Goal: Task Accomplishment & Management: Manage account settings

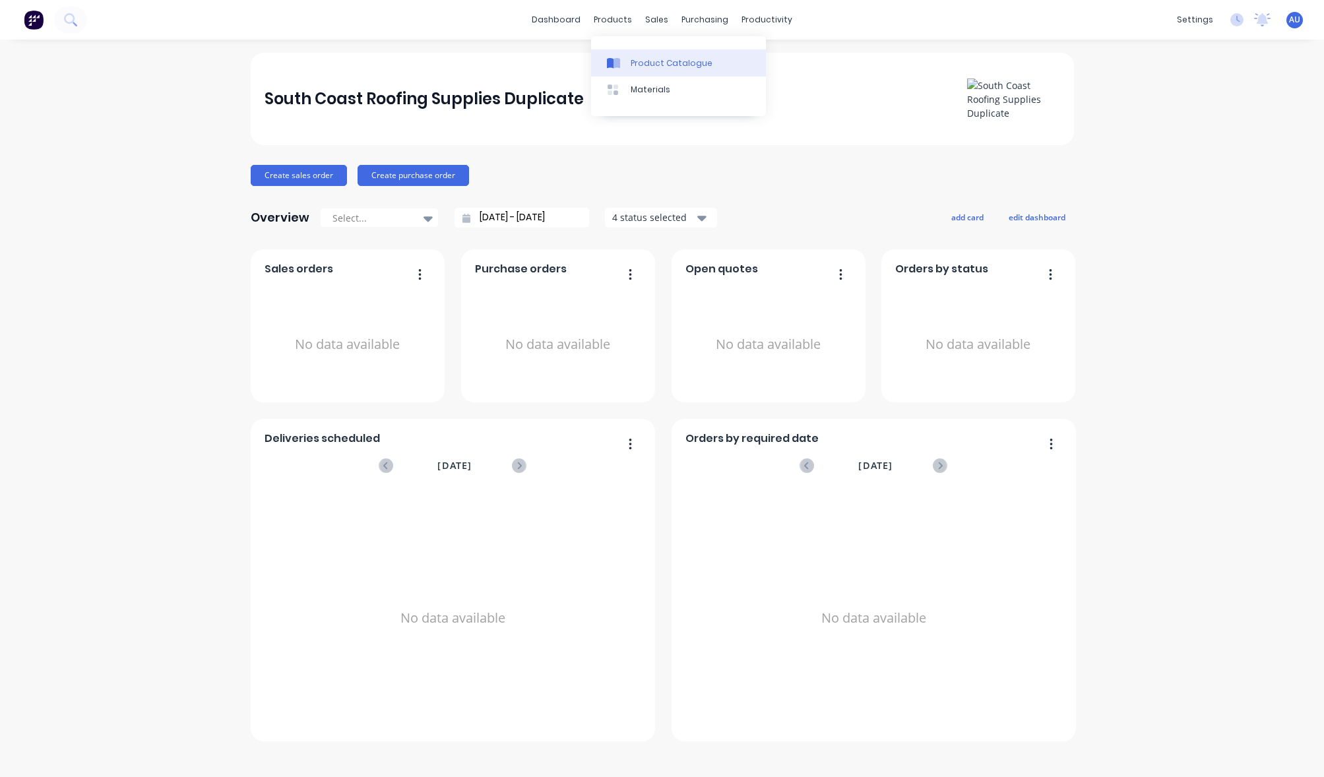
click at [627, 69] on link "Product Catalogue" at bounding box center [678, 62] width 175 height 26
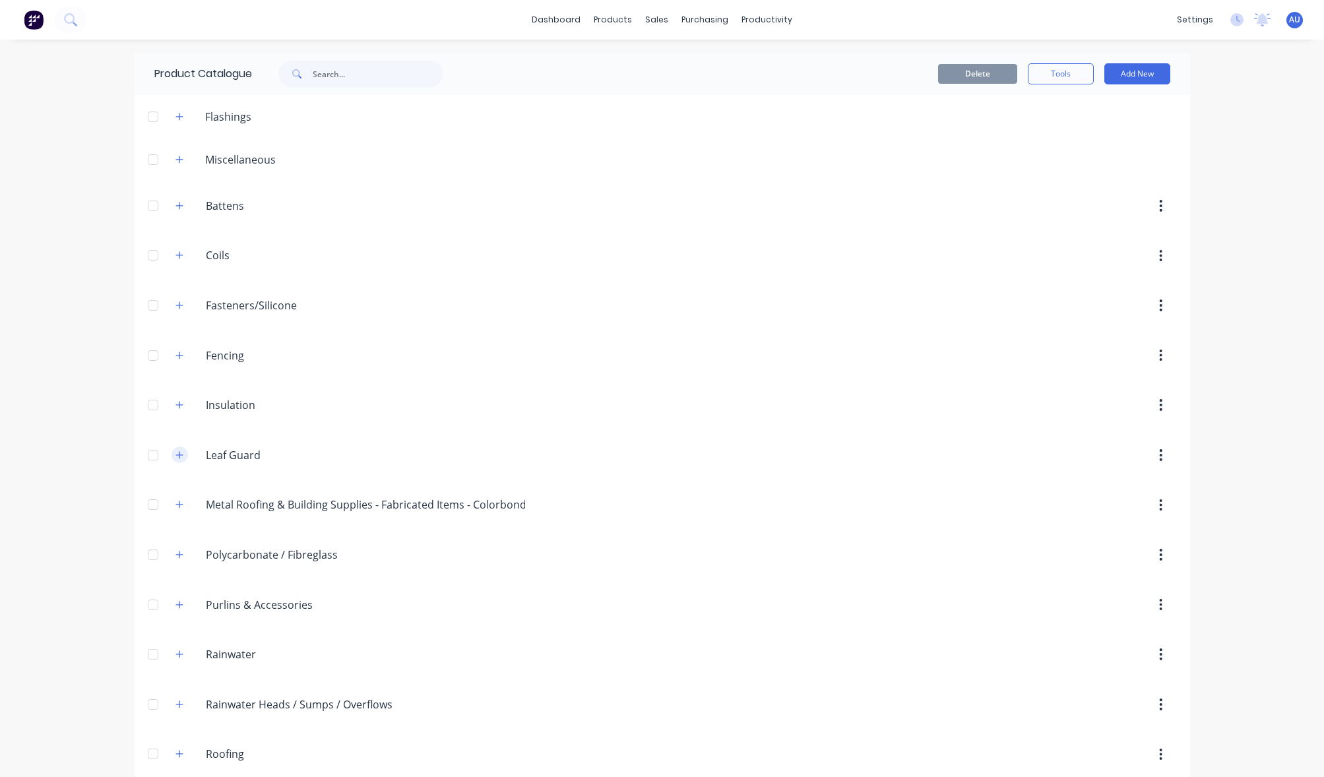
click at [176, 448] on button "button" at bounding box center [180, 455] width 16 height 16
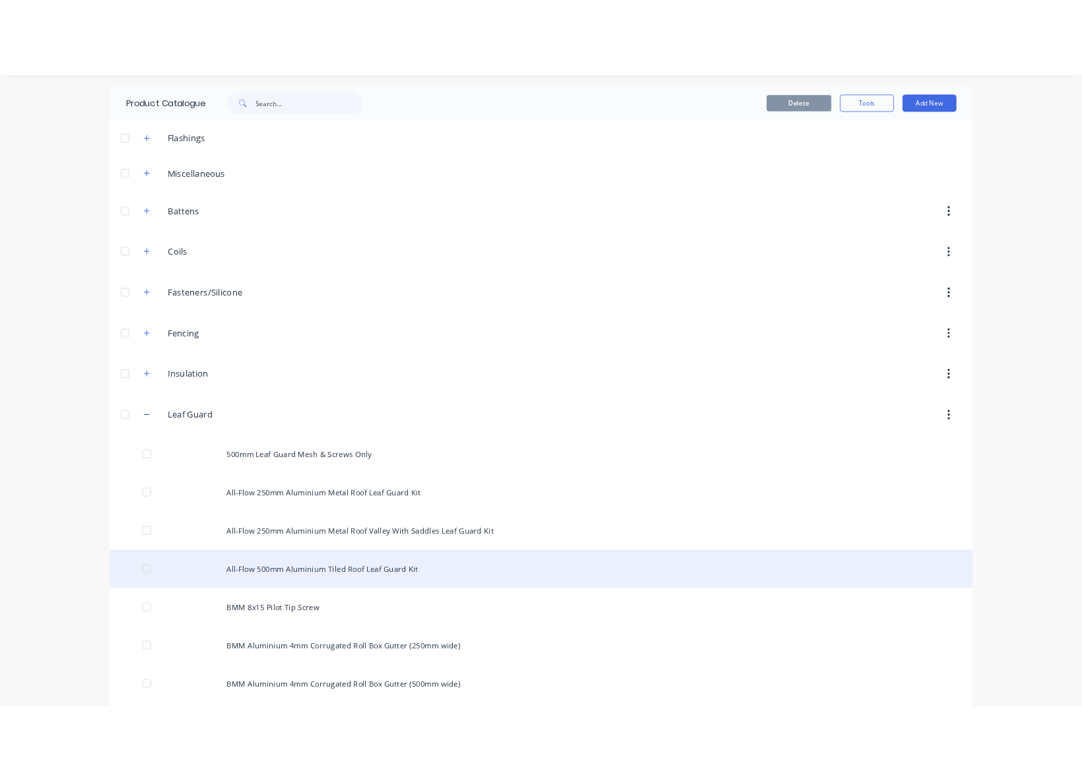
scroll to position [119, 0]
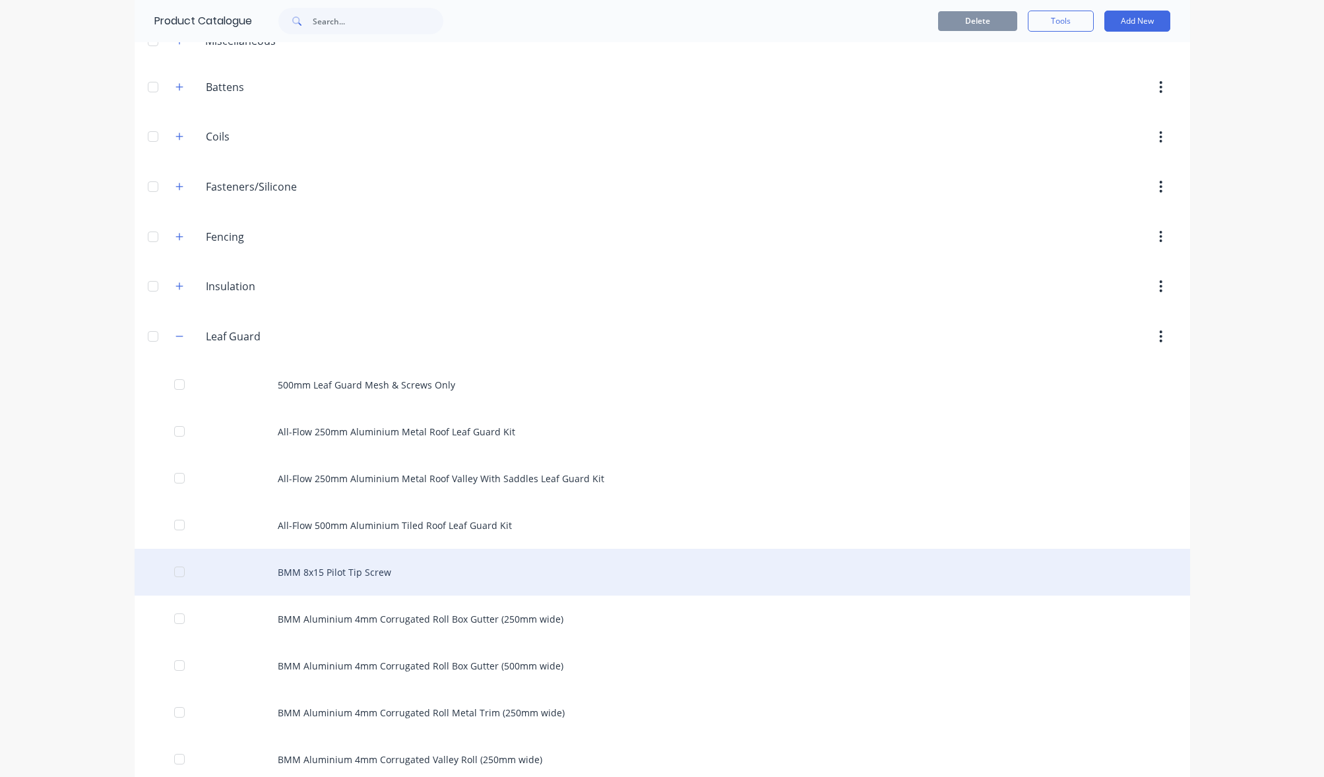
click at [694, 556] on div "BMM 8x15 Pilot Tip Screw" at bounding box center [663, 572] width 1056 height 47
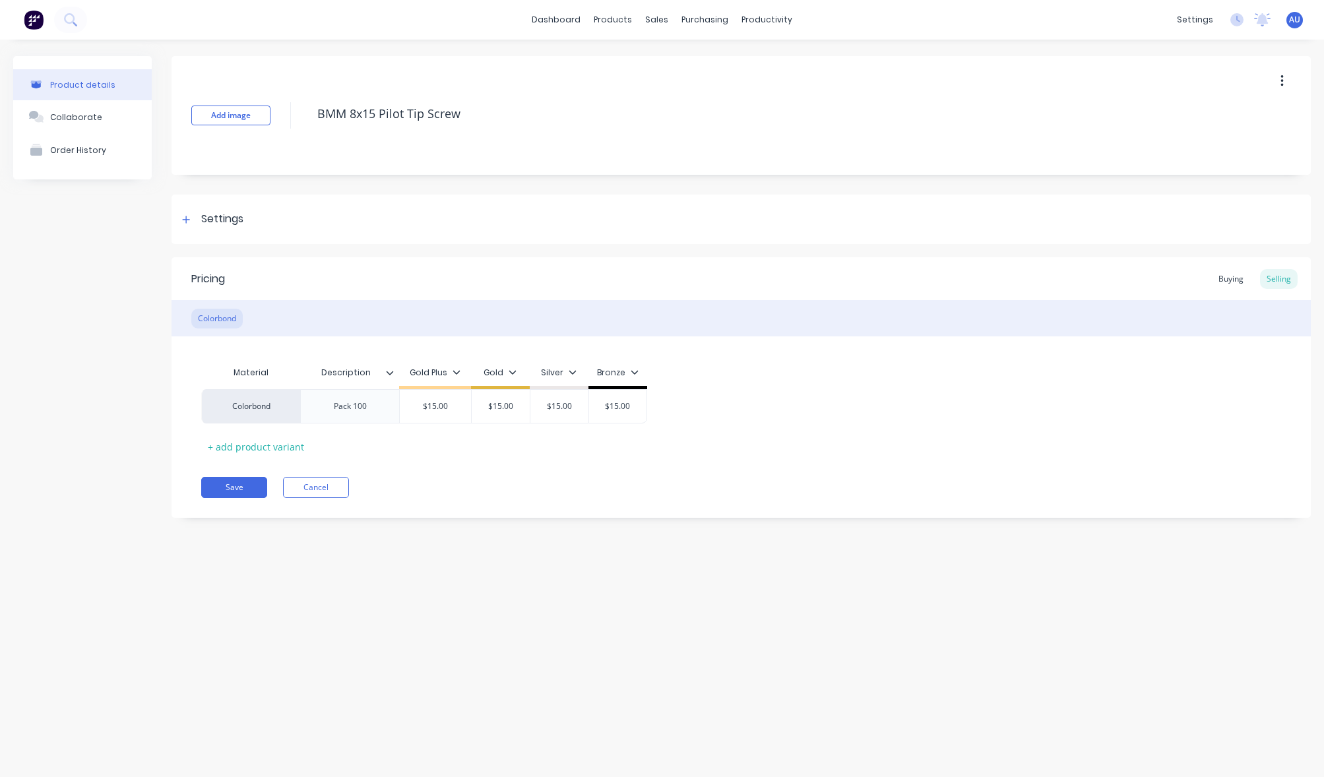
click at [713, 443] on div "Material Description Gold Plus Gold Silver Bronze Colorbond Pack 100 $15.00 $15…" at bounding box center [741, 409] width 1080 height 98
click at [1229, 285] on div "Buying" at bounding box center [1231, 279] width 38 height 20
click at [1323, 498] on div "Product details Collaborate Order History Add image BMM 8x15 Pilot Tip Screw Se…" at bounding box center [662, 395] width 1324 height 711
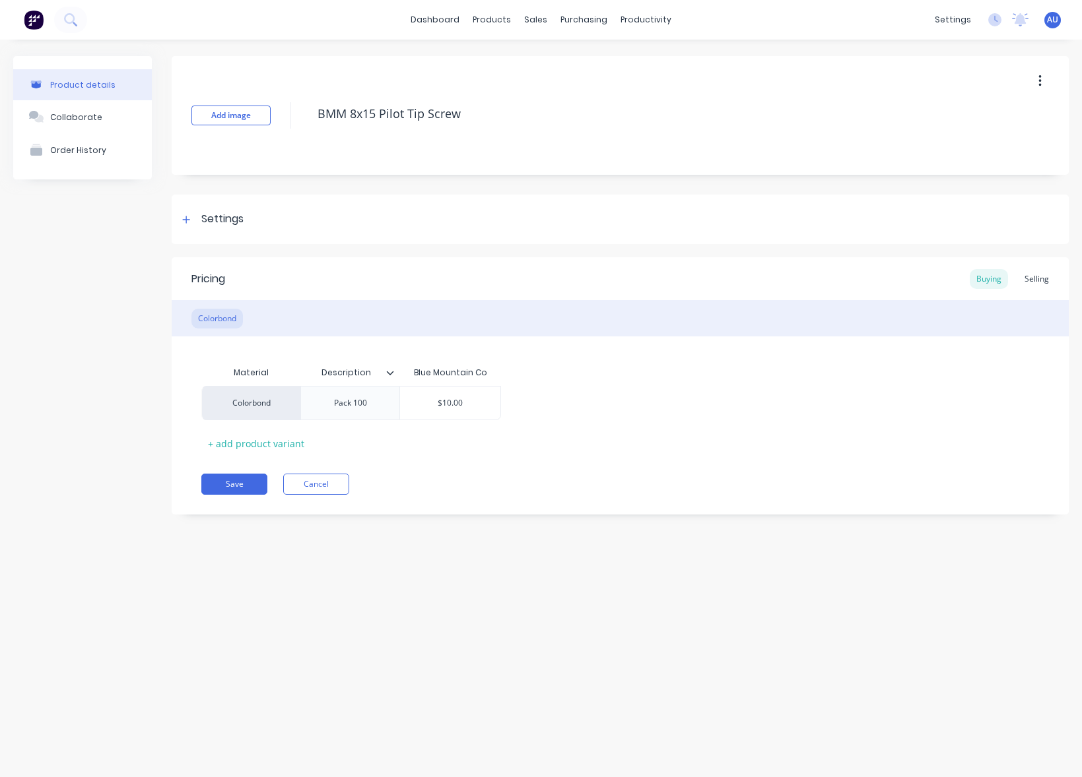
click at [847, 612] on div "Product details Collaborate Order History Add image BMM 8x15 Pilot Tip Screw Se…" at bounding box center [541, 395] width 1082 height 711
click at [298, 226] on div "Settings" at bounding box center [620, 219] width 897 height 49
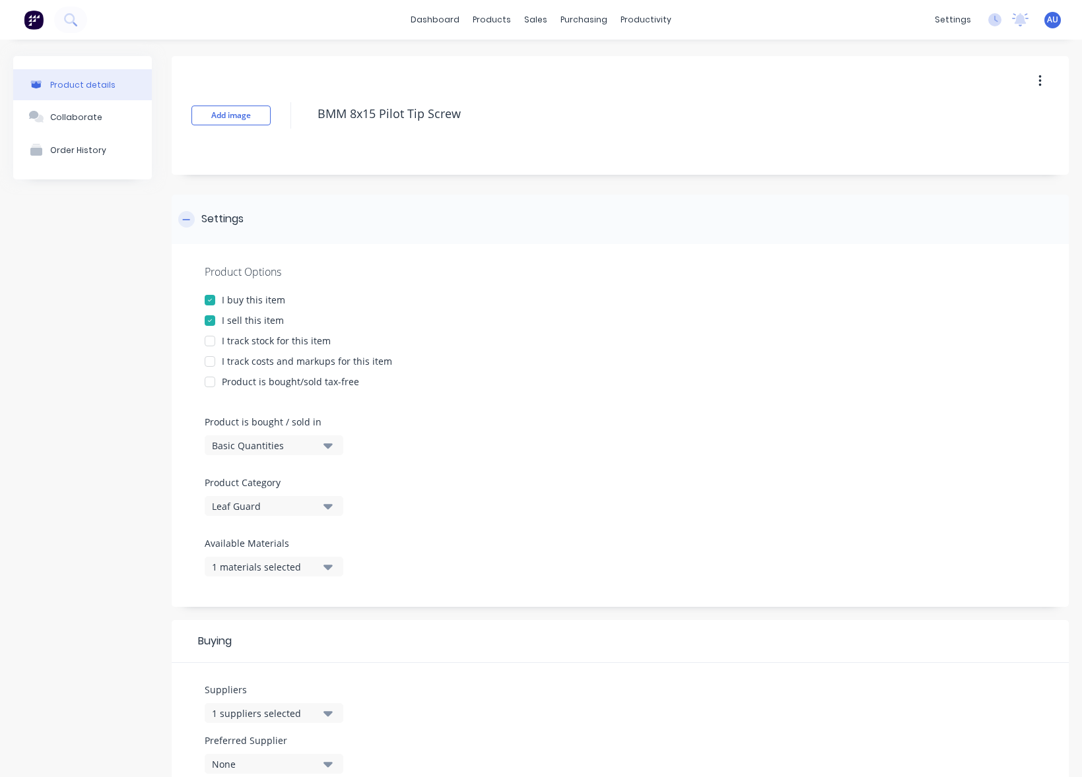
type textarea "x"
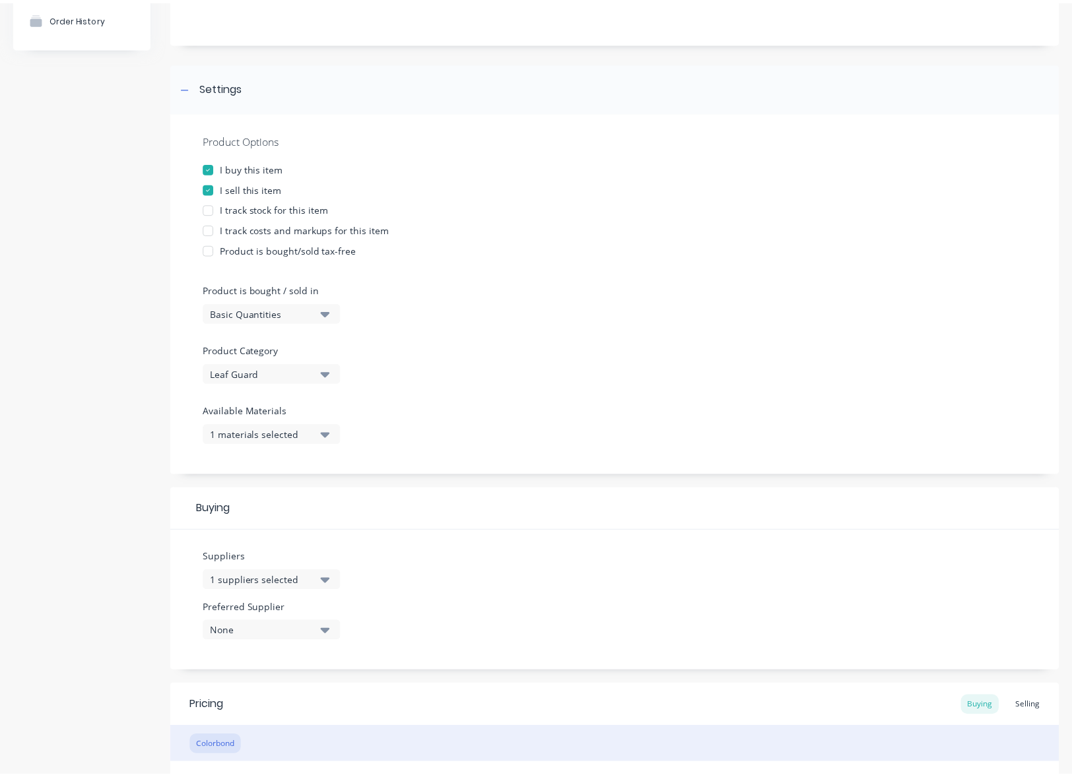
scroll to position [238, 0]
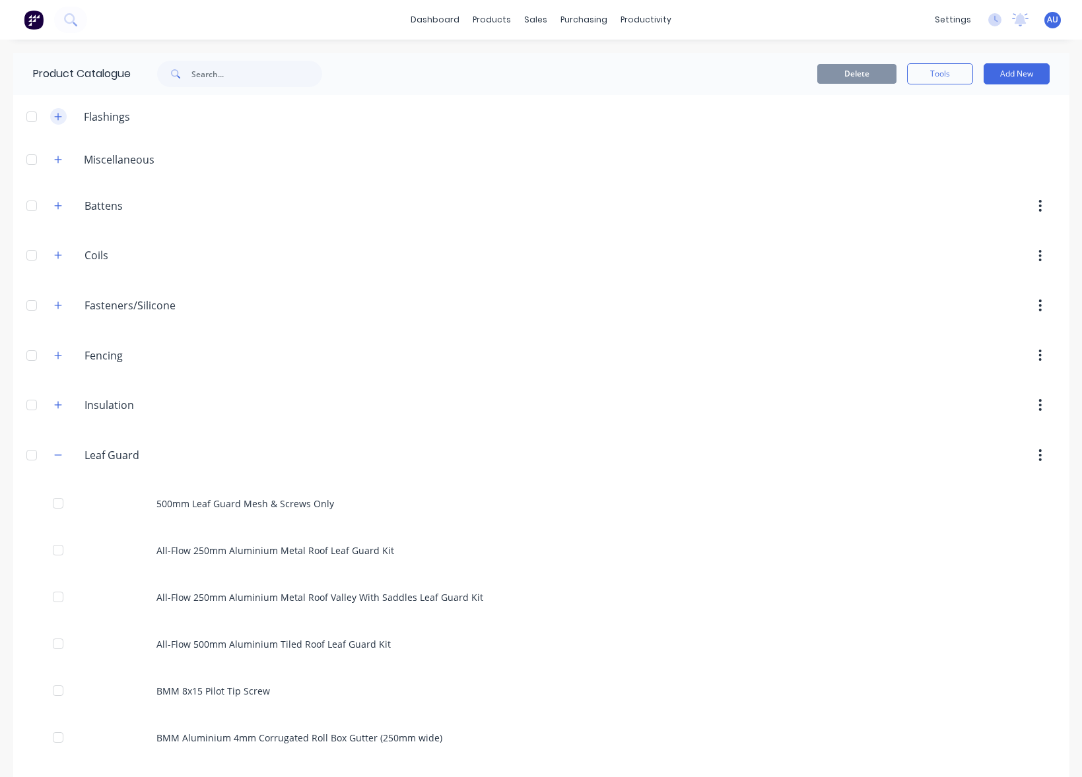
click at [54, 112] on icon "button" at bounding box center [58, 116] width 8 height 9
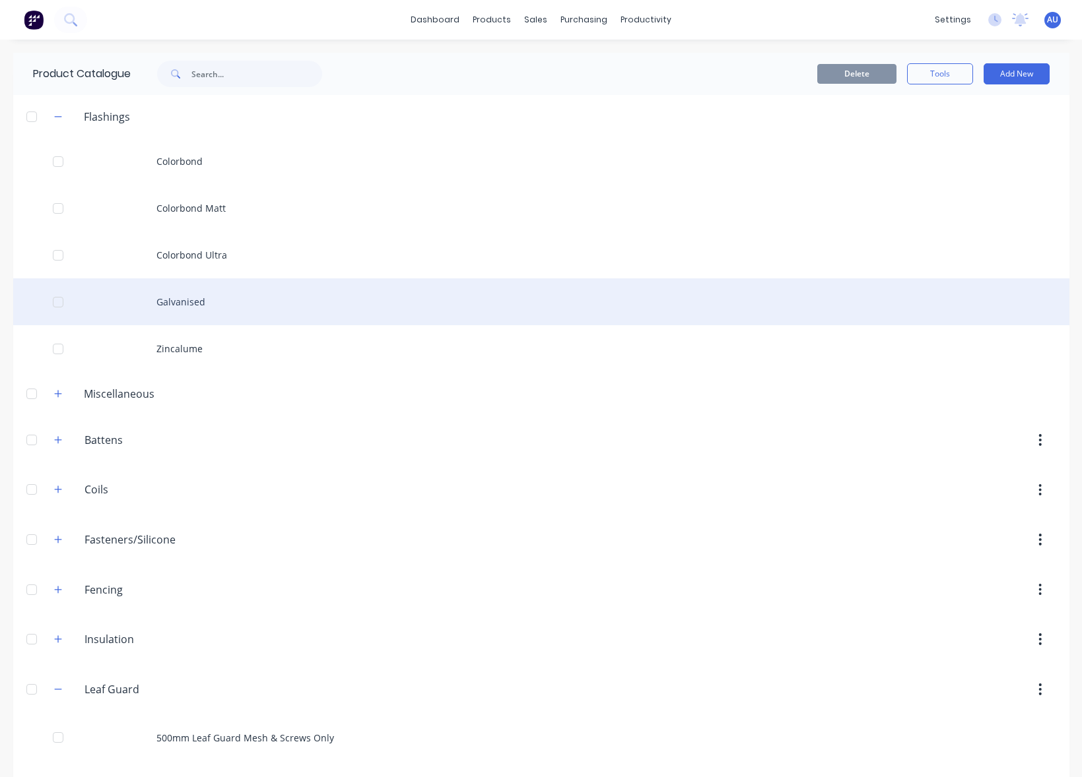
click at [299, 311] on div "Galvanised" at bounding box center [541, 301] width 1056 height 47
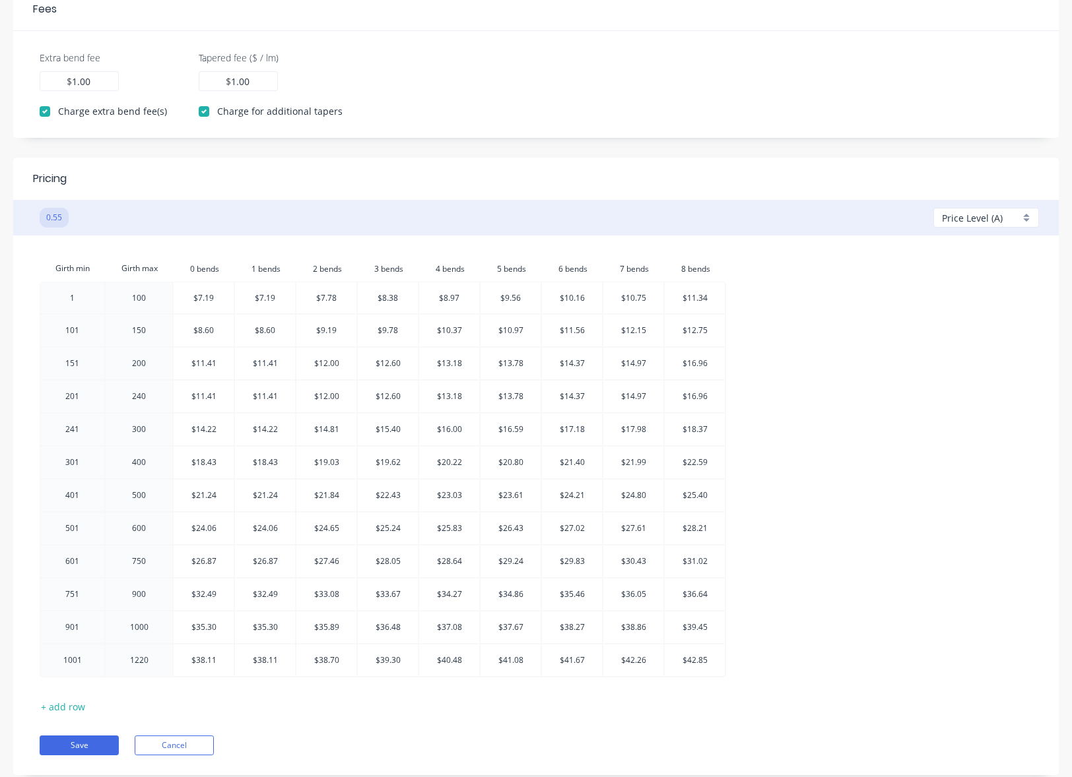
scroll to position [356, 0]
click at [977, 215] on span "Price Level (A)" at bounding box center [972, 216] width 61 height 14
click at [965, 289] on div at bounding box center [989, 292] width 95 height 16
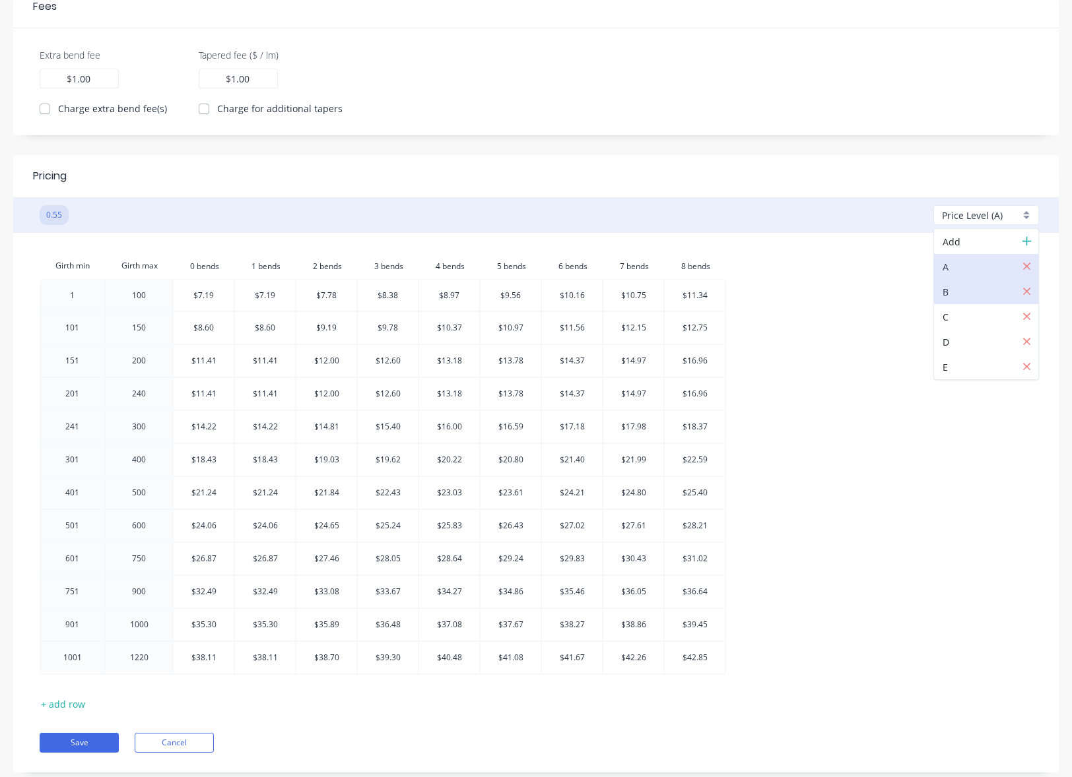
checkbox input "false"
click at [971, 195] on header "Pricing" at bounding box center [535, 176] width 1045 height 42
click at [973, 202] on div "Price Level (B) Add A B C D E" at bounding box center [995, 215] width 125 height 28
click at [973, 214] on span "Price Level (B)" at bounding box center [972, 216] width 61 height 14
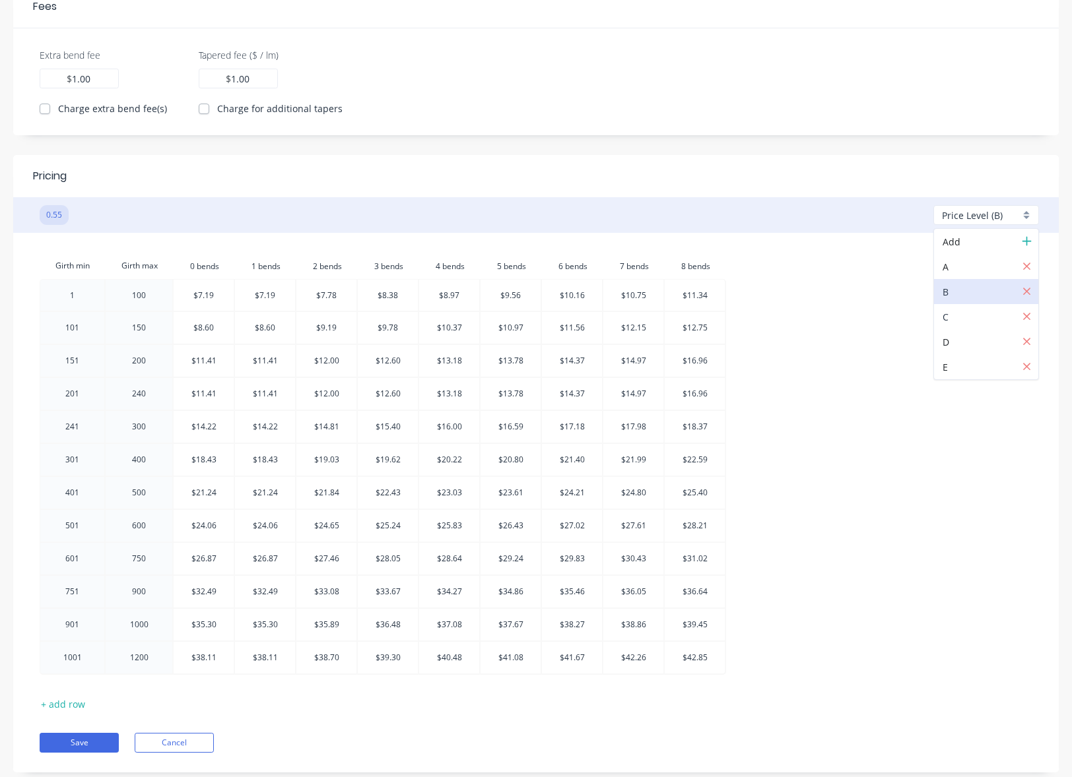
click at [969, 315] on div at bounding box center [989, 317] width 95 height 16
click at [974, 201] on div "Price Level (C) Add A B C D E" at bounding box center [995, 215] width 125 height 28
click at [971, 213] on span "Price Level (C)" at bounding box center [972, 216] width 61 height 14
click at [973, 246] on div at bounding box center [989, 242] width 95 height 16
click at [969, 270] on div at bounding box center [989, 267] width 95 height 16
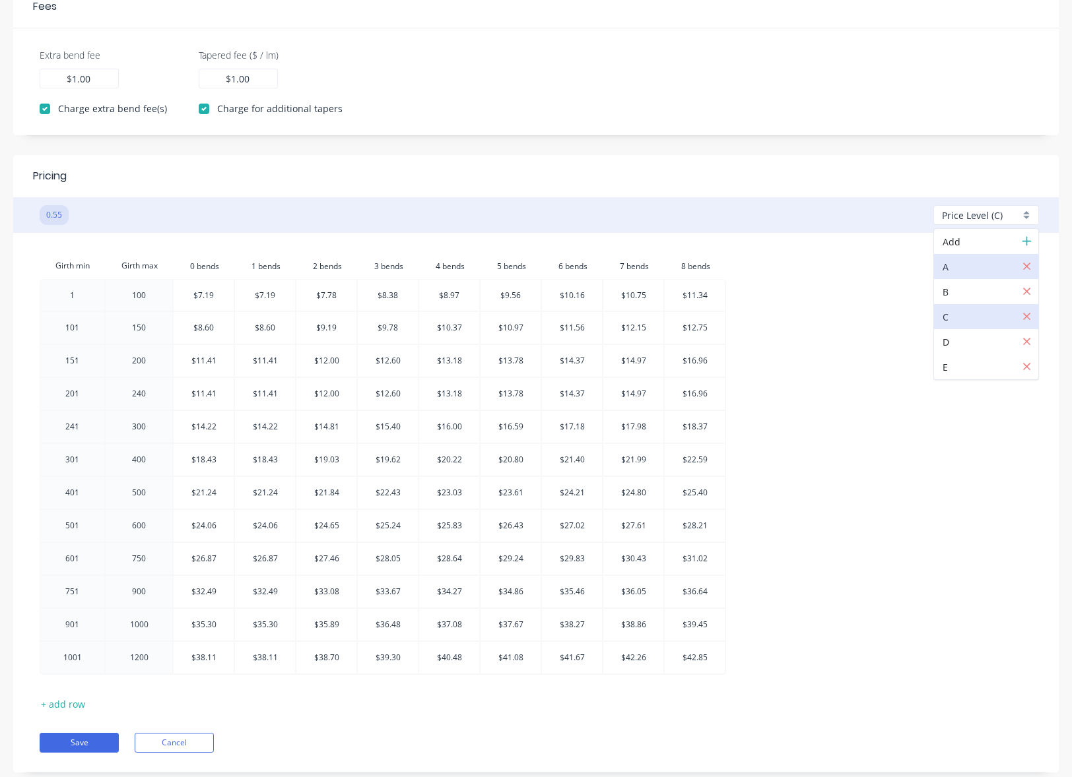
checkbox input "true"
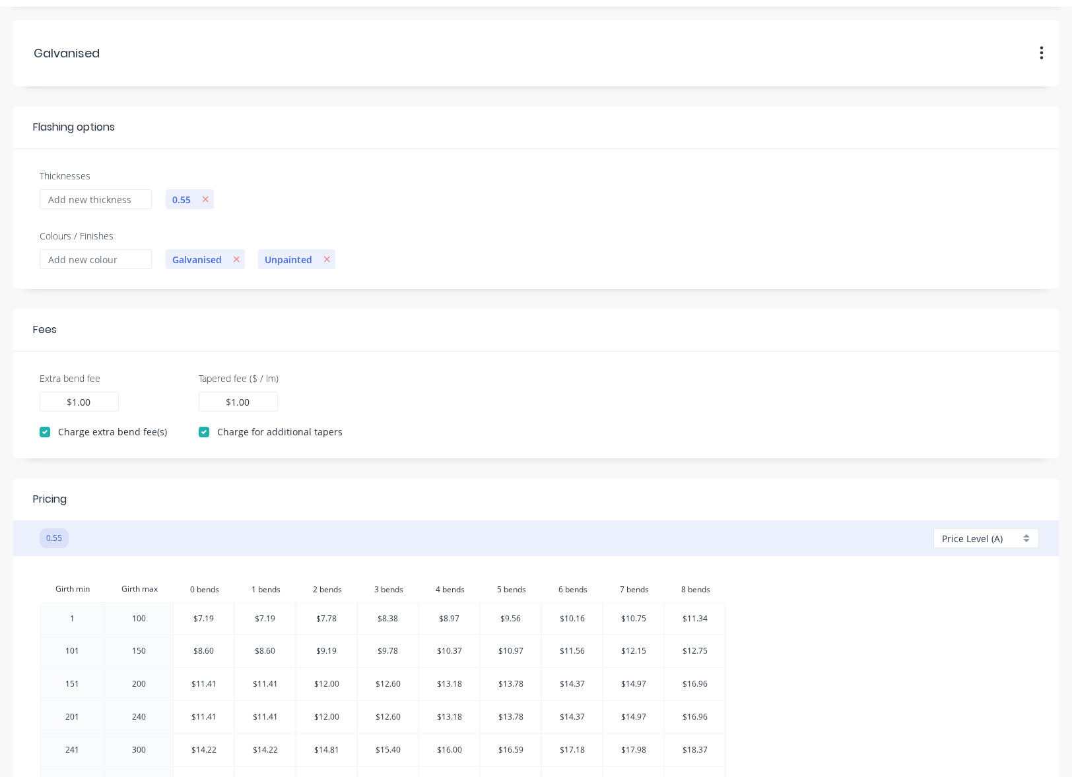
scroll to position [0, 0]
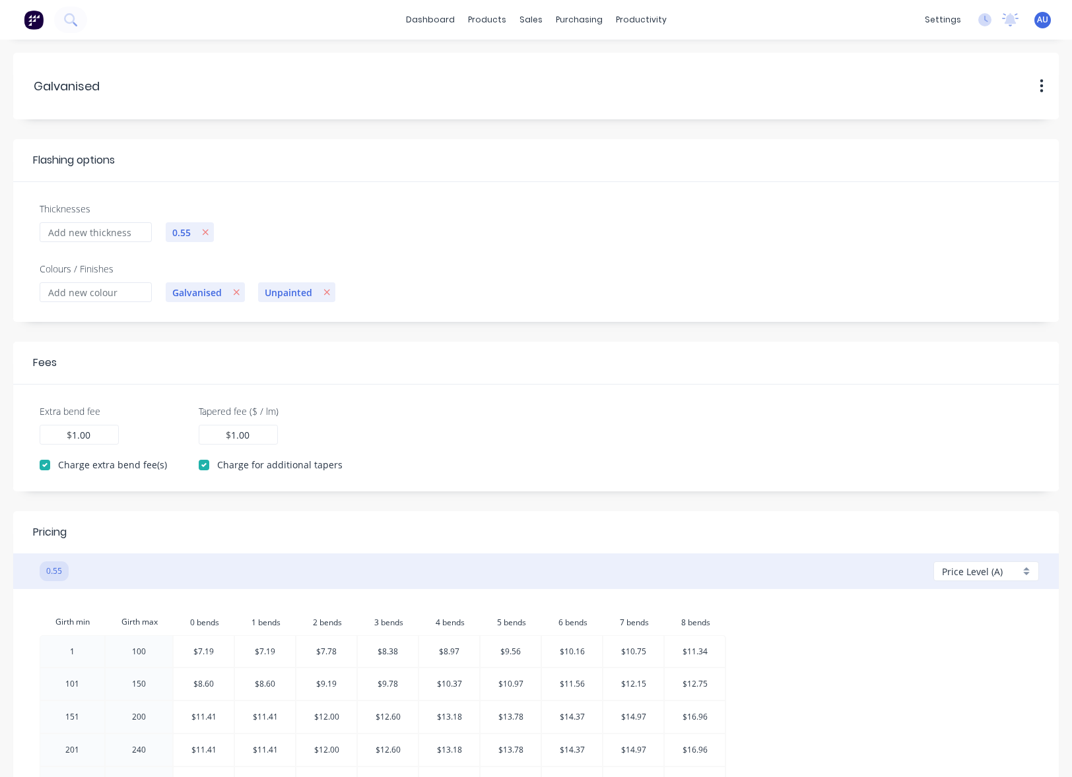
click at [777, 374] on header "Fees" at bounding box center [535, 363] width 1045 height 43
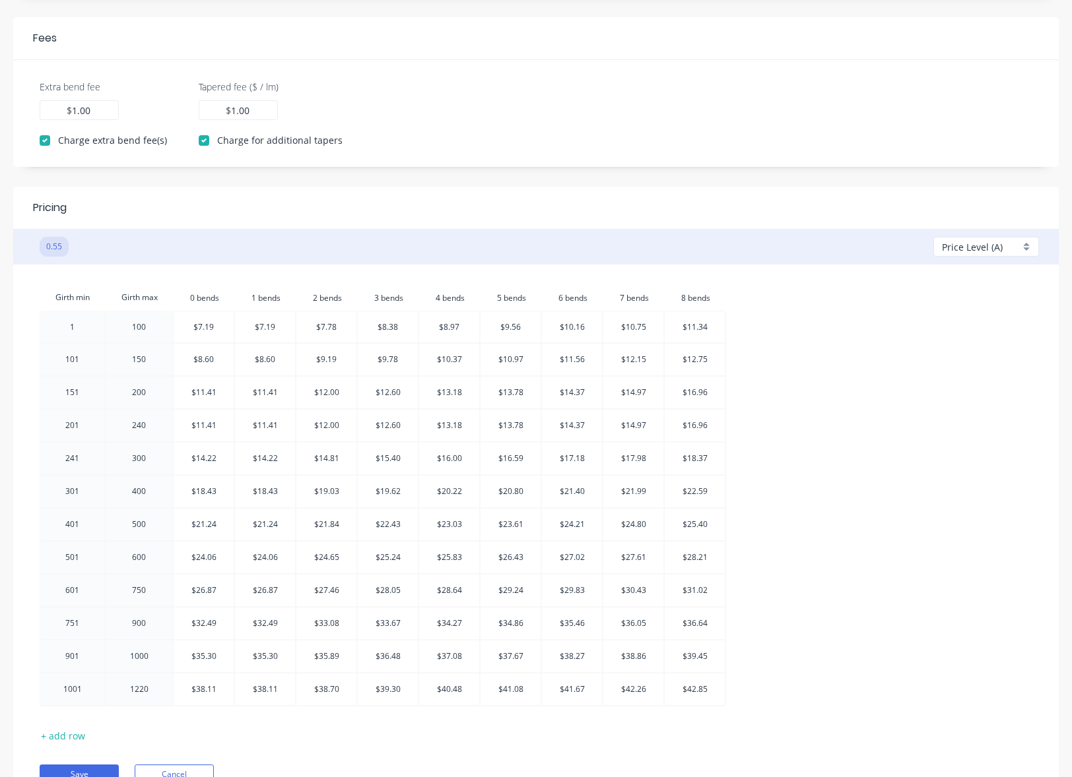
scroll to position [391, 0]
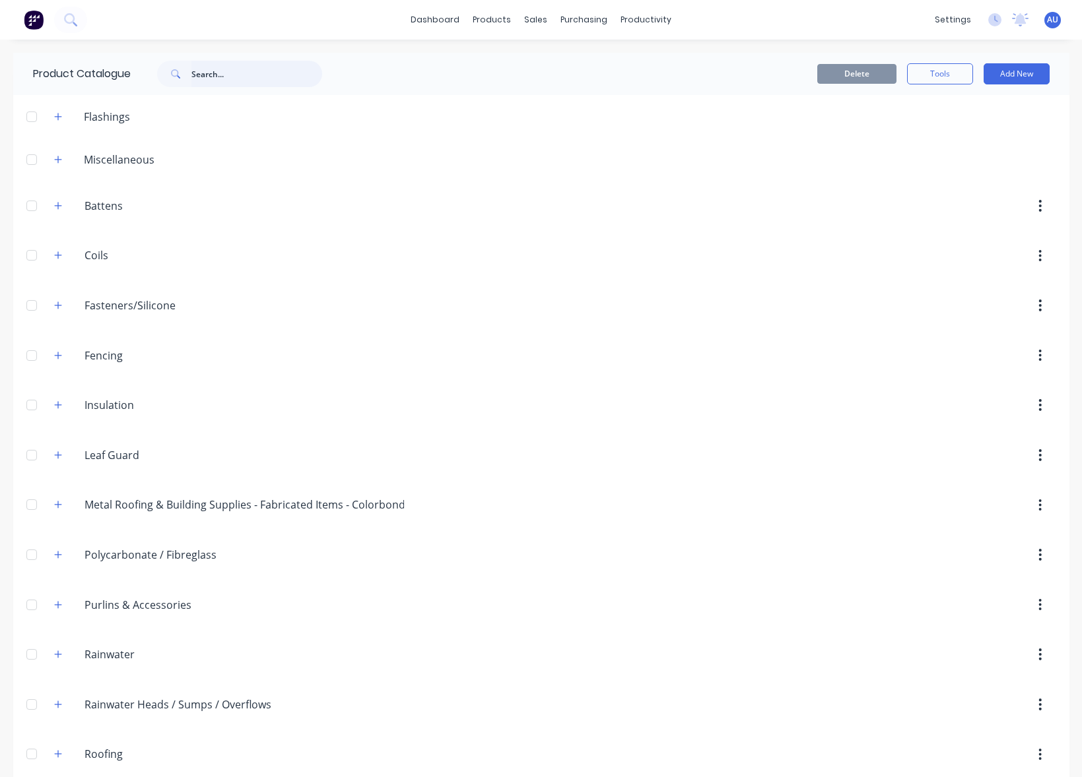
click at [260, 79] on input "text" at bounding box center [256, 74] width 131 height 26
paste input "Firmlok Beam Colorbond (Standard lengths)"
type input "Firmlok Beam Colorbond (Standard lengths)"
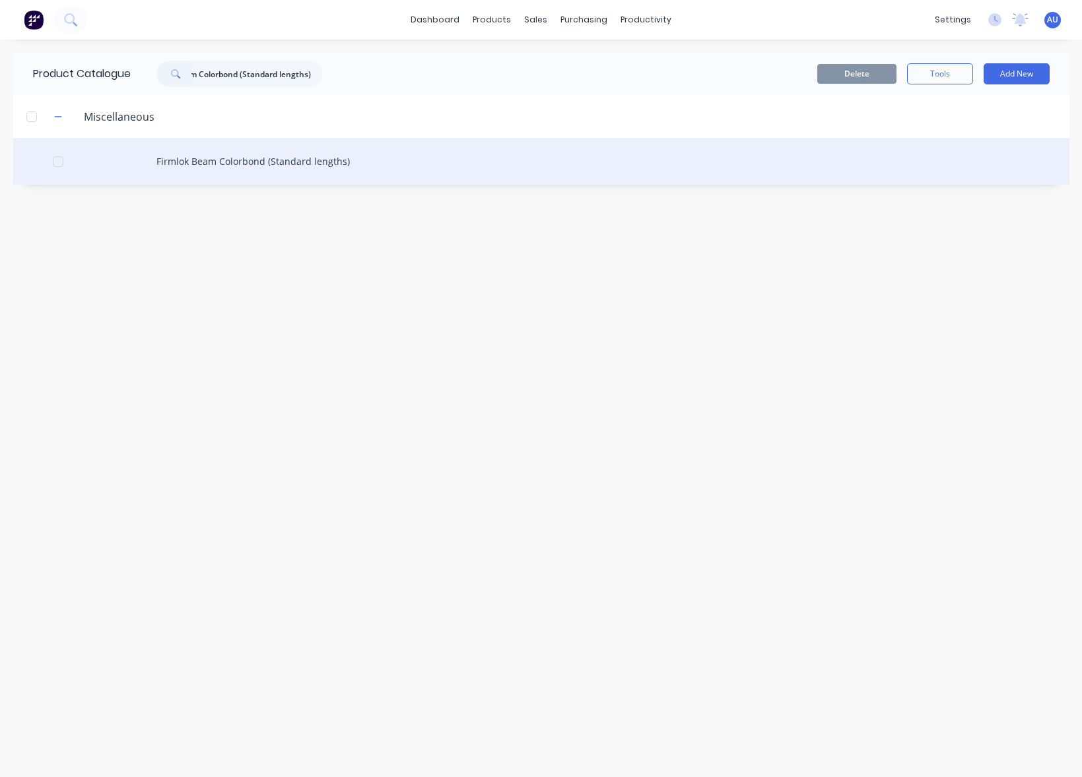
click at [287, 159] on div "Firmlok Beam Colorbond (Standard lengths)" at bounding box center [541, 161] width 1056 height 47
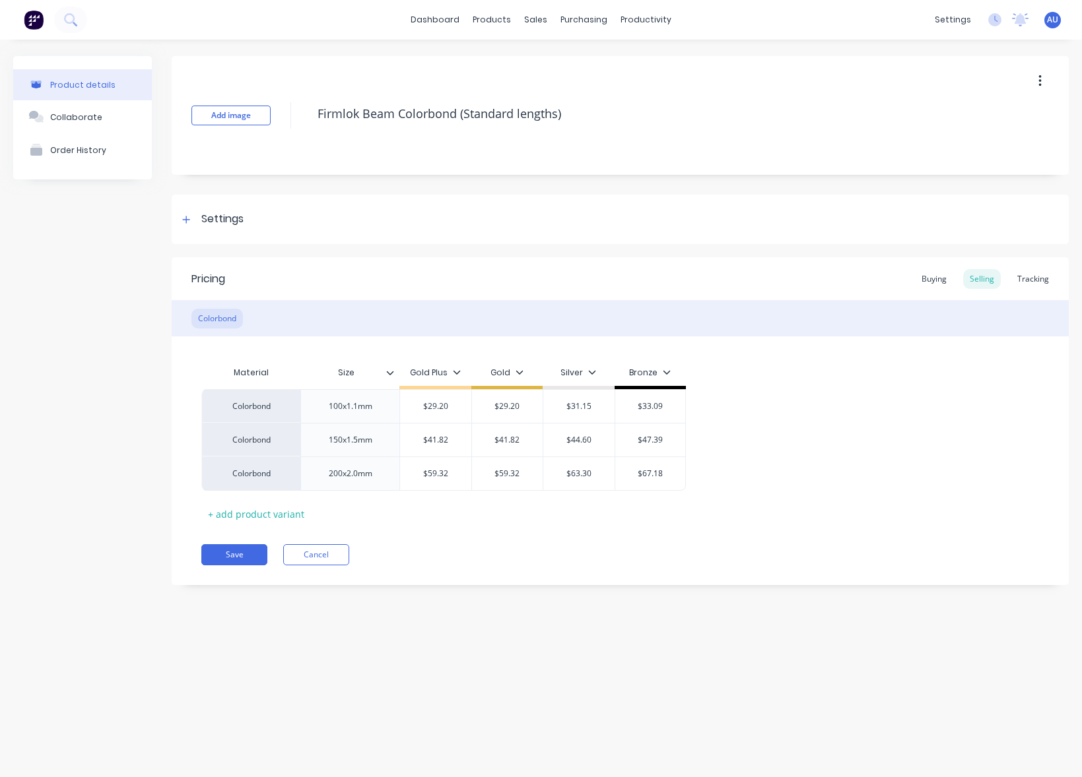
click at [754, 626] on div "Product details Collaborate Order History Add image Firmlok Beam Colorbond (Sta…" at bounding box center [541, 395] width 1082 height 711
click at [945, 283] on div "Buying" at bounding box center [934, 279] width 38 height 20
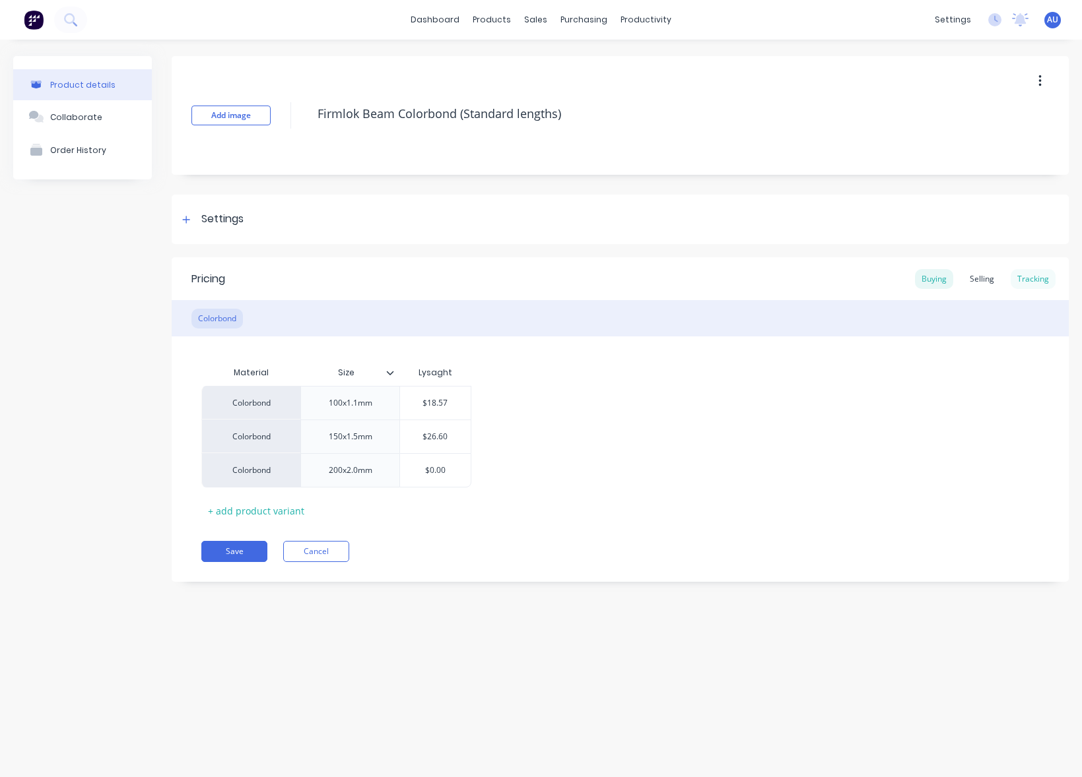
click at [1035, 272] on div "Tracking" at bounding box center [1032, 279] width 45 height 20
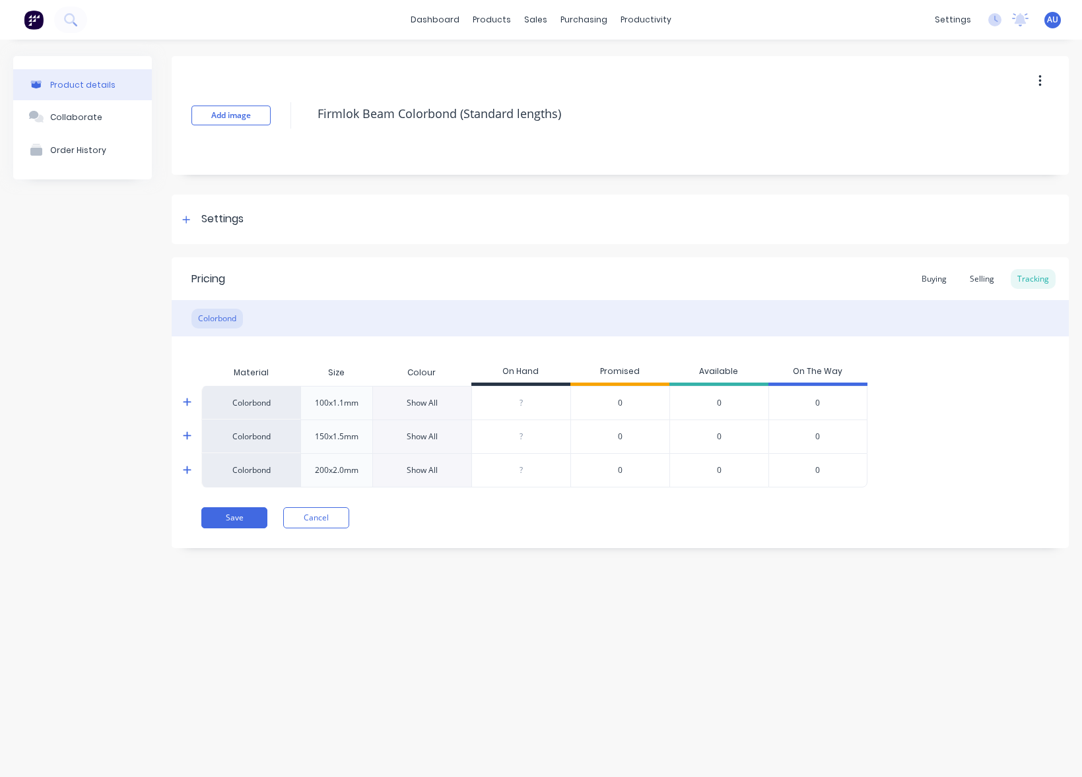
click at [187, 404] on icon at bounding box center [187, 403] width 8 height 8
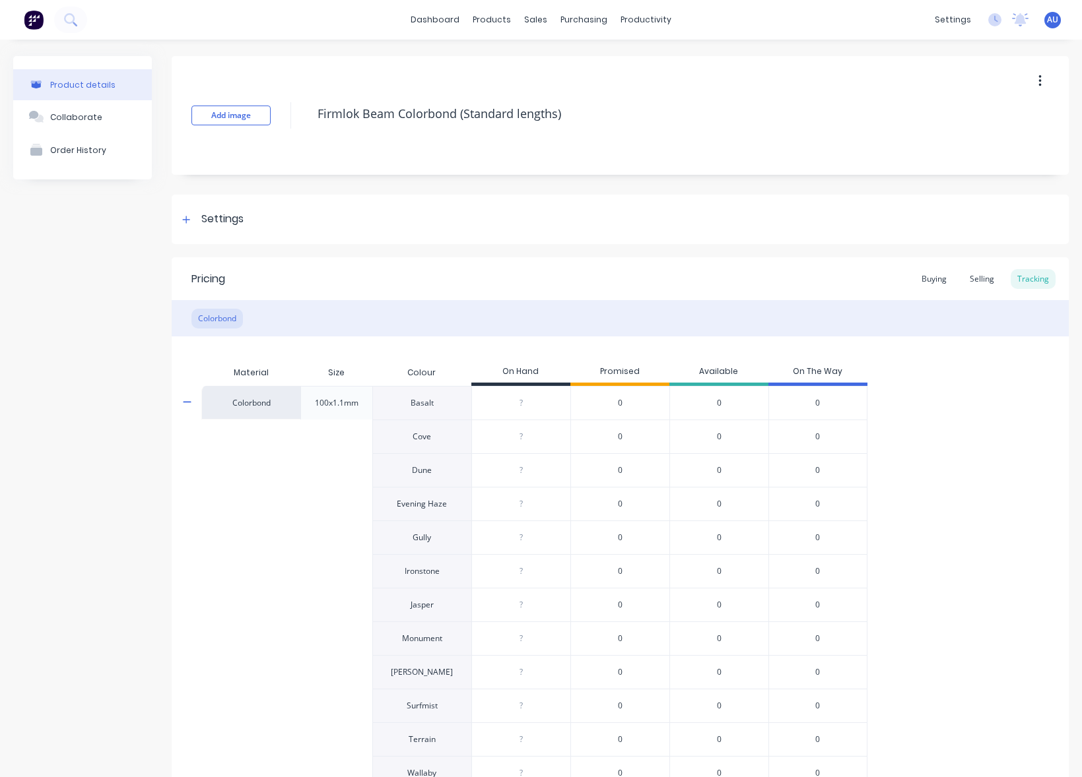
click at [191, 404] on div at bounding box center [195, 402] width 26 height 33
click at [185, 400] on icon at bounding box center [187, 402] width 9 height 10
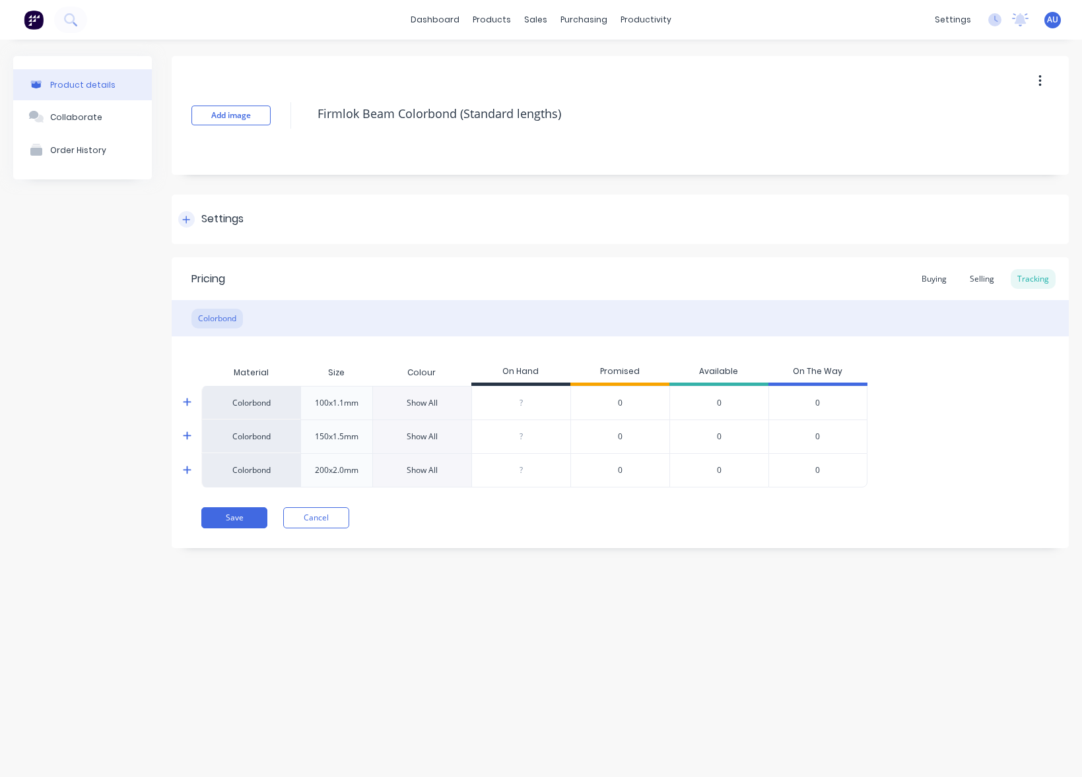
click at [305, 228] on div "Settings" at bounding box center [620, 219] width 897 height 49
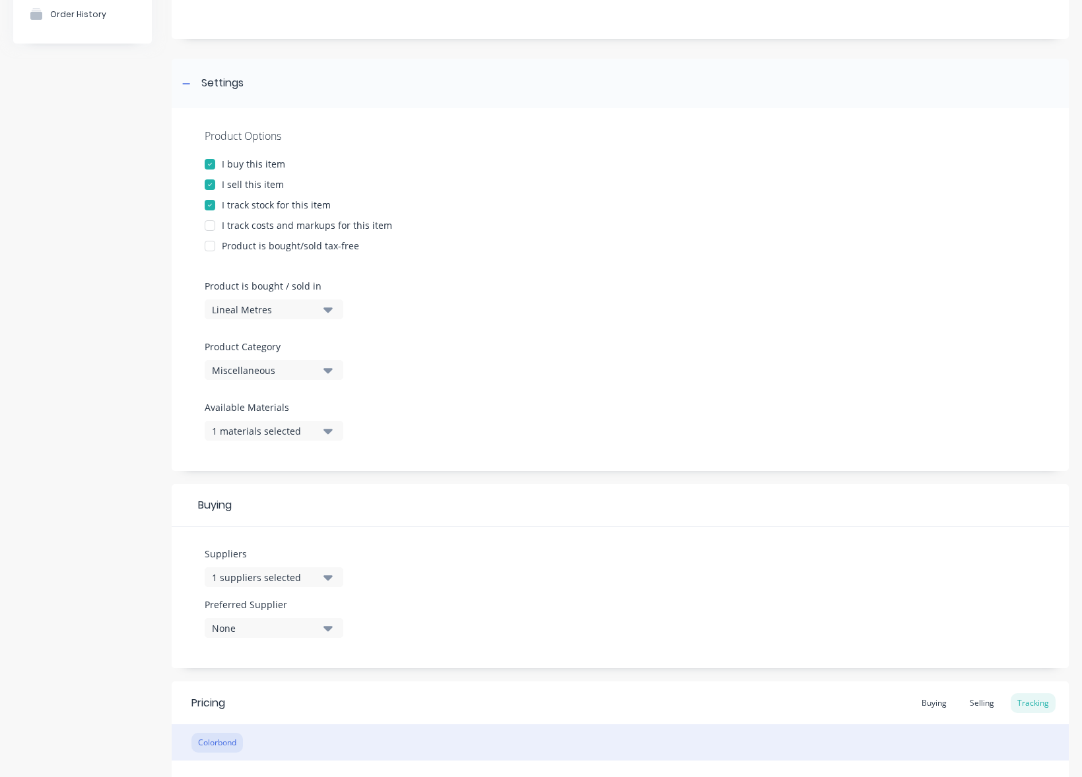
scroll to position [238, 0]
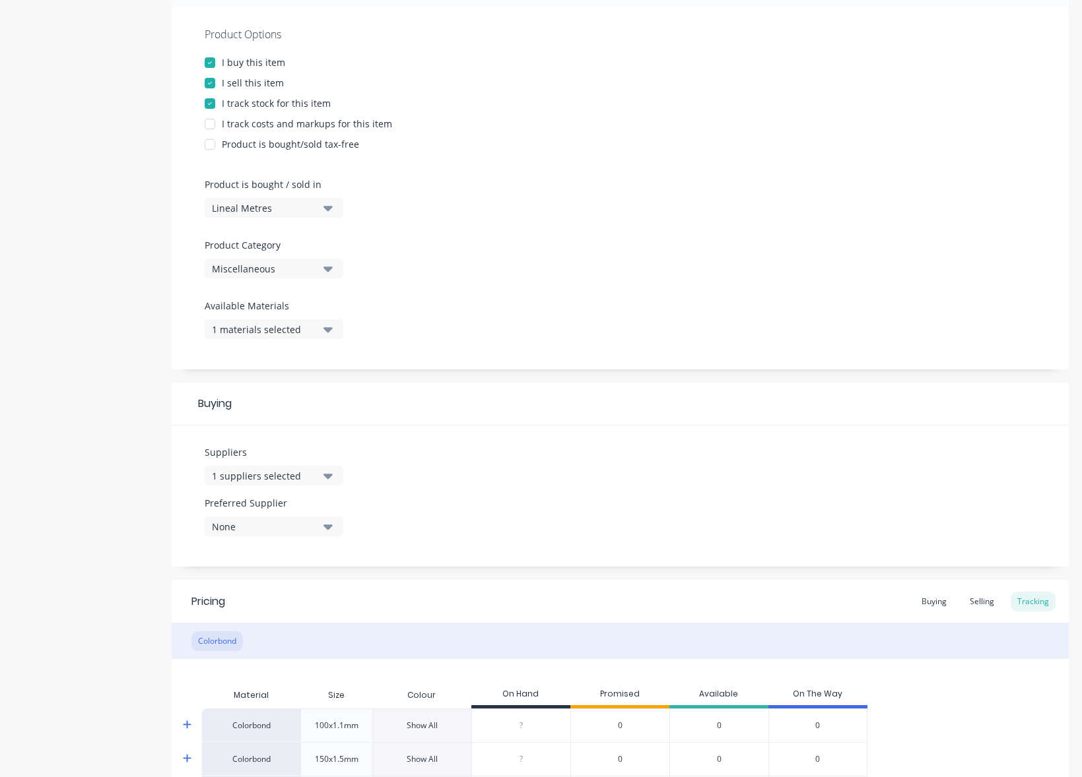
click at [267, 484] on button "1 suppliers selected" at bounding box center [274, 476] width 139 height 20
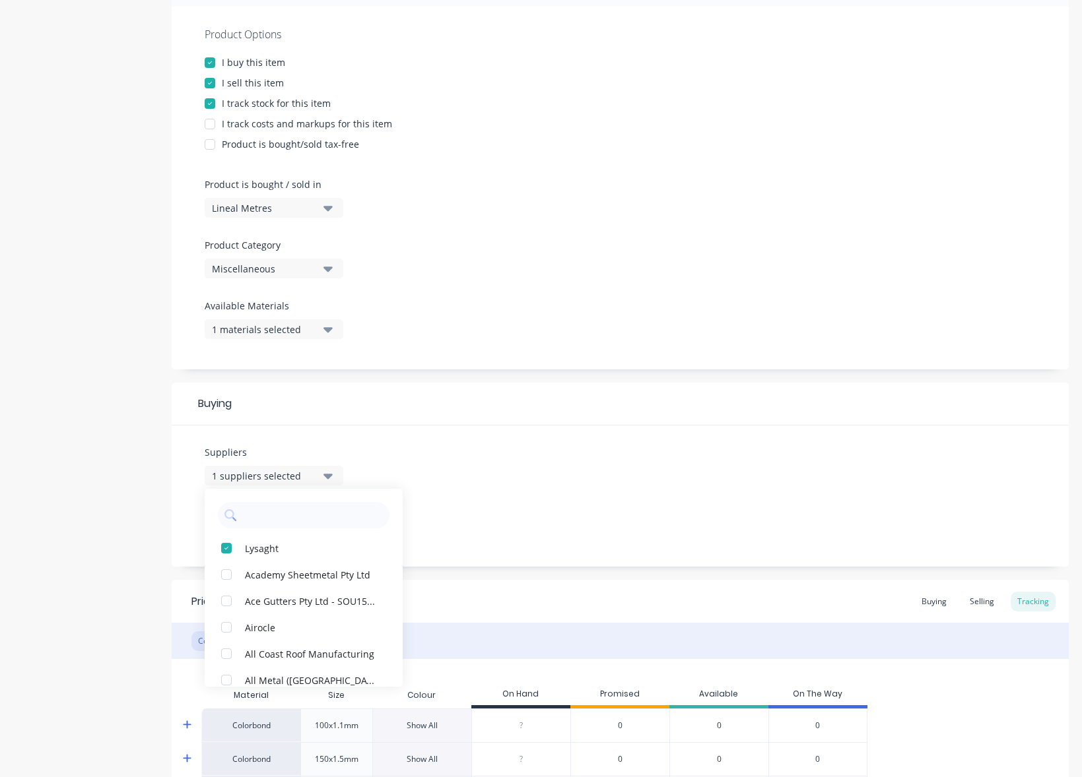
click at [548, 426] on div "Suppliers 1 suppliers selected Lysaght Academy Sheetmetal Pty Ltd Ace Gutters P…" at bounding box center [620, 496] width 897 height 141
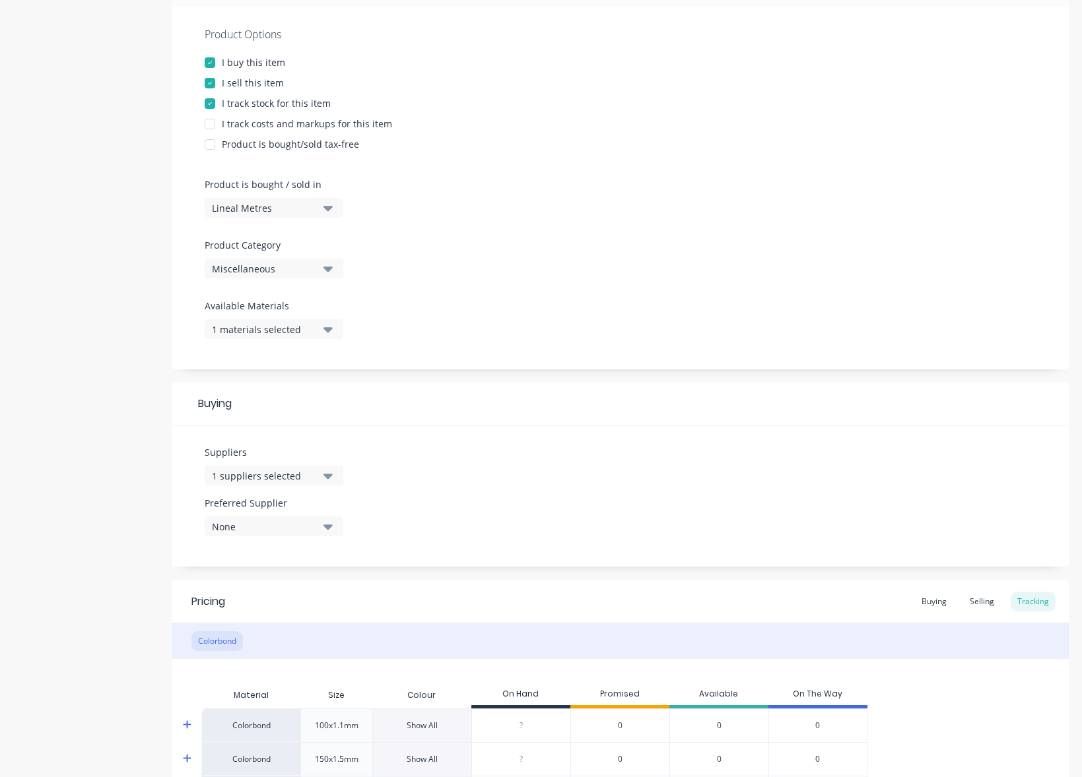
click at [275, 532] on div "None" at bounding box center [265, 527] width 106 height 14
click at [323, 604] on div "Lysaght" at bounding box center [311, 599] width 132 height 14
click at [489, 498] on div "Suppliers 1 suppliers selected Preferred Supplier Lysaght Lysaght" at bounding box center [620, 496] width 897 height 141
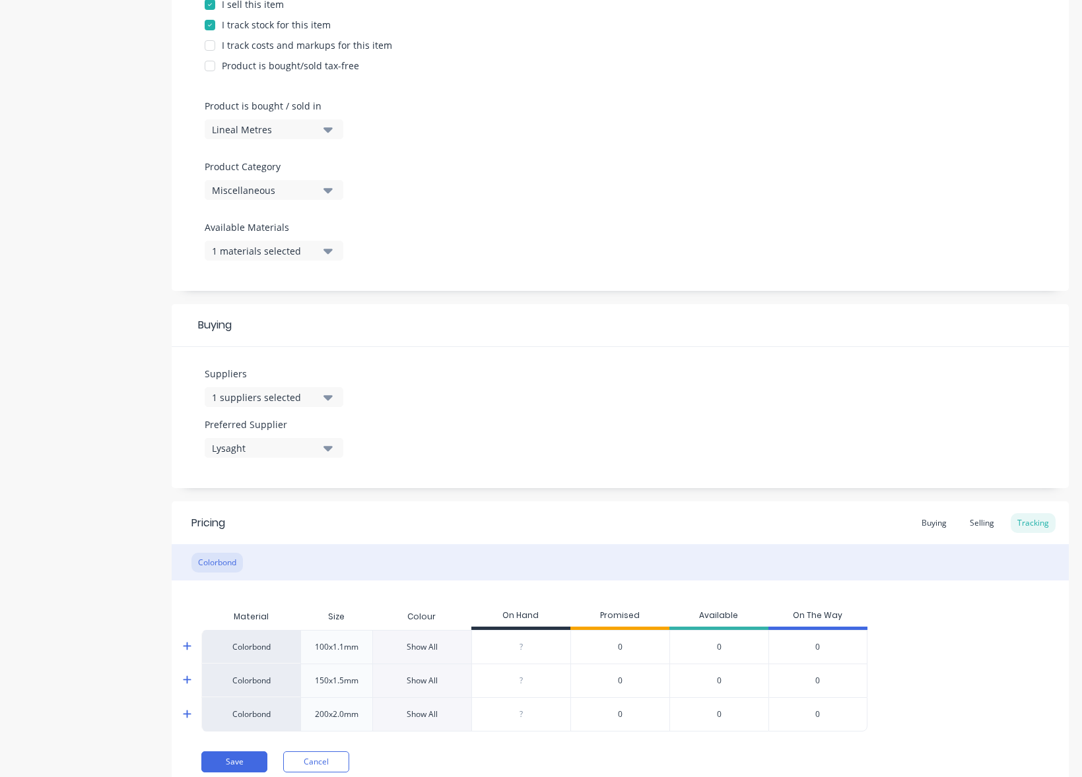
scroll to position [368, 0]
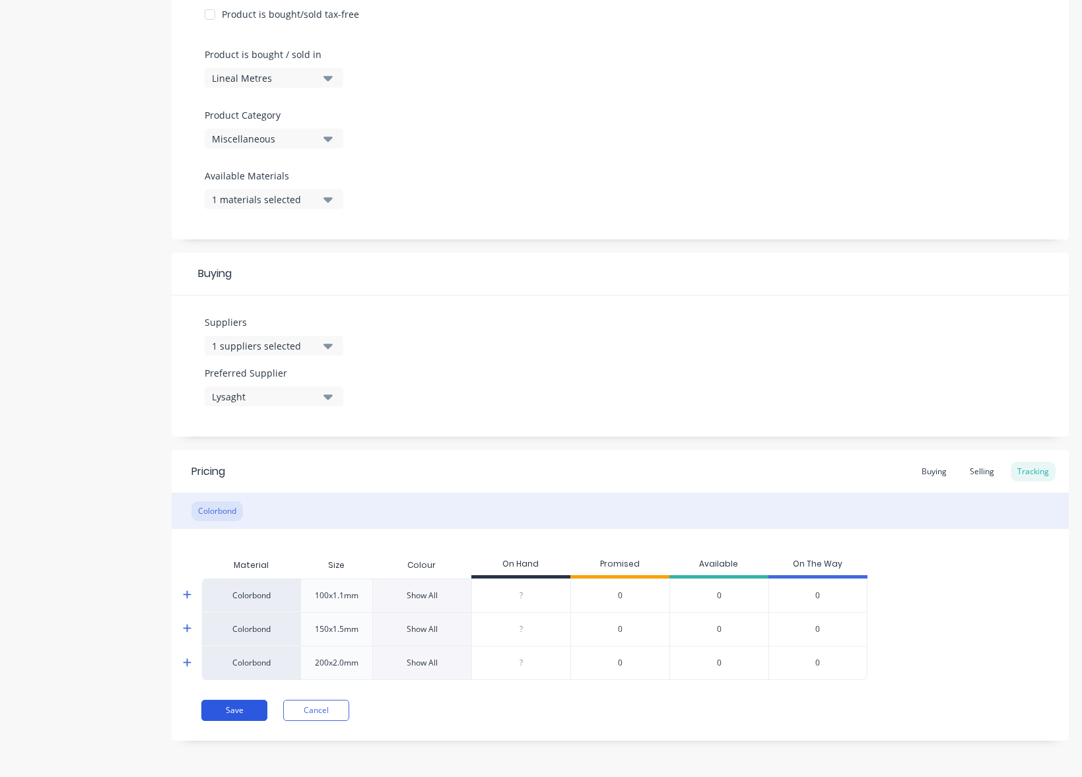
click at [251, 717] on button "Save" at bounding box center [234, 710] width 66 height 21
type textarea "x"
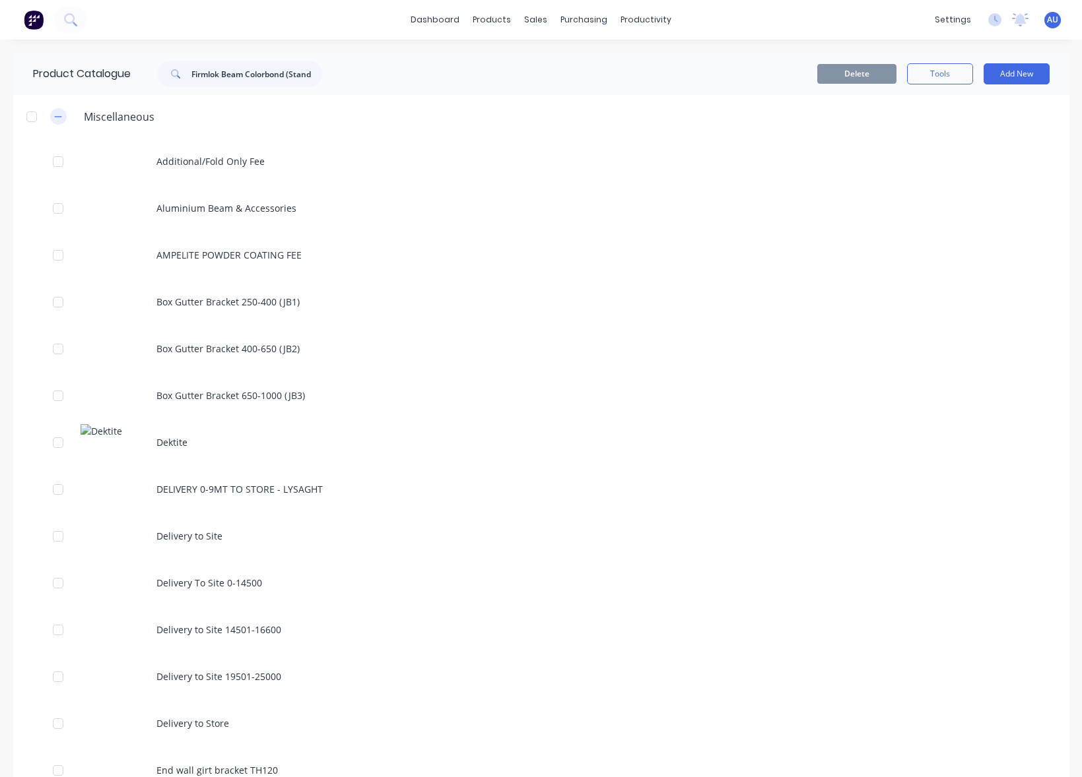
click at [54, 119] on icon "button" at bounding box center [58, 116] width 8 height 9
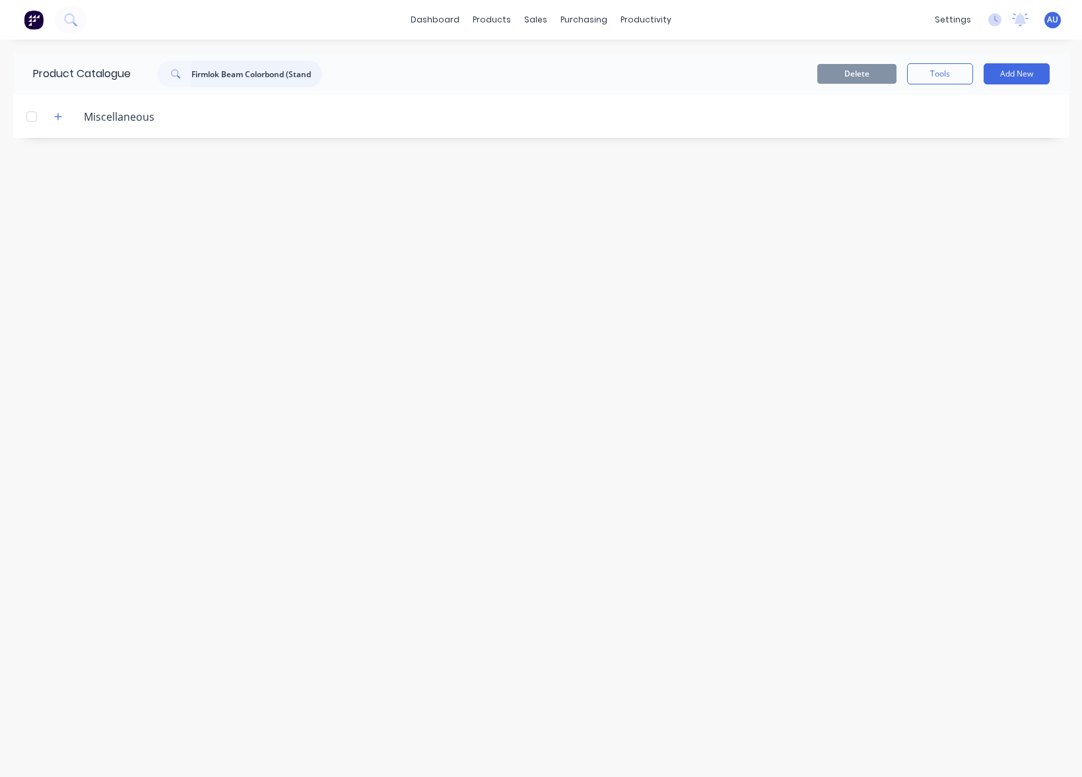
click at [267, 72] on input "Firmlok Beam Colorbond (Standard lengths)" at bounding box center [256, 74] width 131 height 26
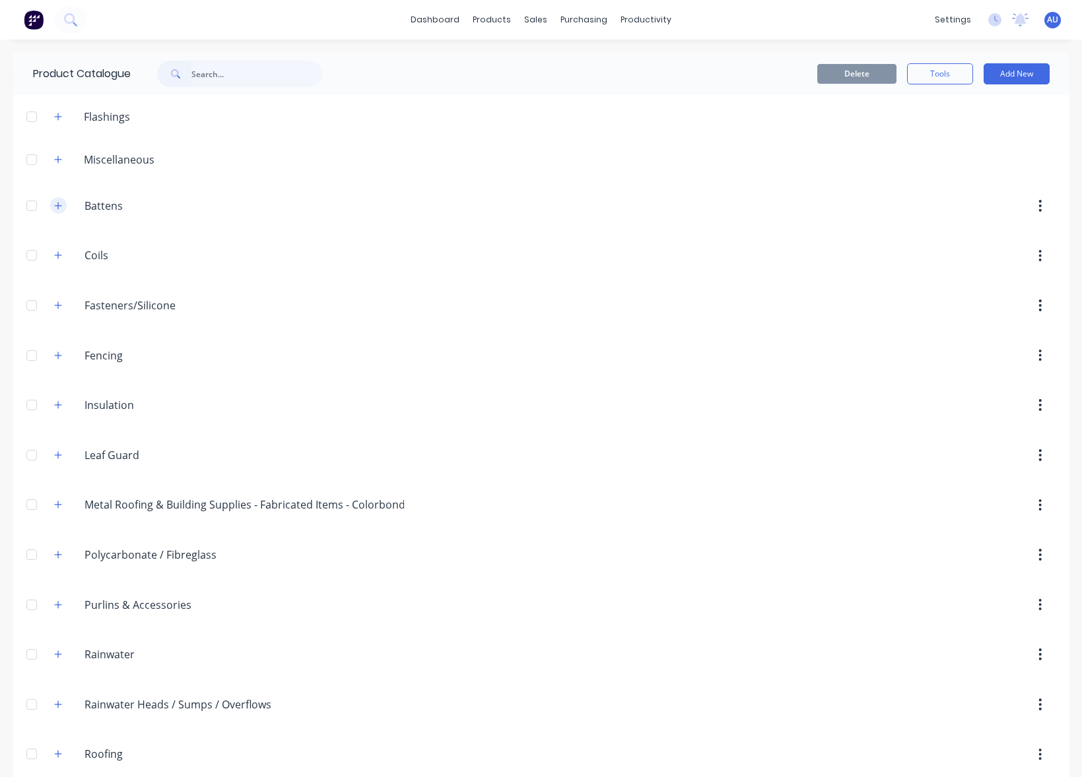
click at [56, 202] on icon "button" at bounding box center [58, 205] width 8 height 9
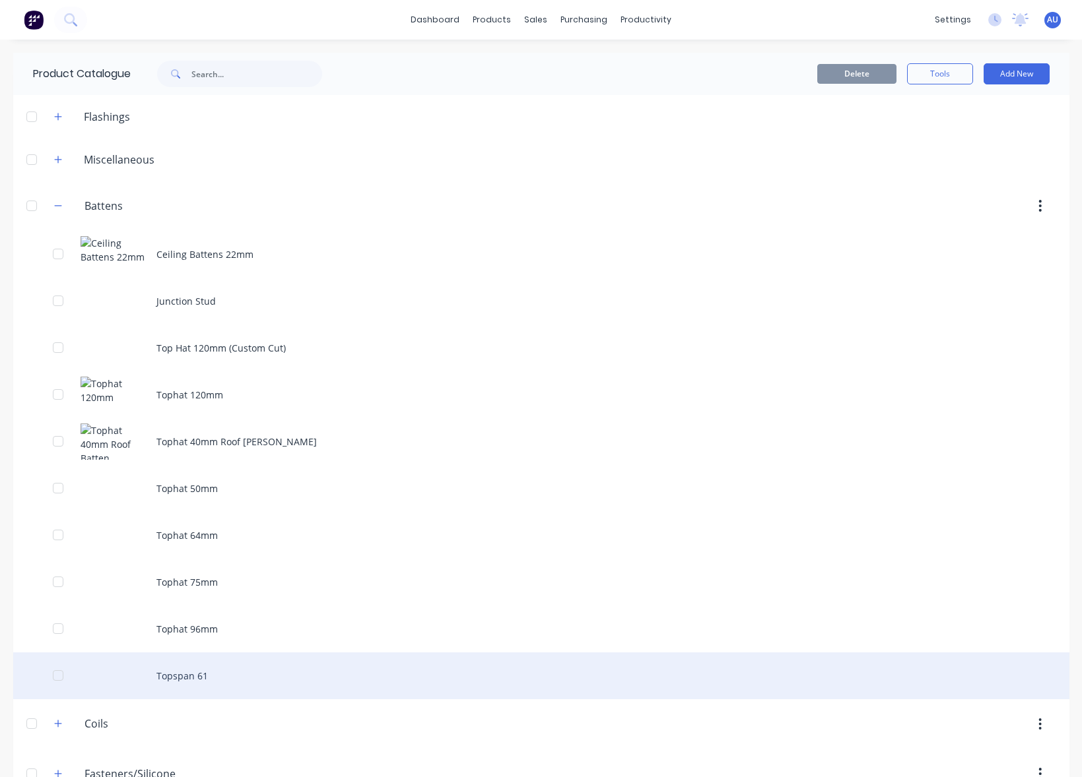
click at [224, 678] on div "Topspan 61" at bounding box center [541, 676] width 1056 height 47
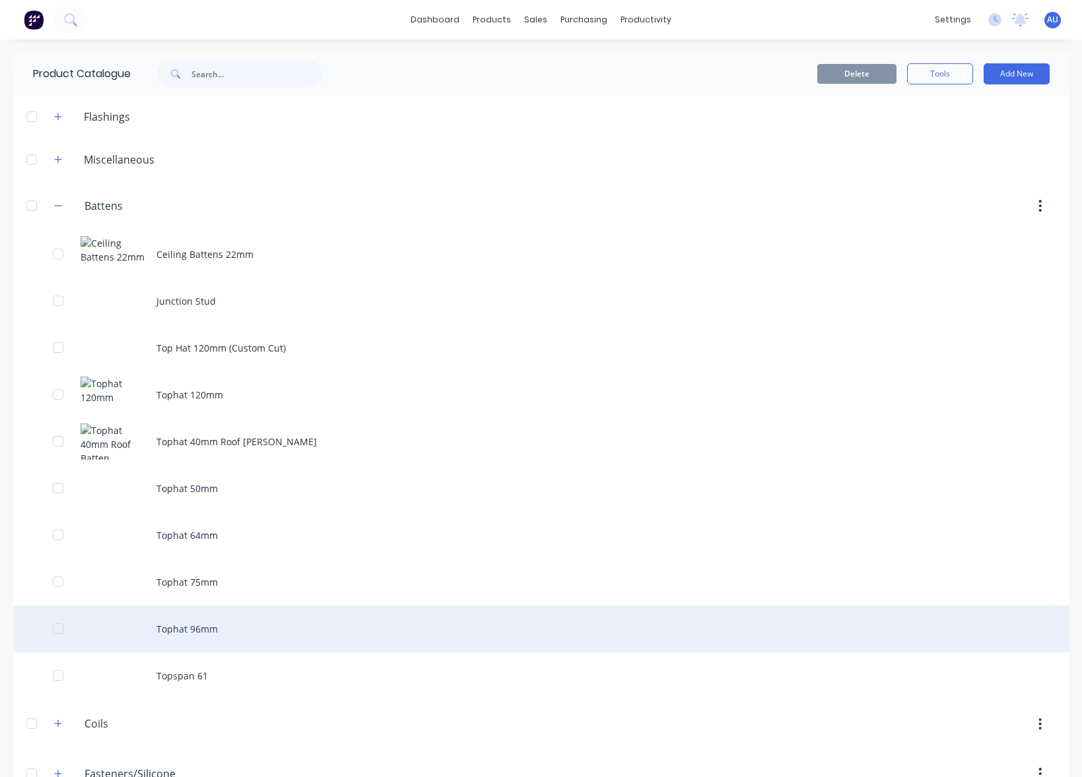
click at [290, 629] on div "Tophat 96mm" at bounding box center [541, 629] width 1056 height 47
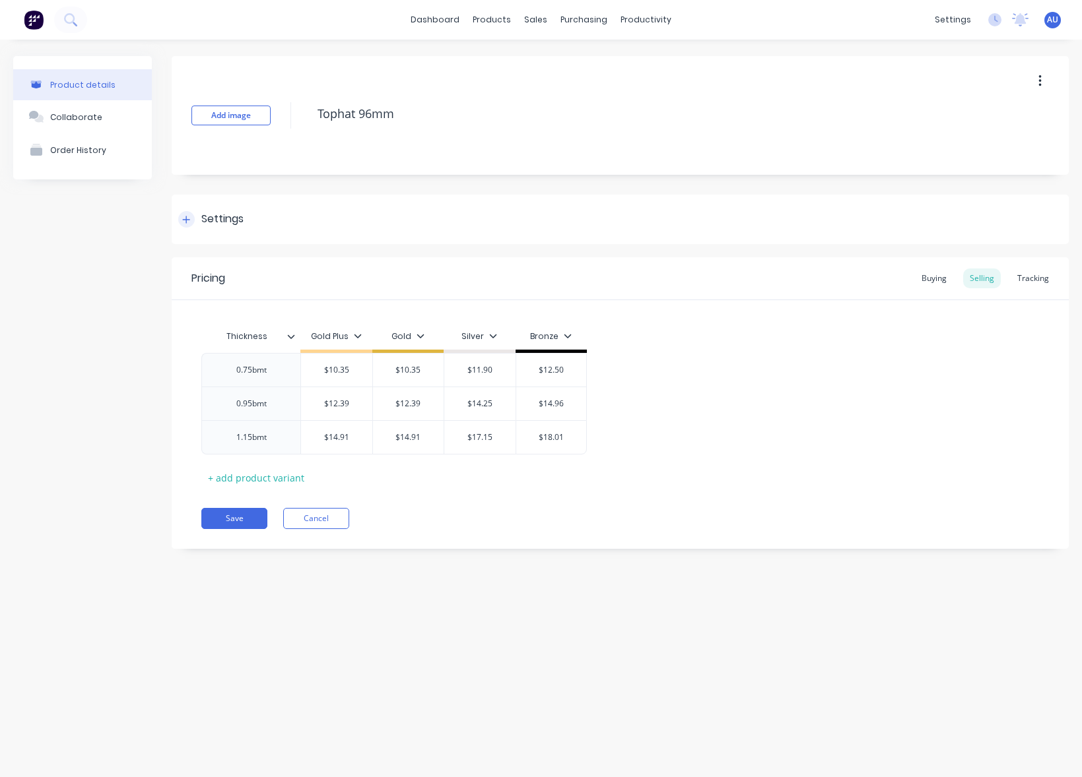
click at [498, 208] on div "Settings" at bounding box center [620, 219] width 897 height 49
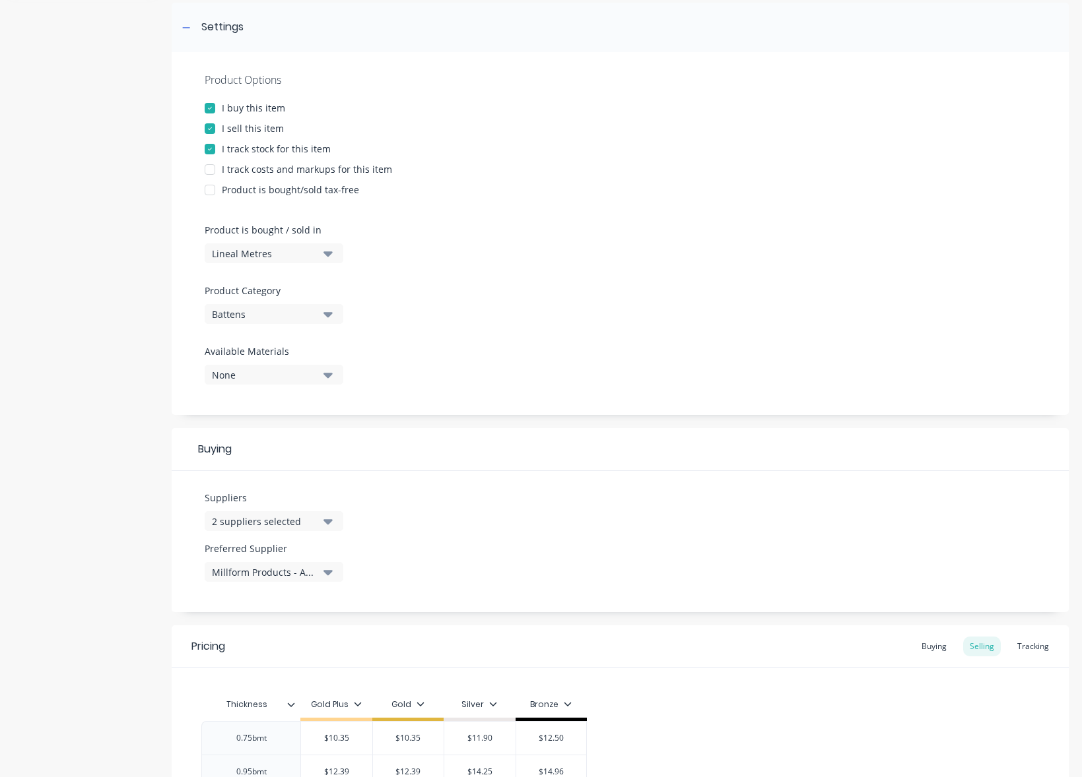
scroll to position [238, 0]
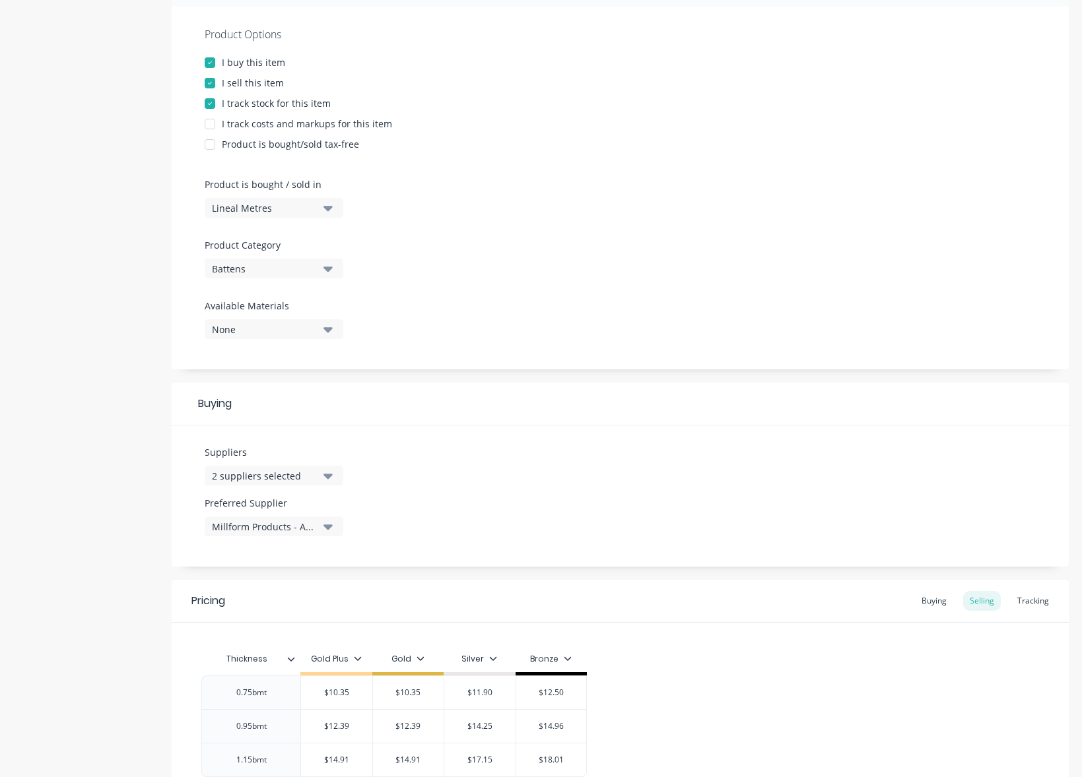
click at [68, 350] on div "Product details Collaborate Order History" at bounding box center [82, 355] width 139 height 1073
click at [123, 490] on div "Product details Collaborate Order History" at bounding box center [82, 355] width 139 height 1073
click at [1037, 603] on div "Tracking" at bounding box center [1032, 601] width 45 height 20
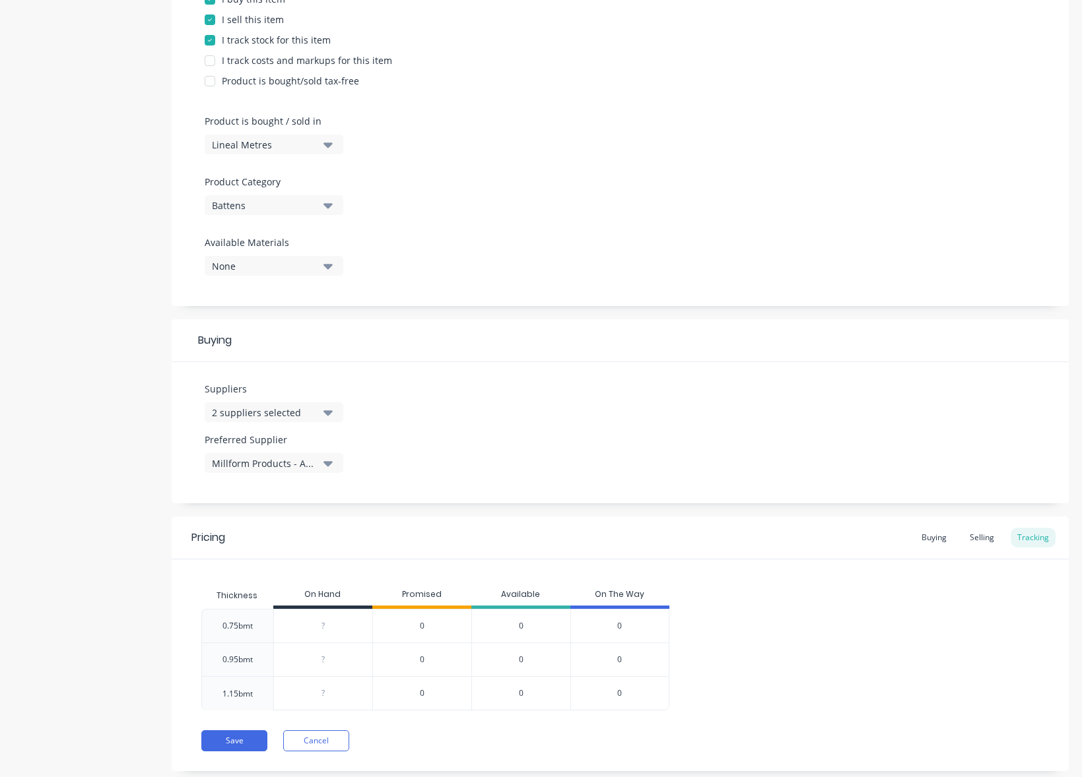
scroll to position [331, 0]
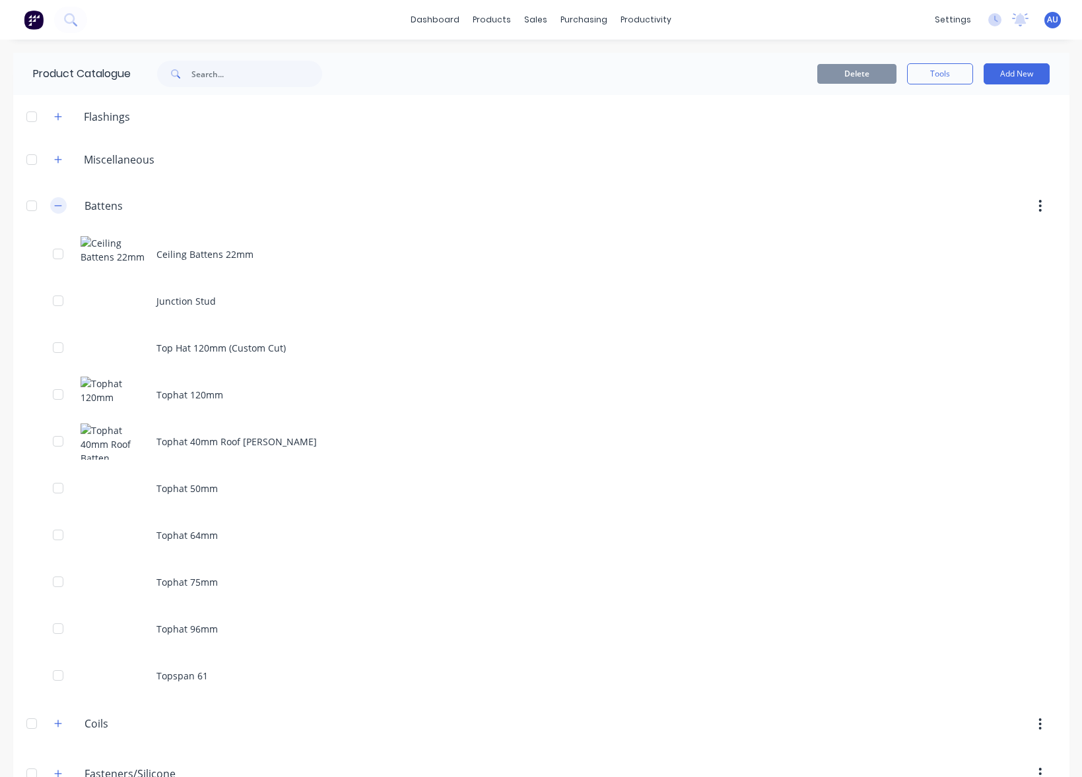
click at [50, 206] on button "button" at bounding box center [58, 205] width 16 height 16
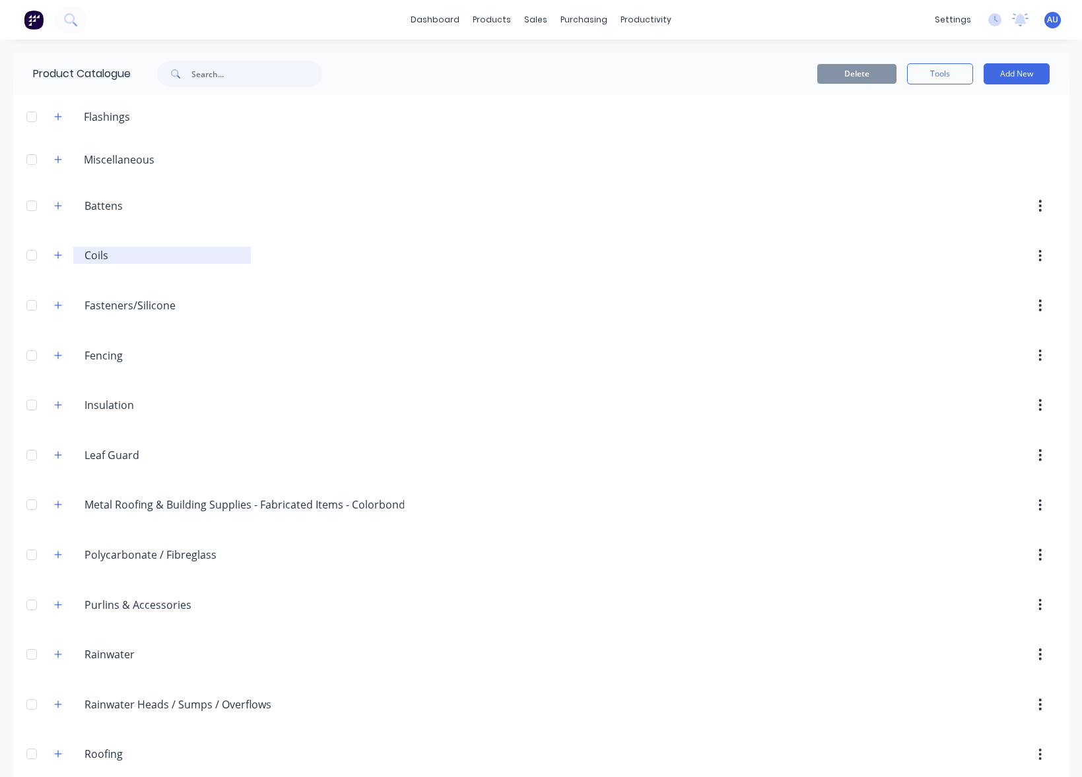
click at [125, 248] on input "Coils" at bounding box center [162, 255] width 156 height 16
click at [55, 251] on icon "button" at bounding box center [58, 255] width 8 height 9
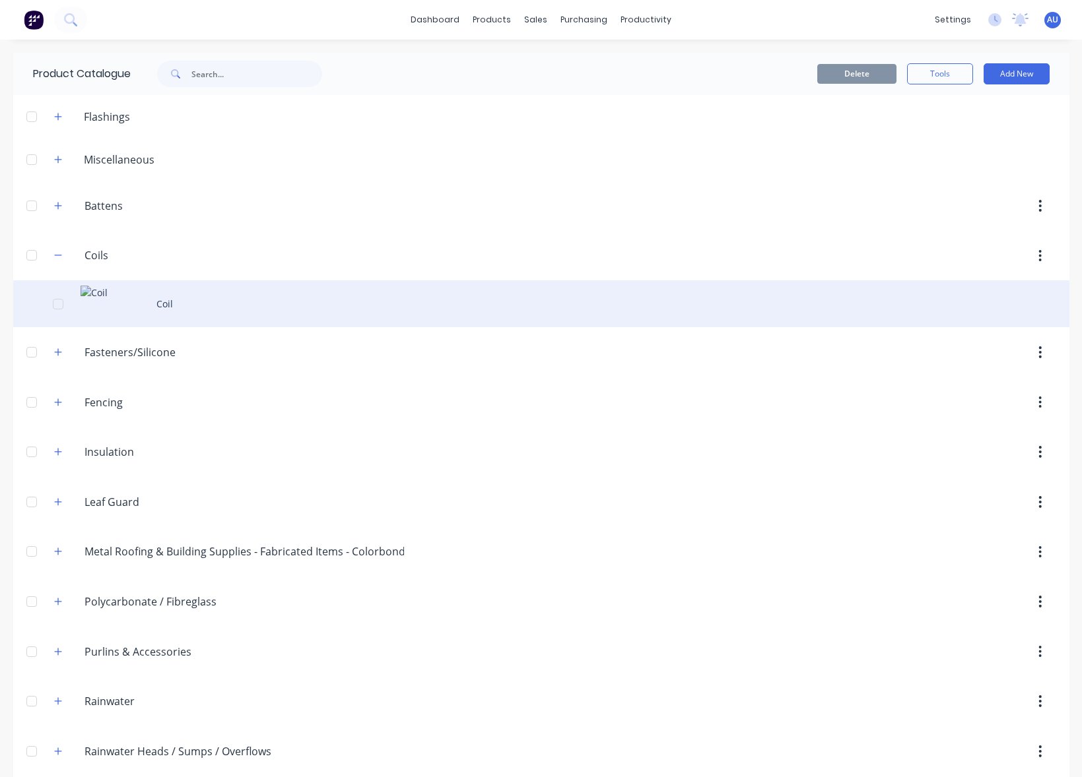
click at [258, 294] on div "Coil" at bounding box center [541, 303] width 1056 height 47
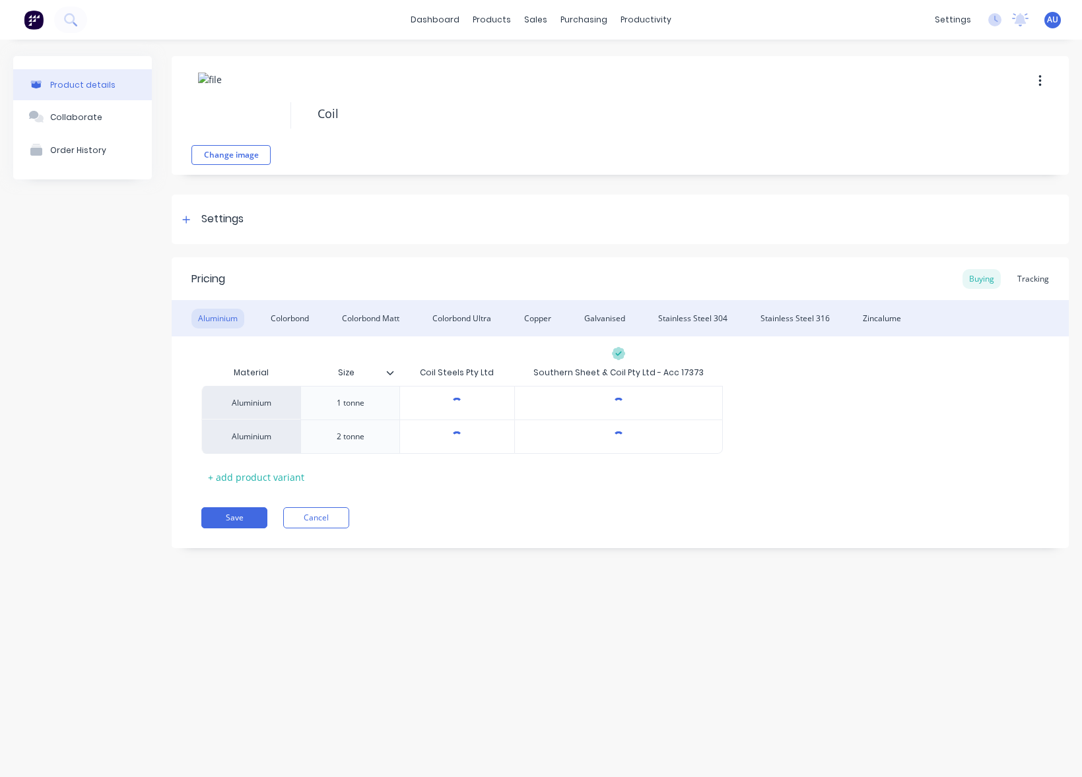
click at [638, 617] on div "Product details Collaborate Order History Change image Coil Settings Product Op…" at bounding box center [541, 395] width 1082 height 711
type textarea "x"
click at [286, 317] on div "Colorbond" at bounding box center [289, 319] width 51 height 20
click at [351, 313] on div "Colorbond Matt" at bounding box center [370, 319] width 71 height 20
click at [831, 571] on div "Product details Collaborate Order History Change image Coil Settings Product Op…" at bounding box center [541, 395] width 1082 height 711
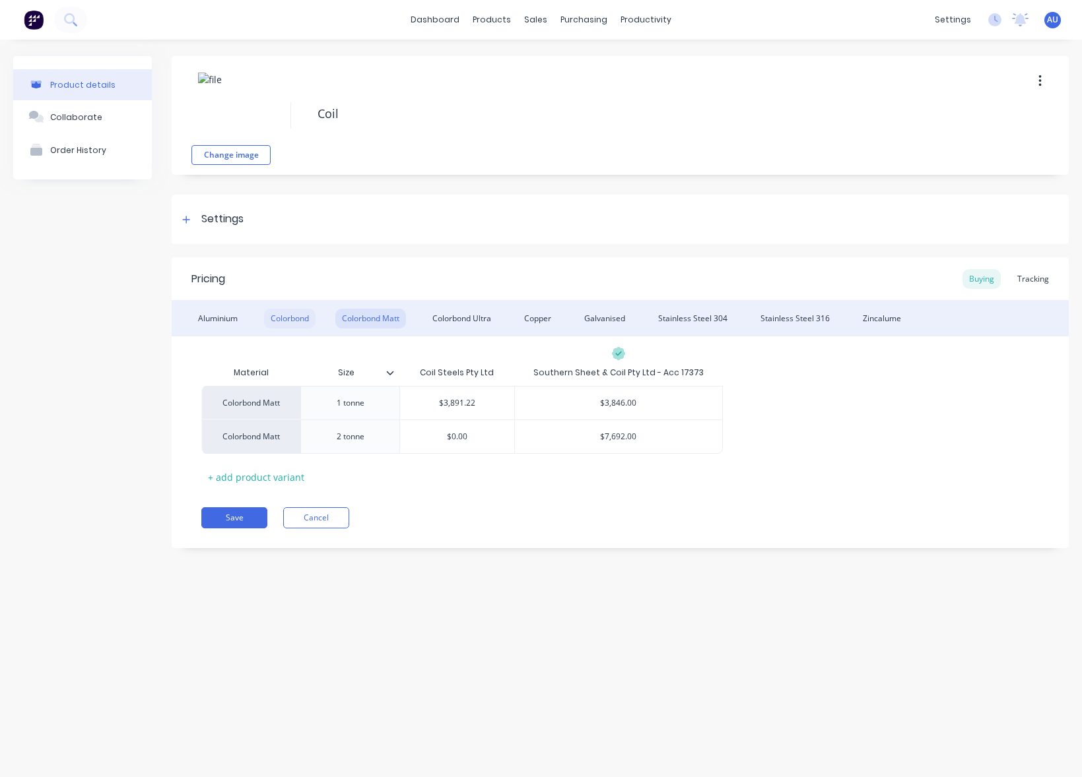
click at [280, 318] on div "Colorbond" at bounding box center [289, 319] width 51 height 20
click at [667, 598] on div "Product details Collaborate Order History Change image Coil Settings Product Op…" at bounding box center [541, 395] width 1082 height 711
click at [853, 601] on div "Product details Collaborate Order History Change image Coil Settings Product Op…" at bounding box center [541, 395] width 1082 height 711
click at [296, 313] on div "Colorbond" at bounding box center [289, 319] width 51 height 20
click at [1018, 279] on div "Tracking" at bounding box center [1032, 279] width 45 height 20
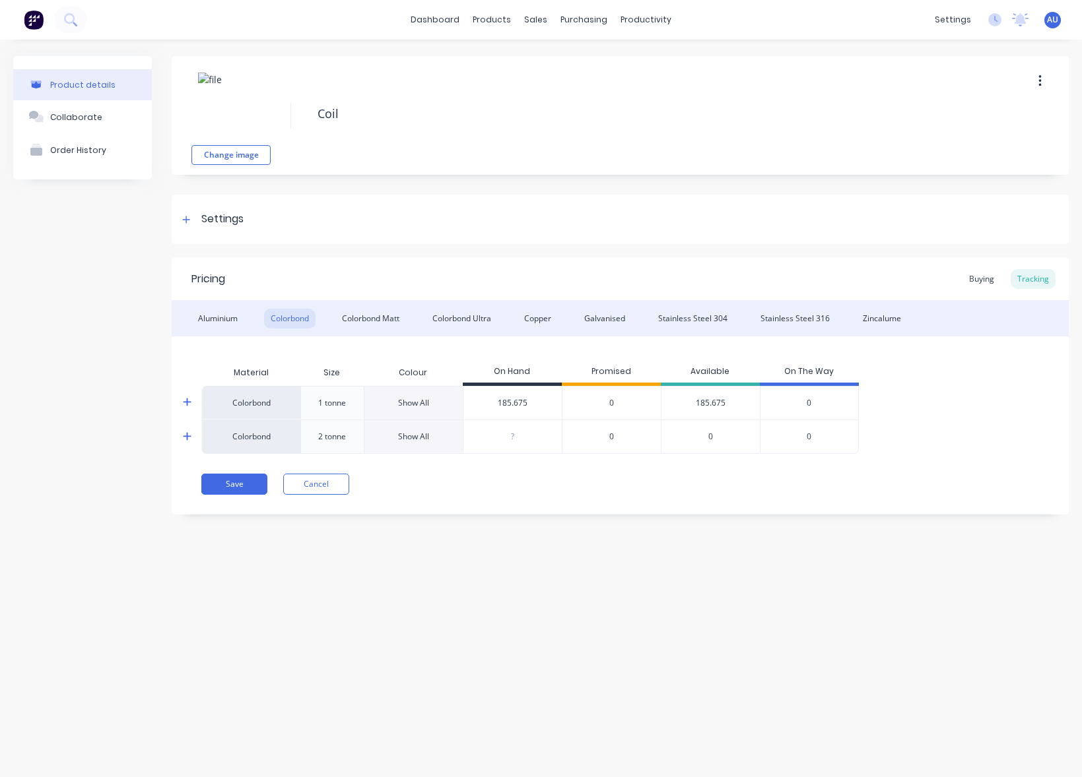
click at [189, 400] on icon at bounding box center [187, 402] width 9 height 10
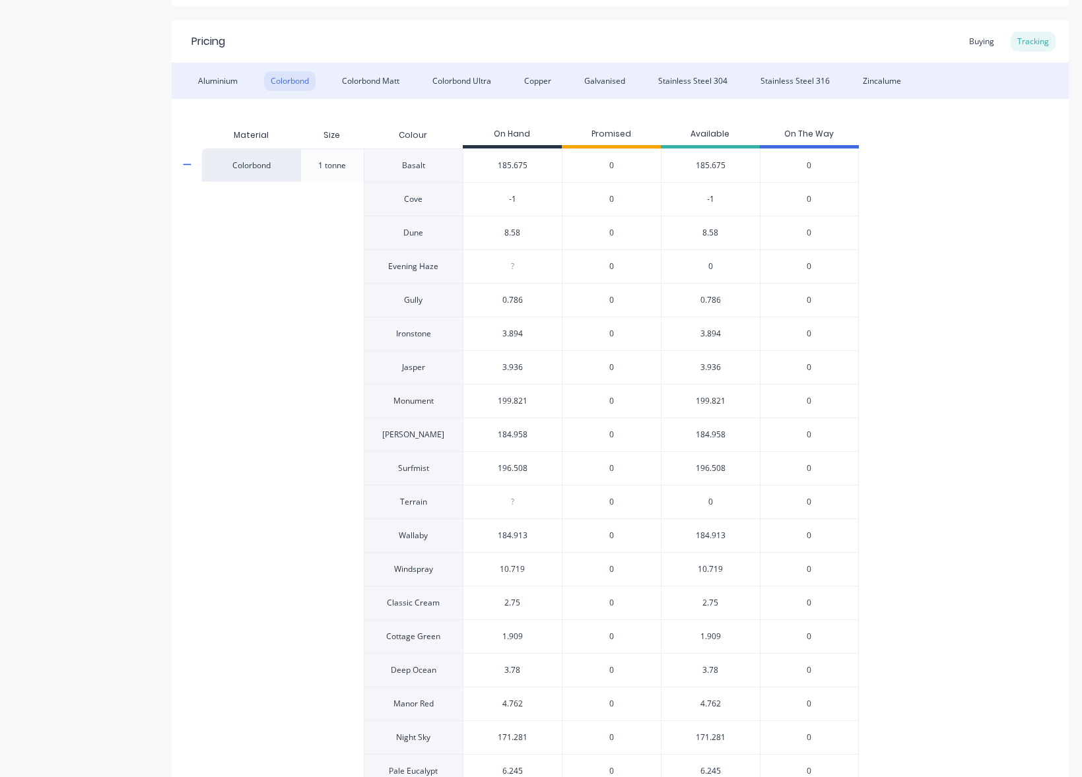
scroll to position [750, 0]
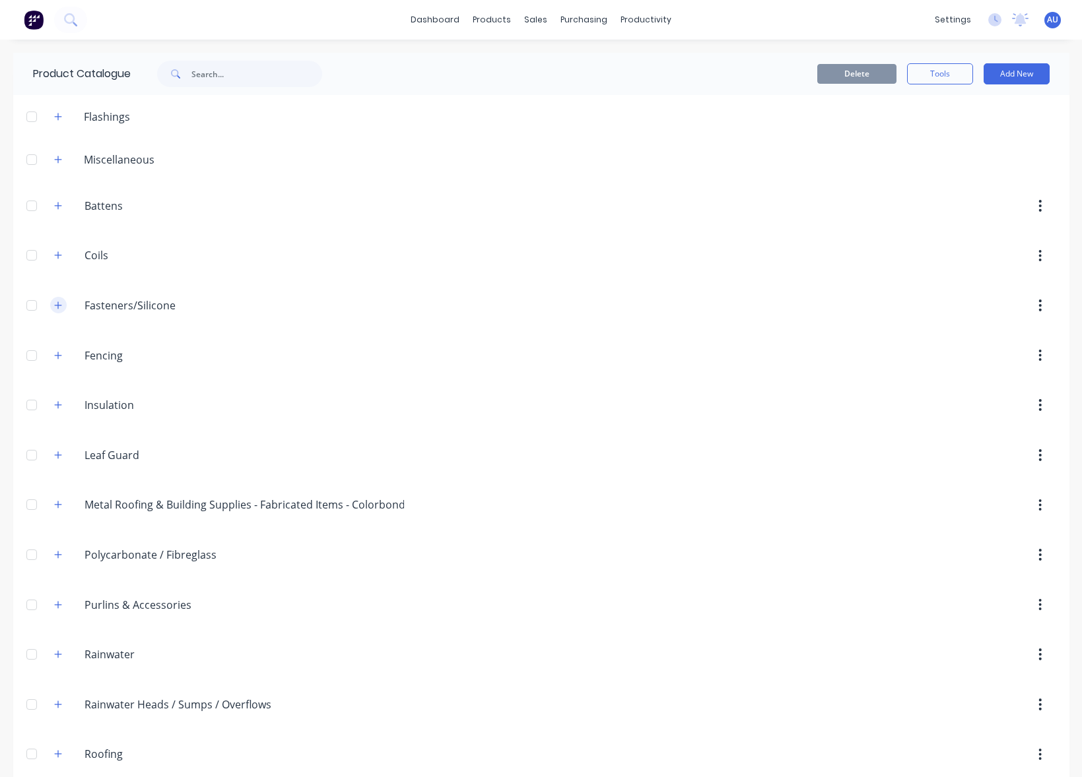
click at [50, 305] on button "button" at bounding box center [58, 305] width 16 height 16
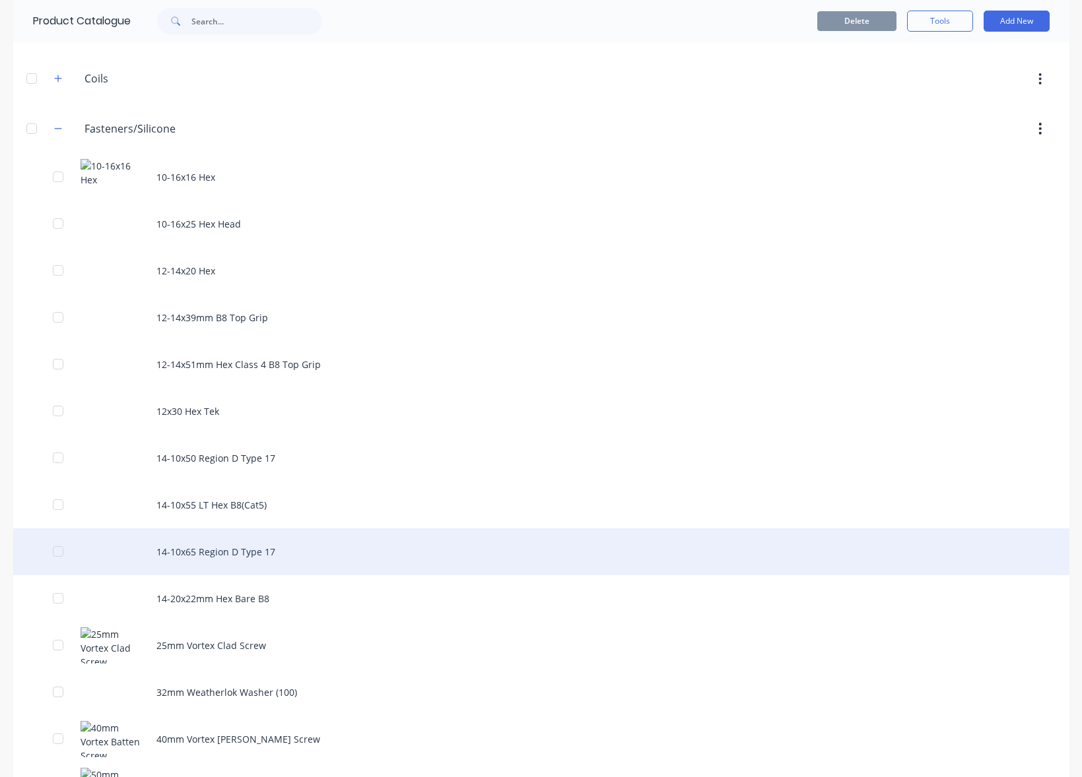
scroll to position [356, 0]
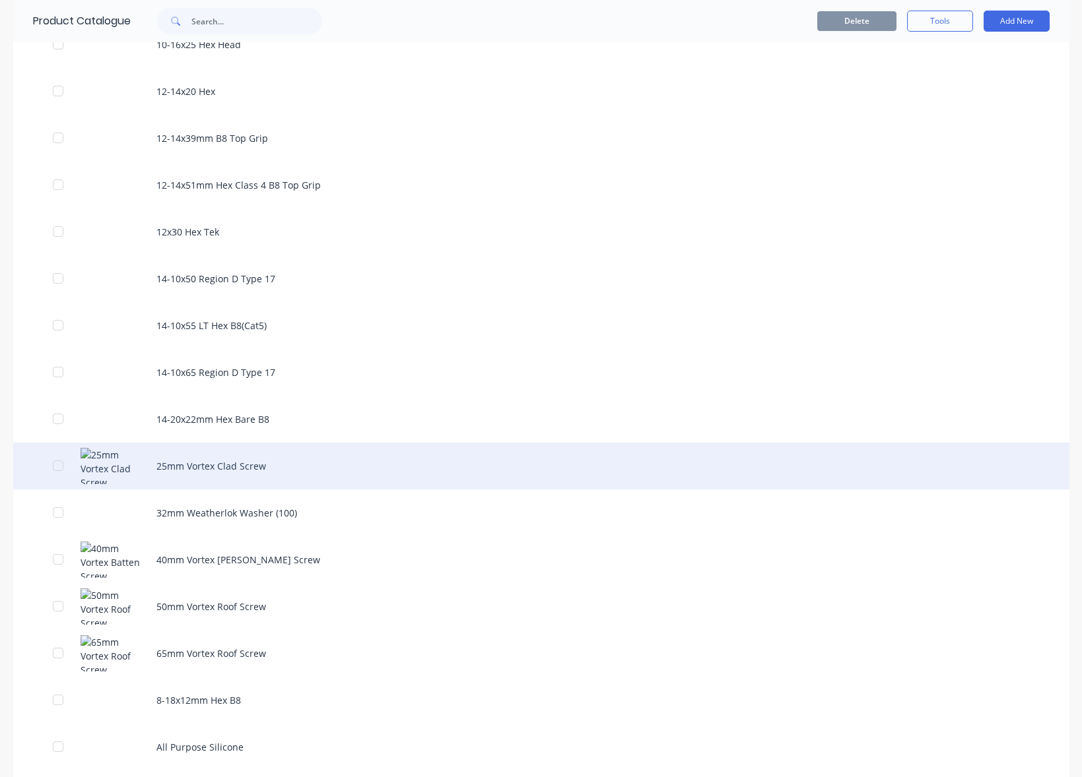
click at [558, 465] on div "25mm Vortex Clad Screw" at bounding box center [541, 466] width 1056 height 47
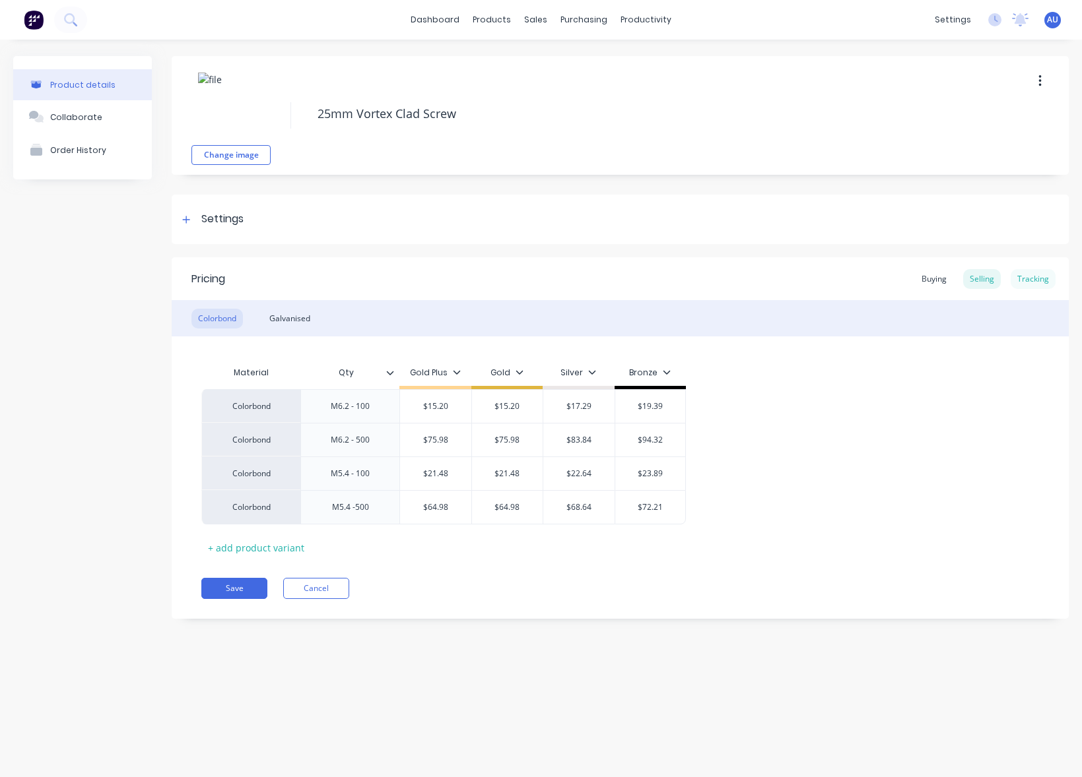
click at [1043, 281] on div "Tracking" at bounding box center [1032, 279] width 45 height 20
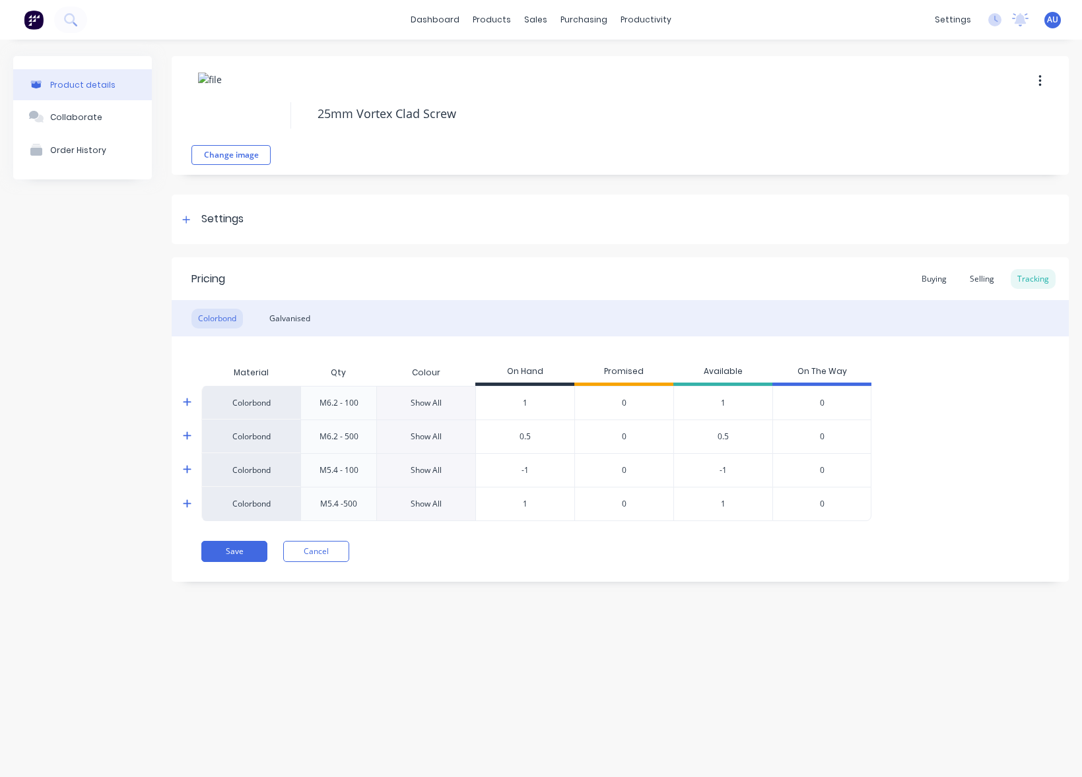
click at [188, 506] on icon at bounding box center [187, 504] width 9 height 10
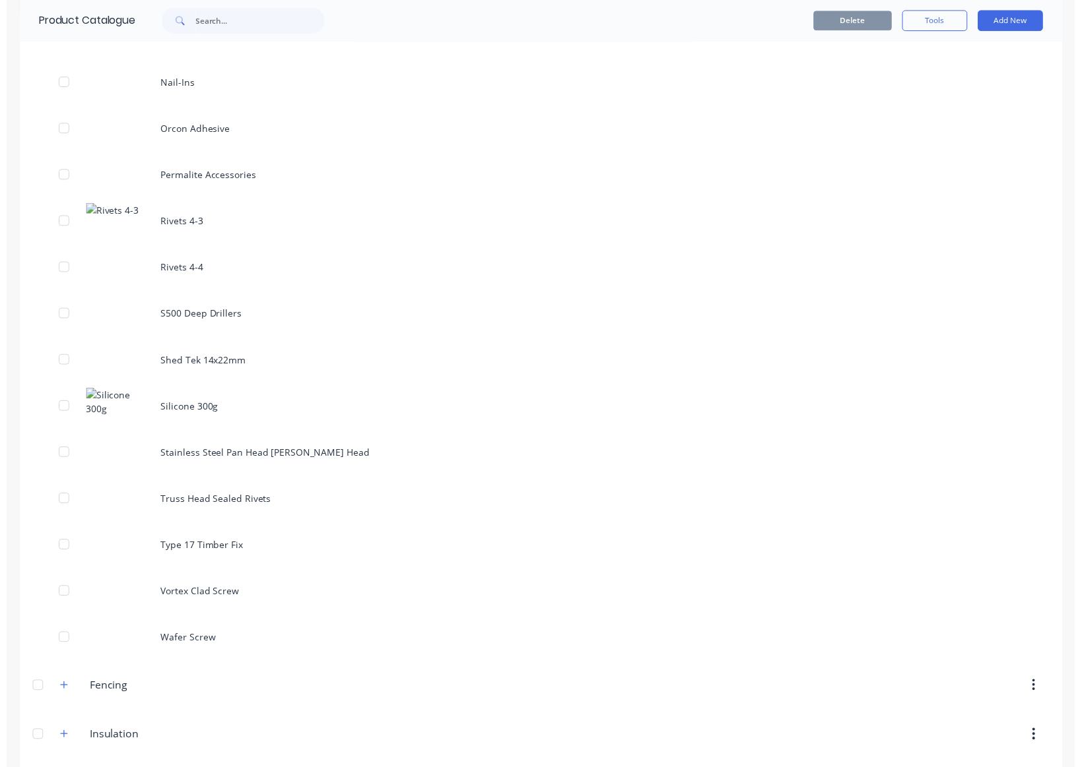
scroll to position [1663, 0]
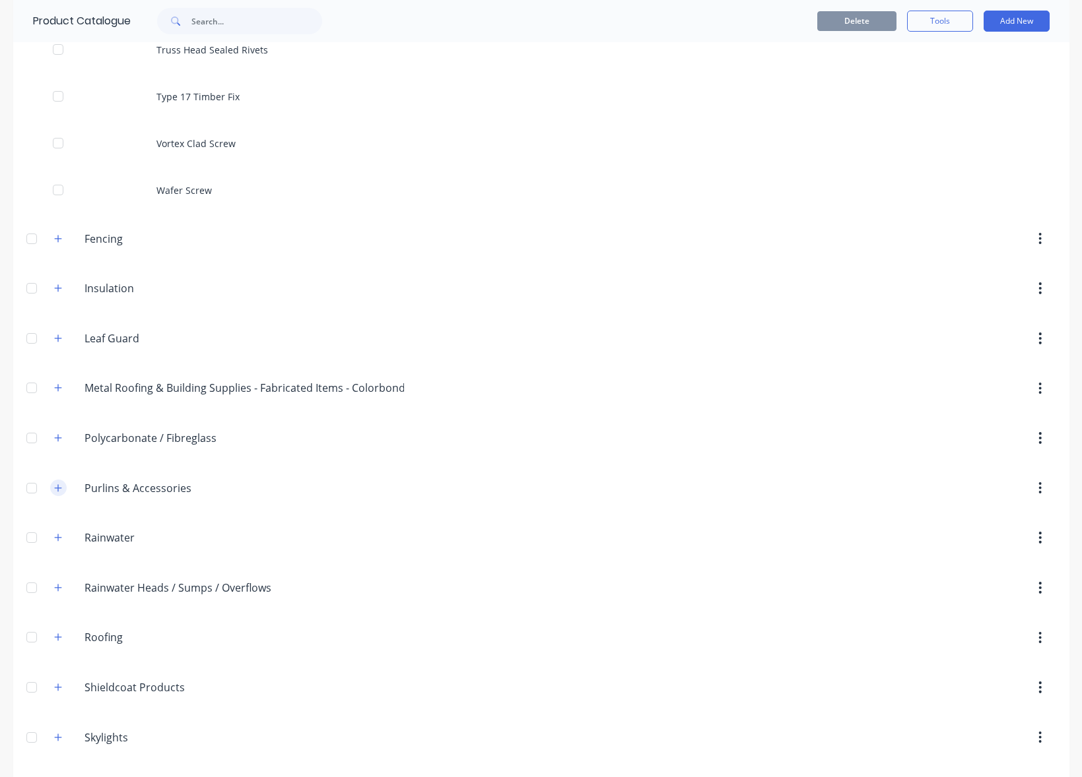
click at [54, 485] on icon "button" at bounding box center [58, 488] width 8 height 9
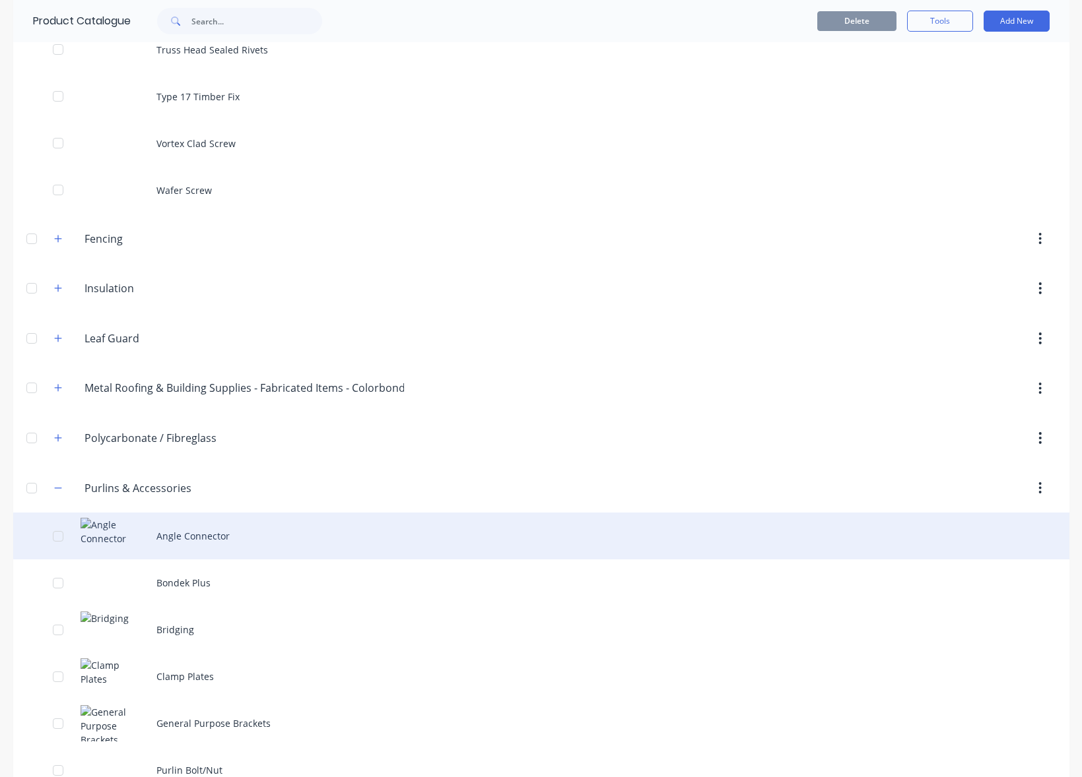
click at [286, 542] on div "Angle Connector" at bounding box center [541, 536] width 1056 height 47
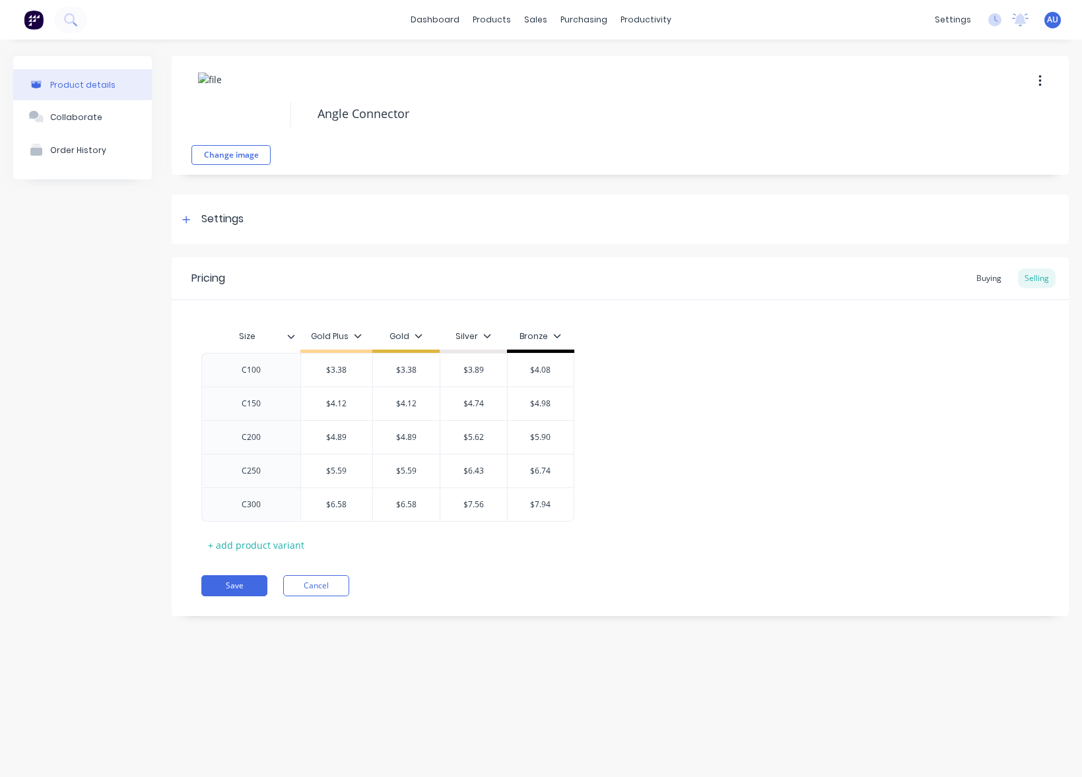
type textarea "x"
click at [989, 277] on div "Buying" at bounding box center [988, 279] width 38 height 20
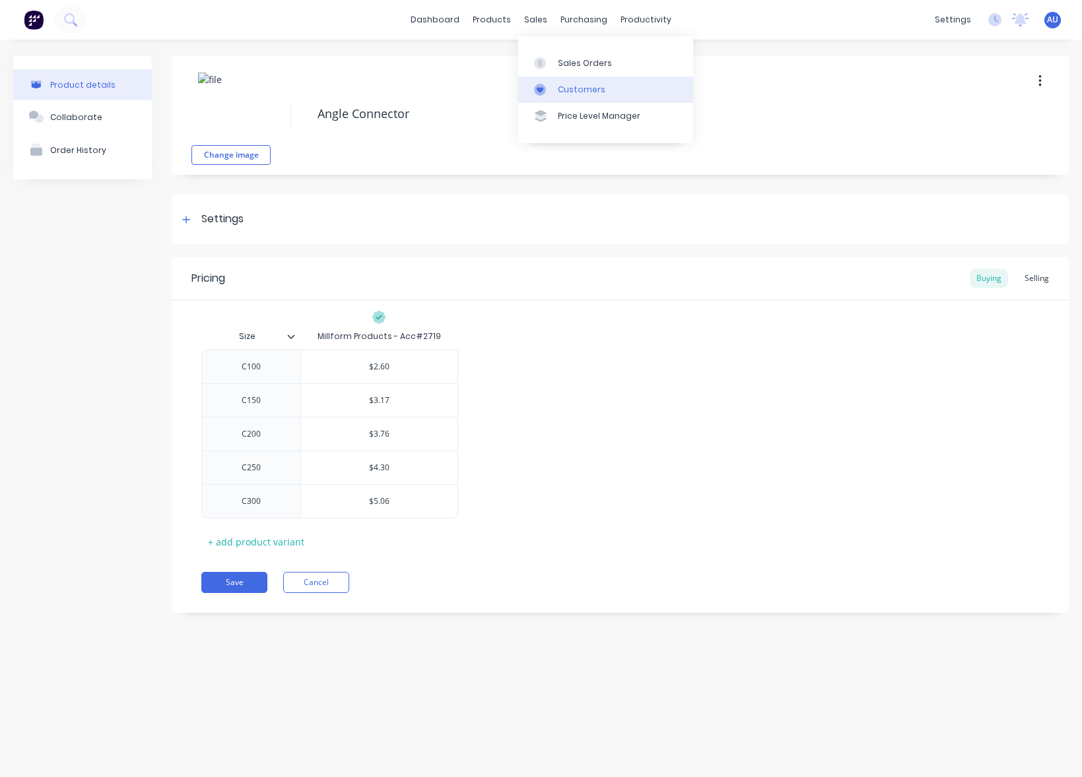
click at [588, 85] on div "Customers" at bounding box center [582, 90] width 48 height 12
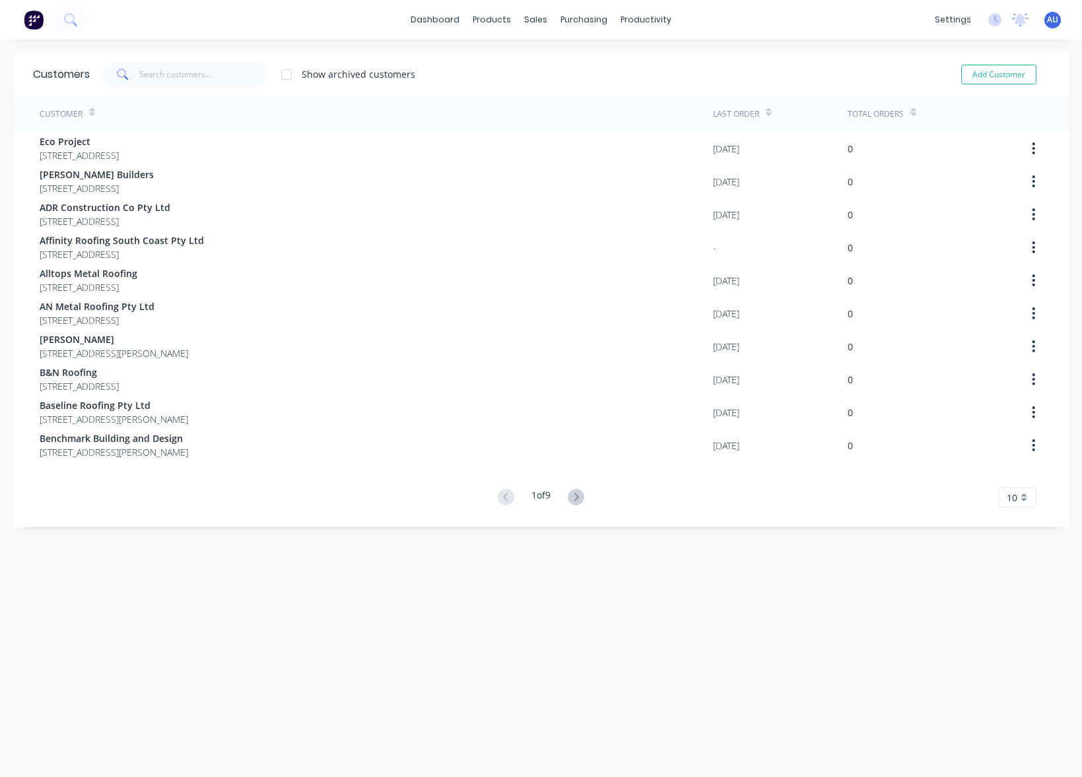
click at [586, 498] on div "1 of 9 10 5 10 15 20 25 30 35" at bounding box center [541, 497] width 1056 height 19
click at [576, 500] on icon at bounding box center [576, 497] width 16 height 16
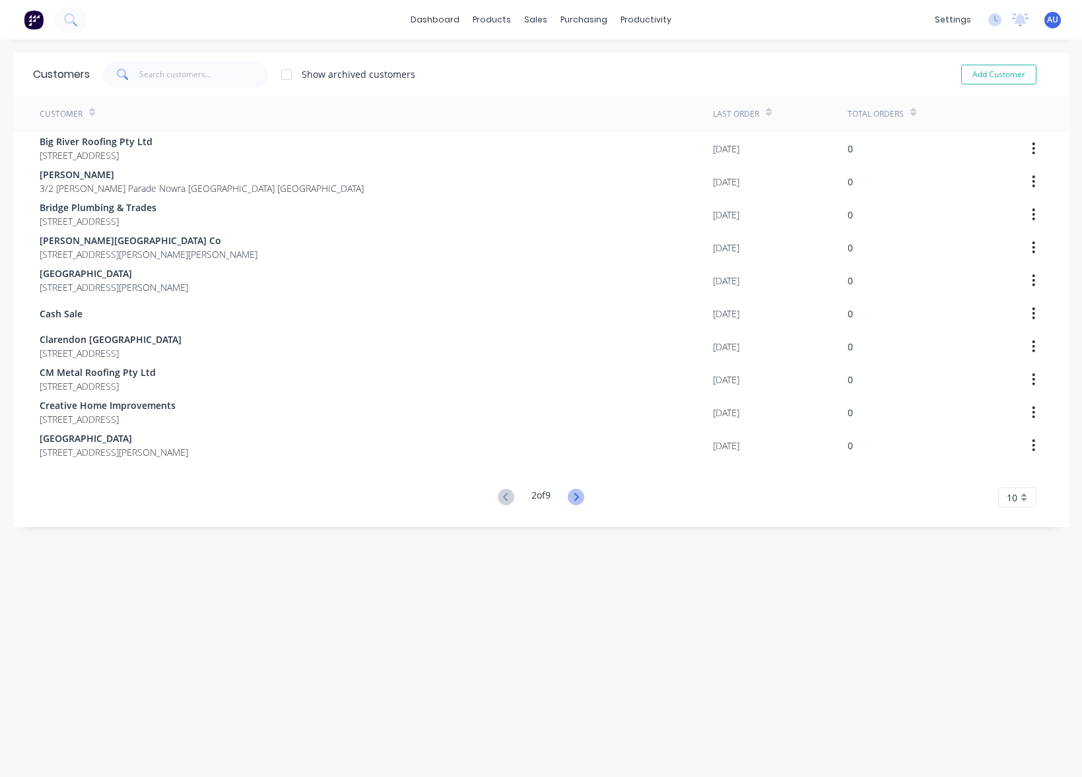
click at [577, 500] on icon at bounding box center [576, 497] width 16 height 16
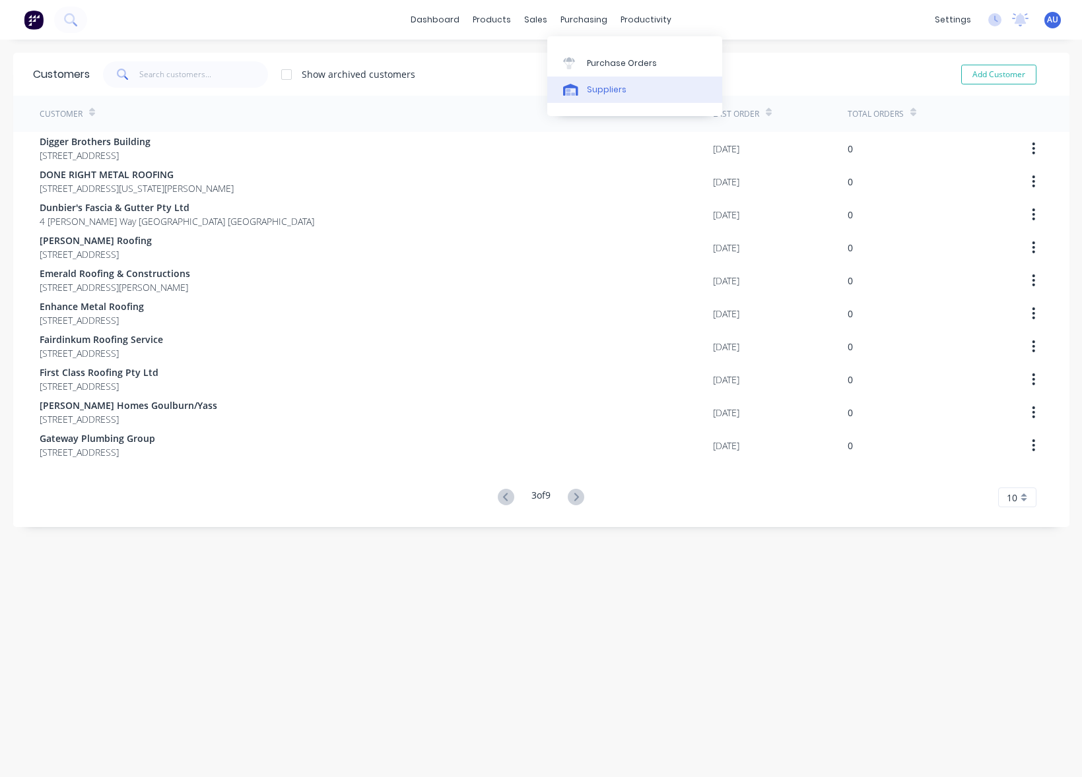
click at [608, 91] on div "Suppliers" at bounding box center [607, 90] width 40 height 12
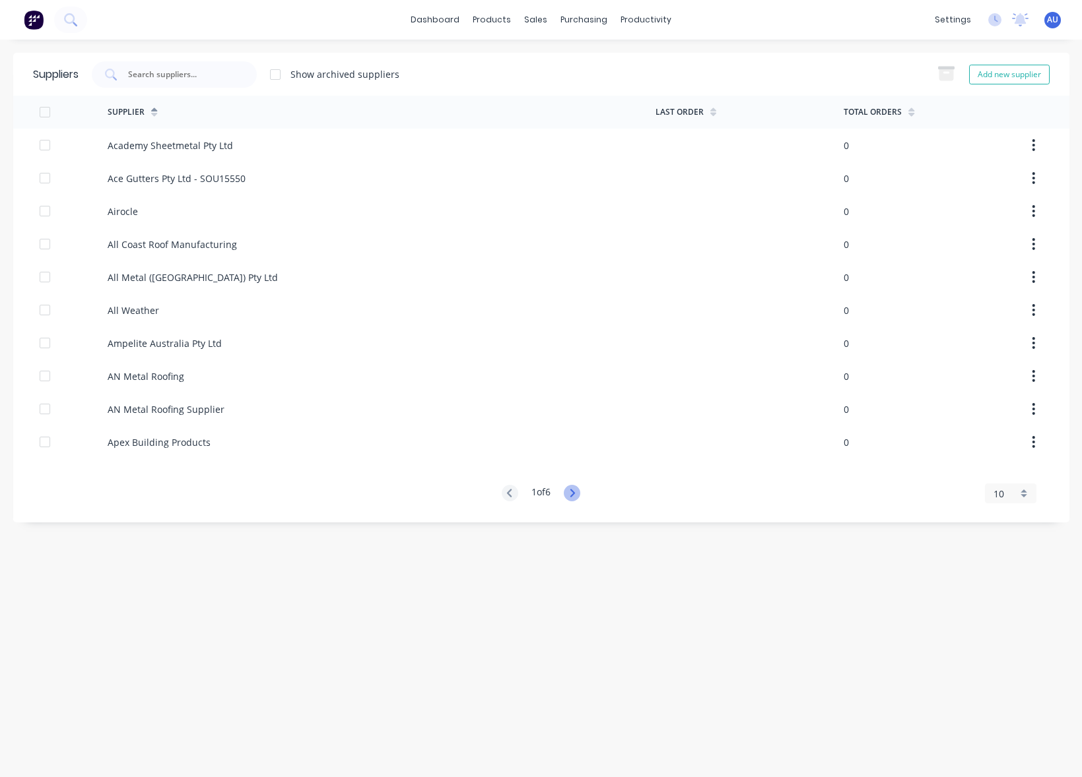
click at [579, 492] on icon at bounding box center [572, 493] width 16 height 16
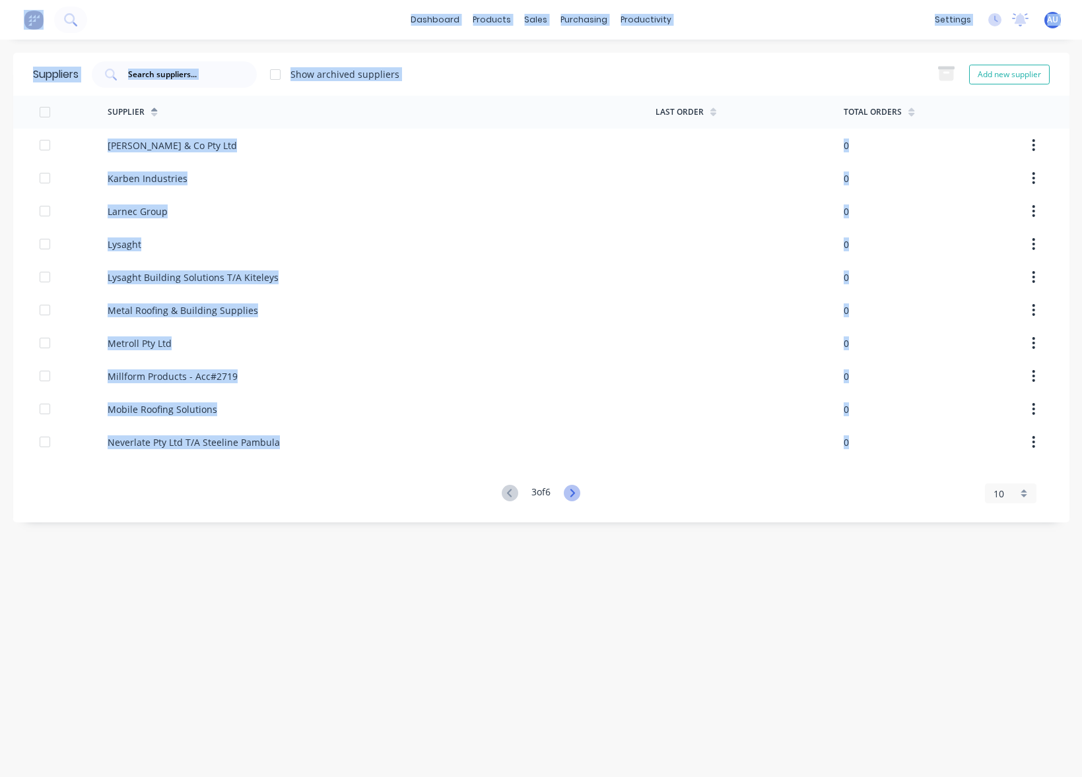
click at [579, 492] on icon at bounding box center [572, 493] width 16 height 16
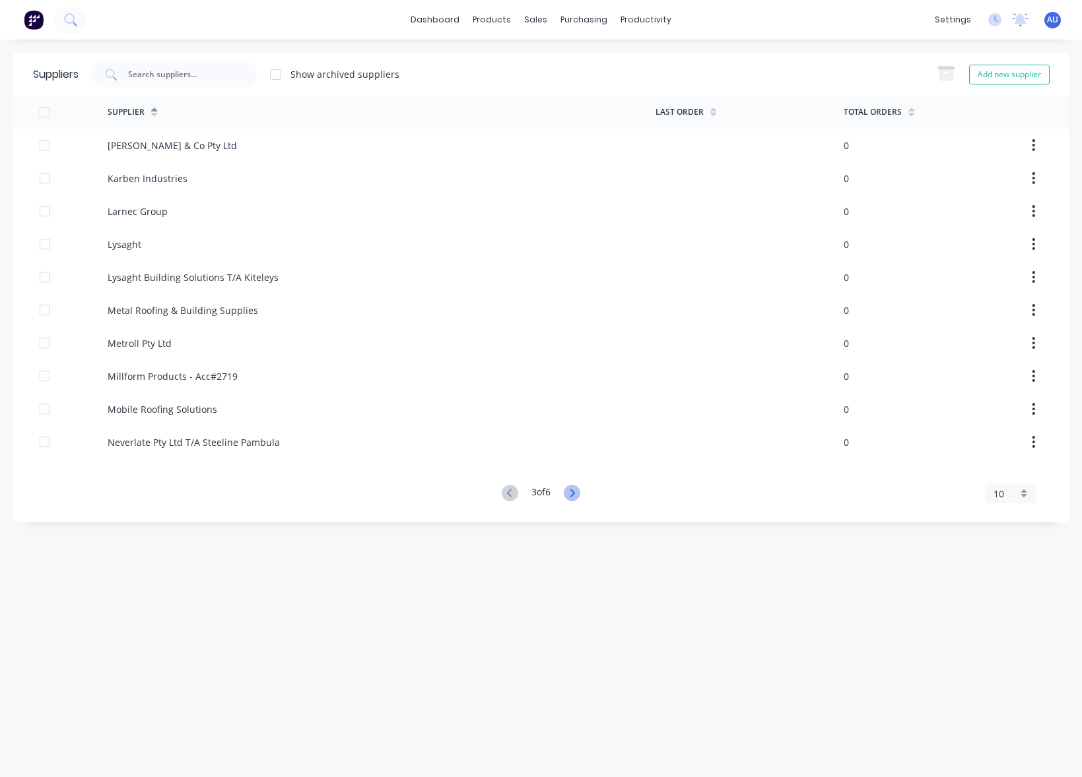
click at [579, 492] on icon at bounding box center [572, 493] width 16 height 16
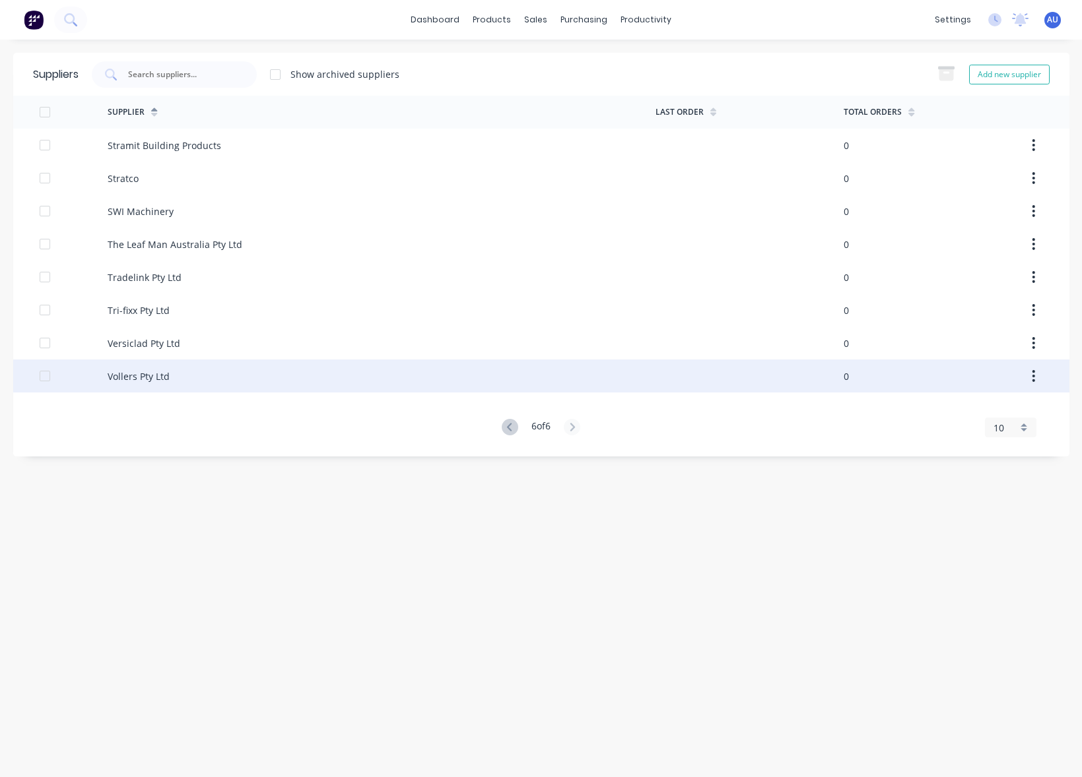
click at [238, 387] on div "Vollers Pty Ltd" at bounding box center [382, 376] width 548 height 33
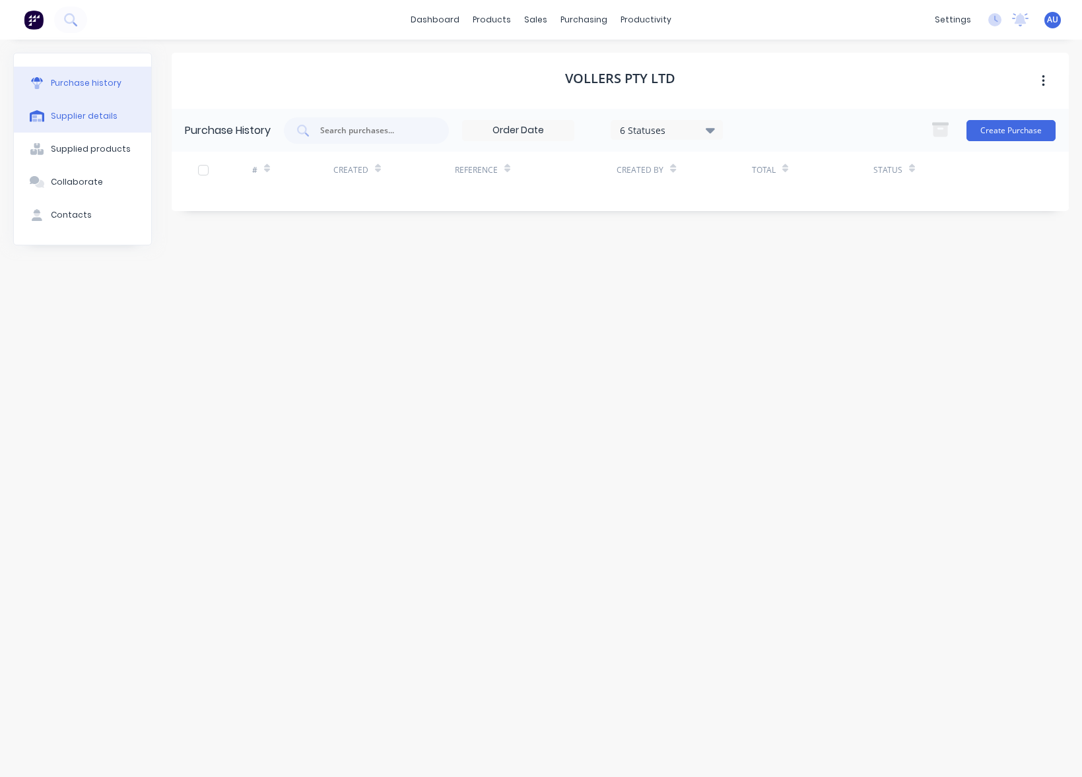
click at [90, 121] on div "Supplier details" at bounding box center [84, 116] width 67 height 12
select select "AU"
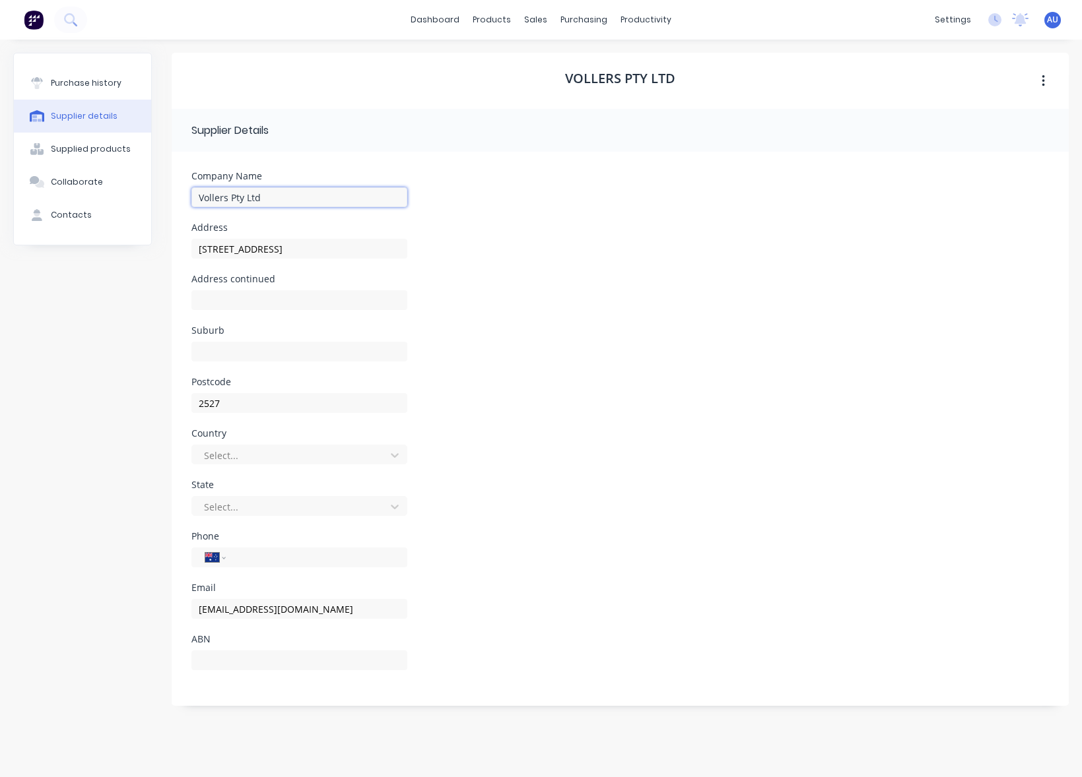
click at [335, 203] on input "Vollers Pty Ltd" at bounding box center [299, 197] width 216 height 20
type input "Vollers Pty Ltdssss"
click at [601, 264] on div "Address 5 Delta Place" at bounding box center [619, 248] width 857 height 51
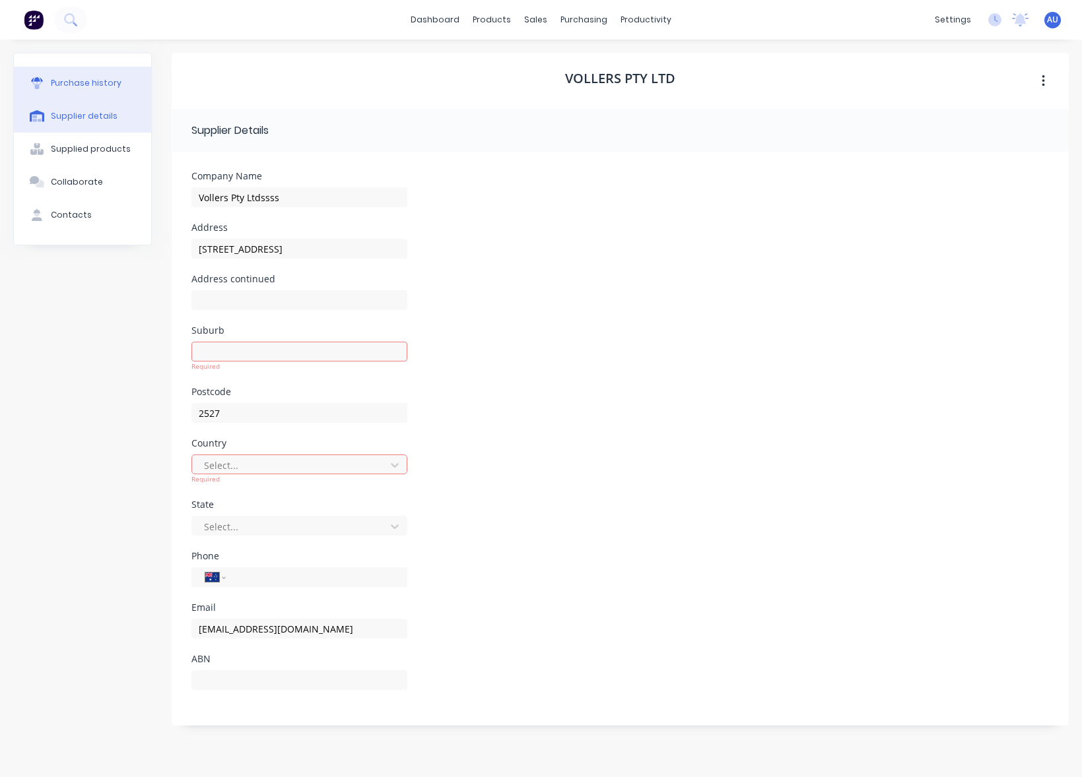
click at [98, 92] on button "Purchase history" at bounding box center [82, 83] width 137 height 33
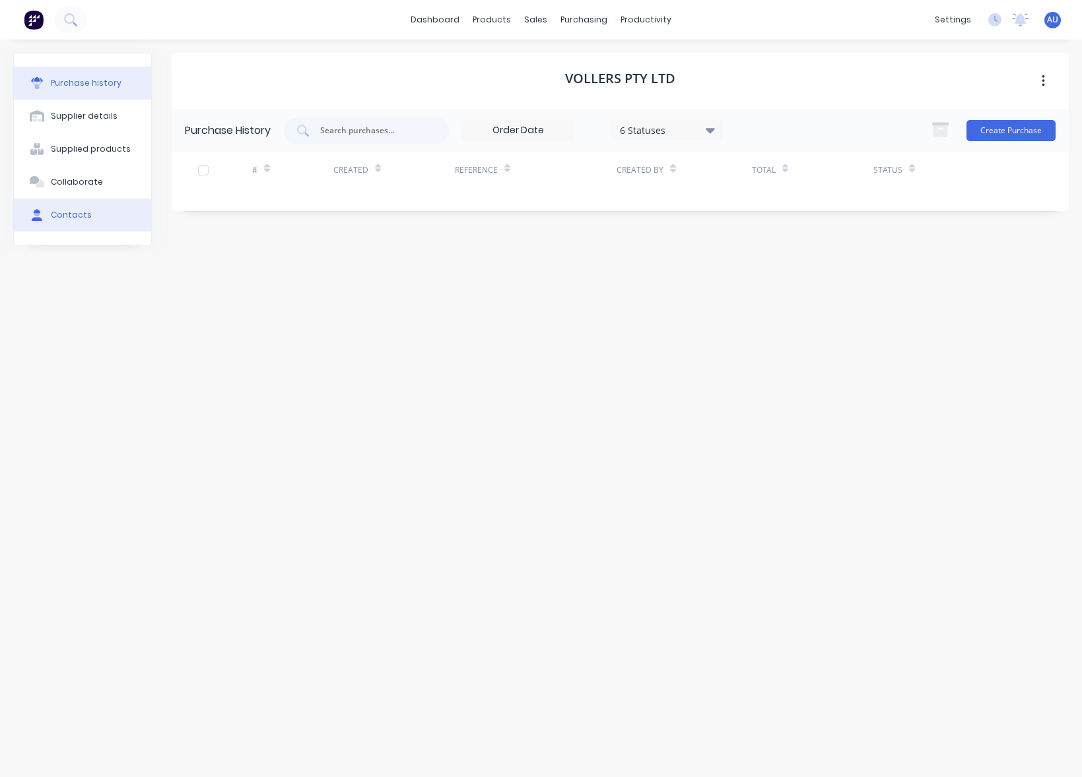
click at [97, 216] on button "Contacts" at bounding box center [82, 215] width 137 height 33
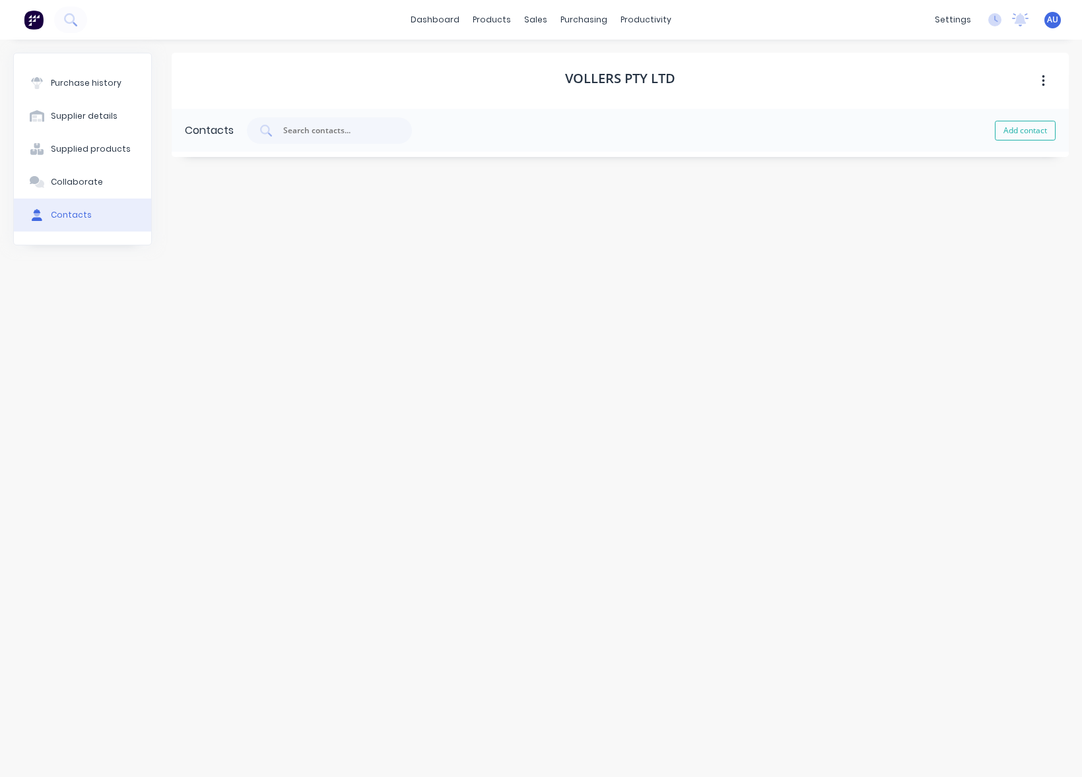
select select "AU"
click at [183, 178] on button "button" at bounding box center [186, 173] width 16 height 16
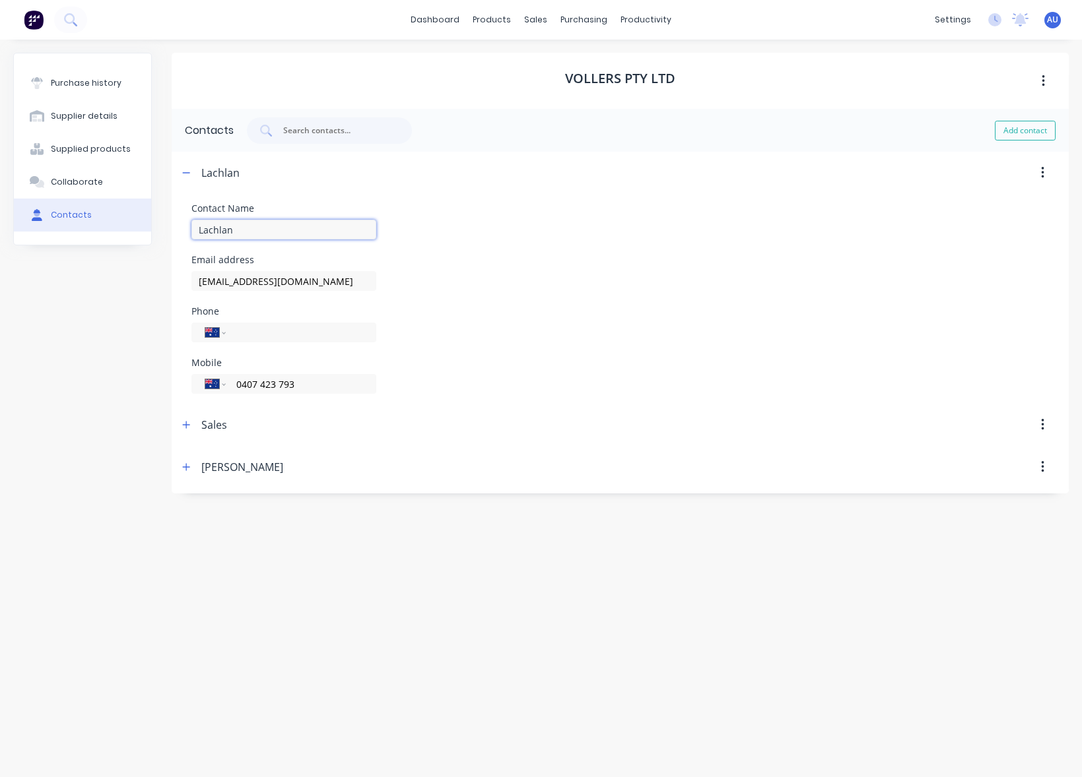
click at [249, 230] on input "Lachlan" at bounding box center [283, 230] width 185 height 20
click at [116, 381] on div "Purchase history Supplier details Supplied products Collaborate Contacts" at bounding box center [82, 402] width 139 height 698
click at [282, 225] on input "Lachlans" at bounding box center [283, 230] width 185 height 20
type input "Lachlan"
click at [504, 543] on div "Vollers Pty Ltd Contacts Add contact Lachlans Contact Name Lachlan Email addres…" at bounding box center [620, 402] width 897 height 698
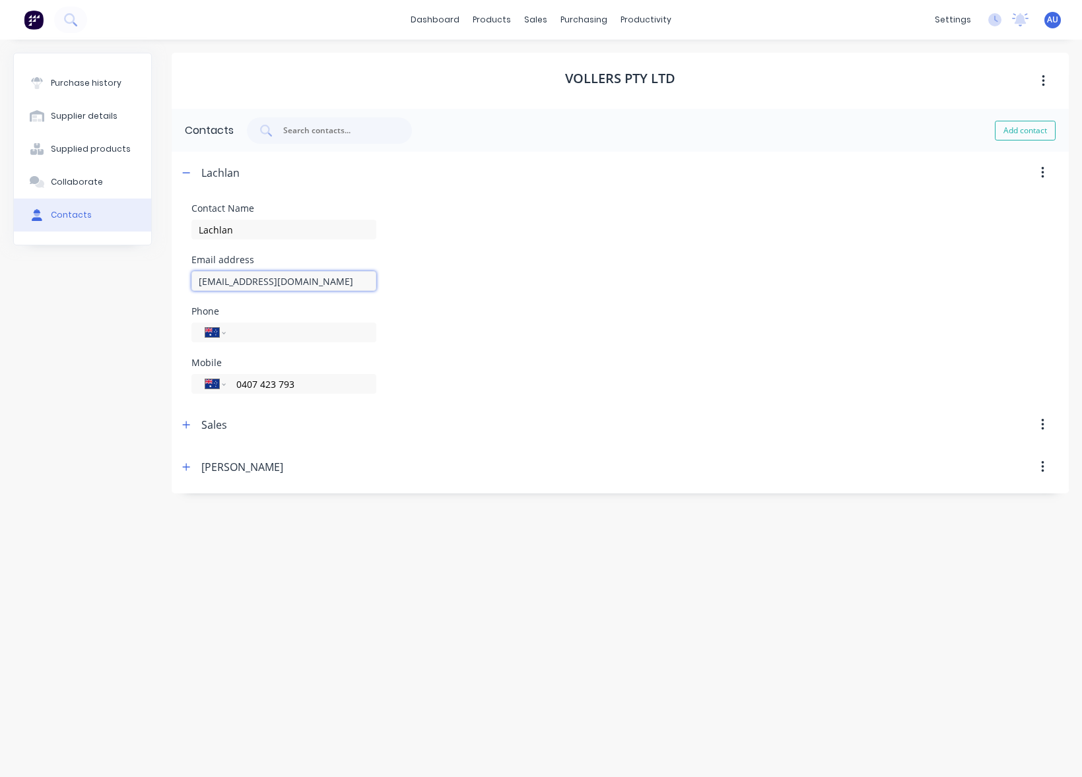
click at [323, 284] on input "lachlan@vollers.com.au" at bounding box center [283, 281] width 185 height 20
click at [441, 515] on div "Vollers Pty Ltd Contacts Add contact Lachlan Contact Name Lachlan Email address…" at bounding box center [620, 402] width 897 height 698
click at [467, 567] on div "Vollers Pty Ltd Contacts Add contact Lachlan Contact Name Lachlan Email address…" at bounding box center [620, 402] width 897 height 698
click at [334, 286] on input "lachlan@vollers.com.aug" at bounding box center [283, 281] width 185 height 20
type input "lachlan@vollers.com.au"
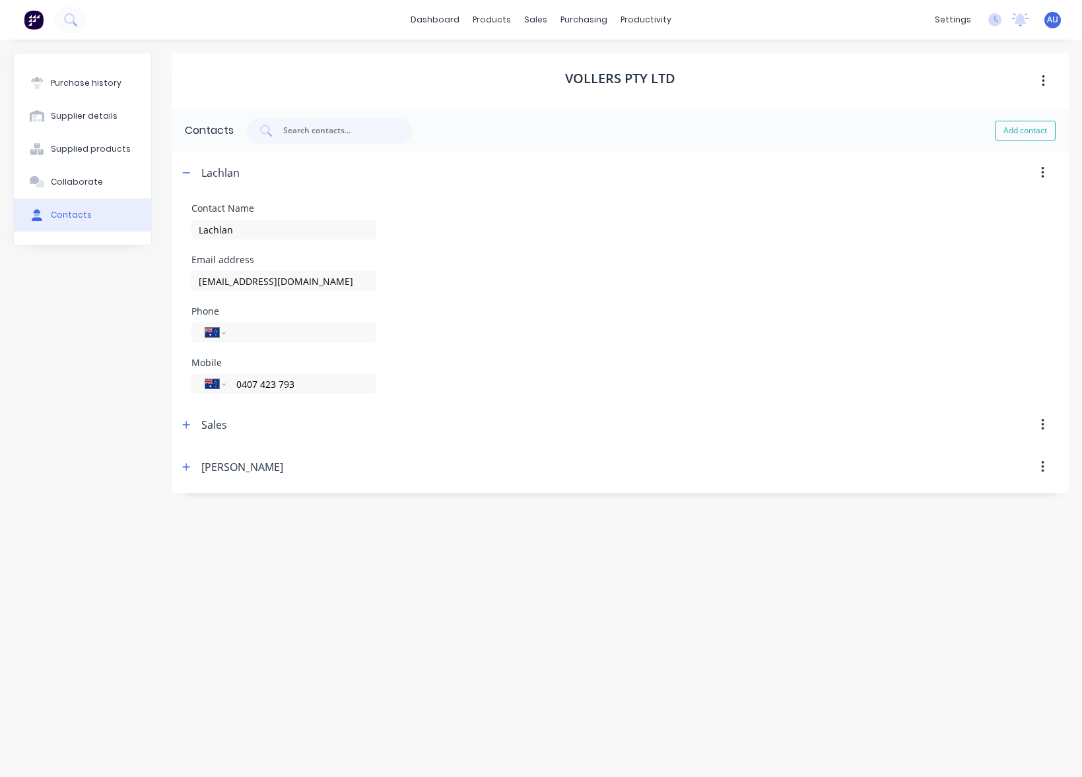
click at [611, 260] on div "Email address lachlan@vollers.com.au" at bounding box center [619, 273] width 857 height 36
click at [90, 71] on button "Purchase history" at bounding box center [82, 83] width 137 height 33
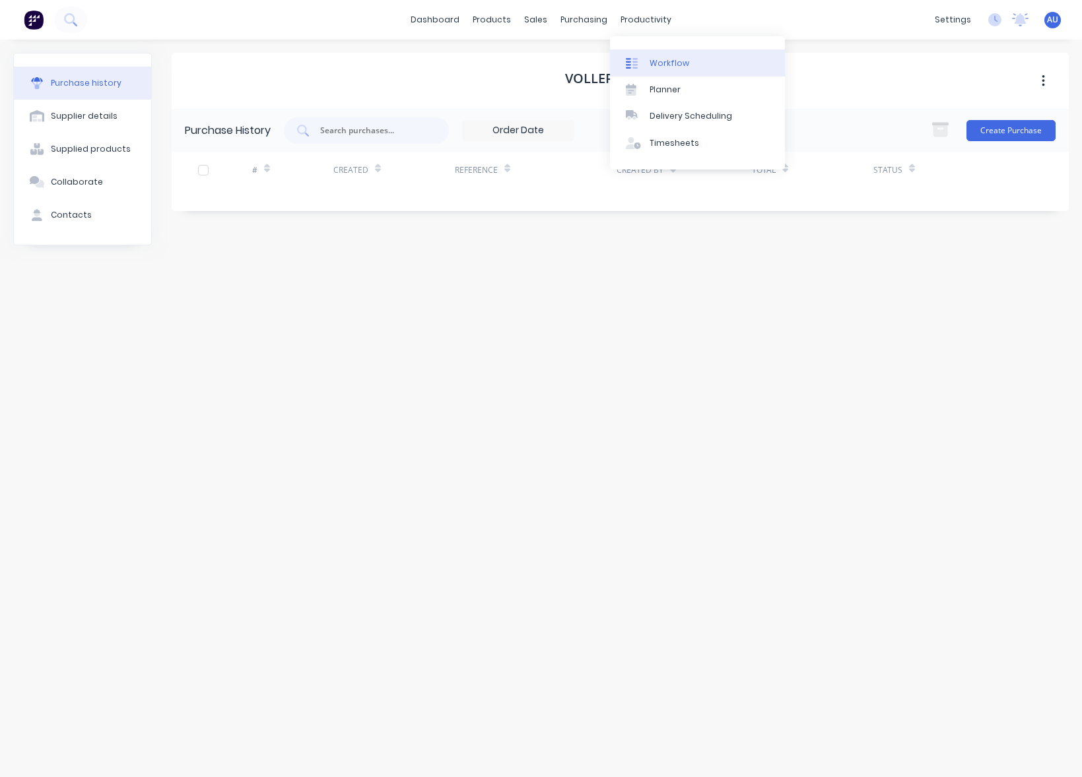
click at [663, 64] on div "Workflow" at bounding box center [669, 63] width 40 height 12
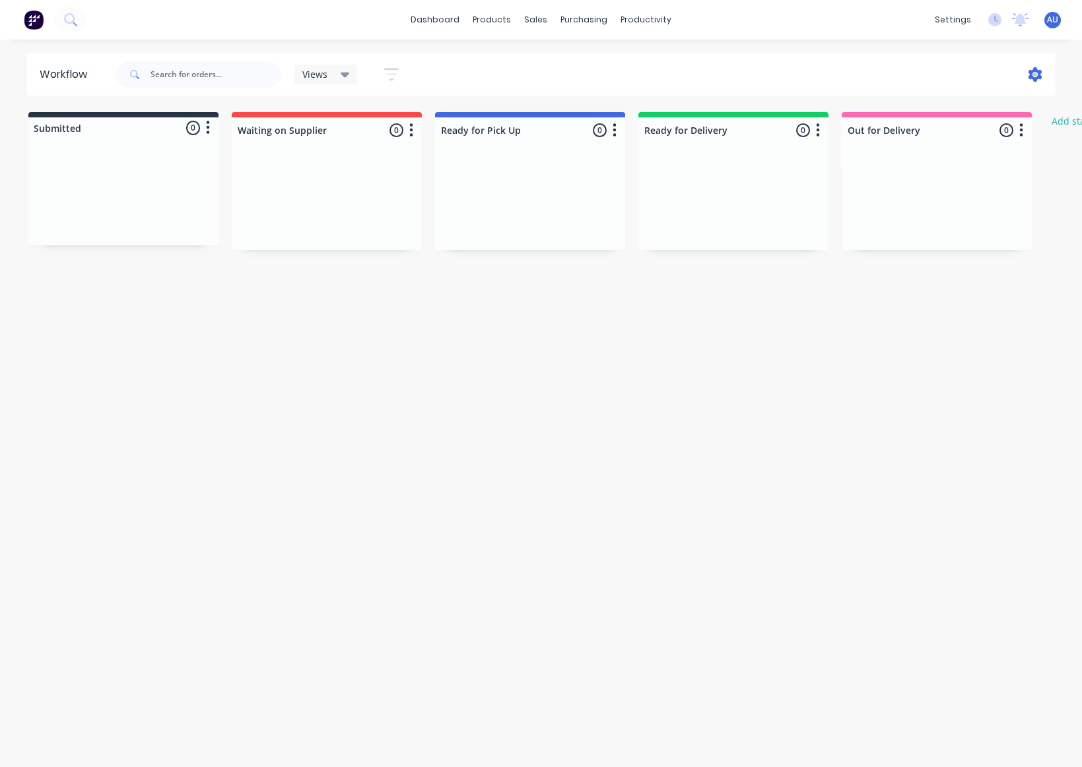
click at [1035, 79] on icon at bounding box center [1035, 74] width 14 height 15
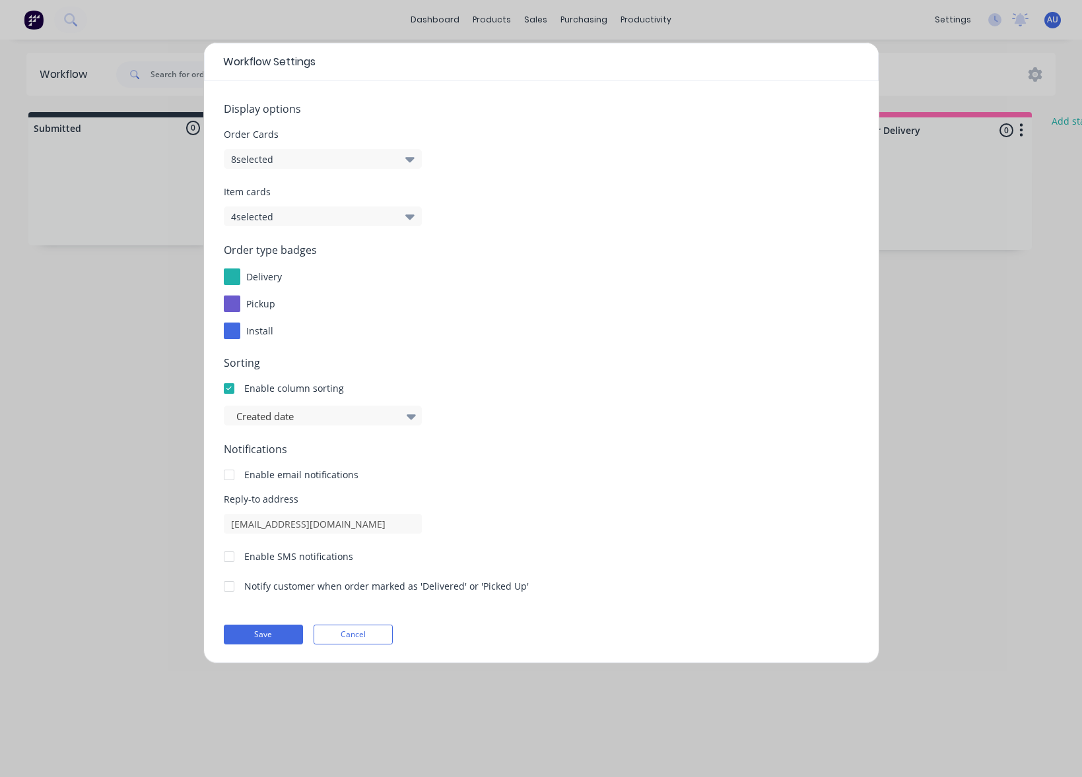
scroll to position [1, 0]
click at [352, 641] on button "Cancel" at bounding box center [352, 634] width 79 height 20
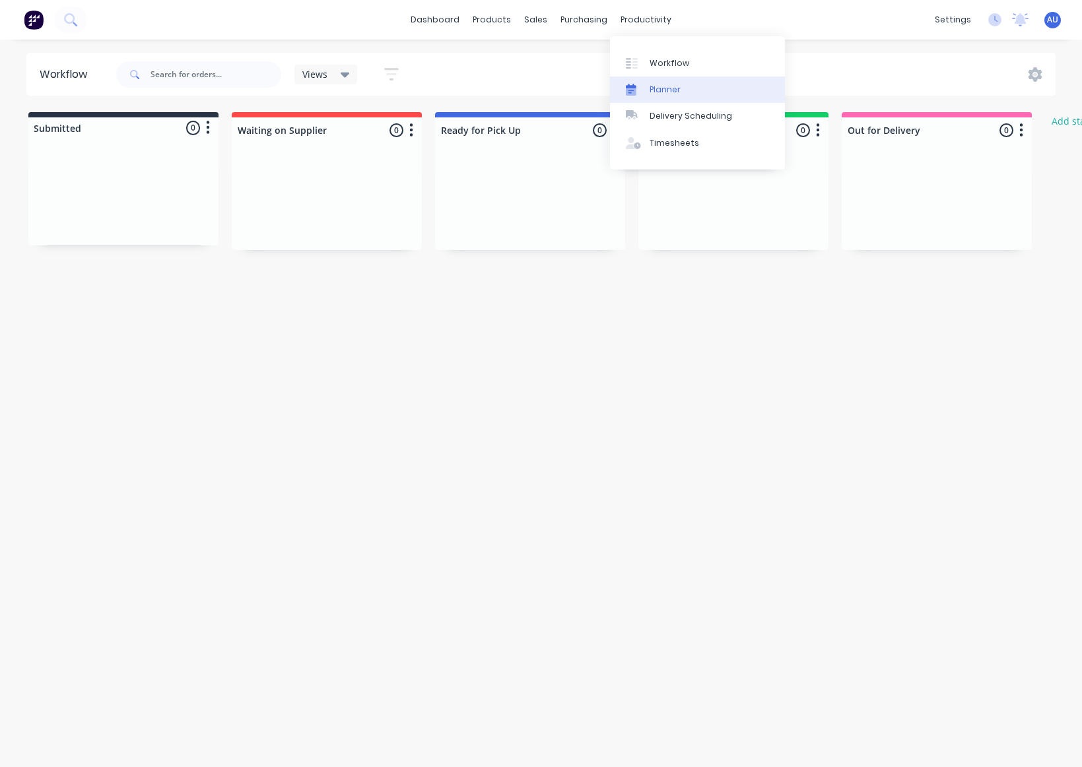
click at [673, 89] on div "Planner" at bounding box center [664, 90] width 31 height 12
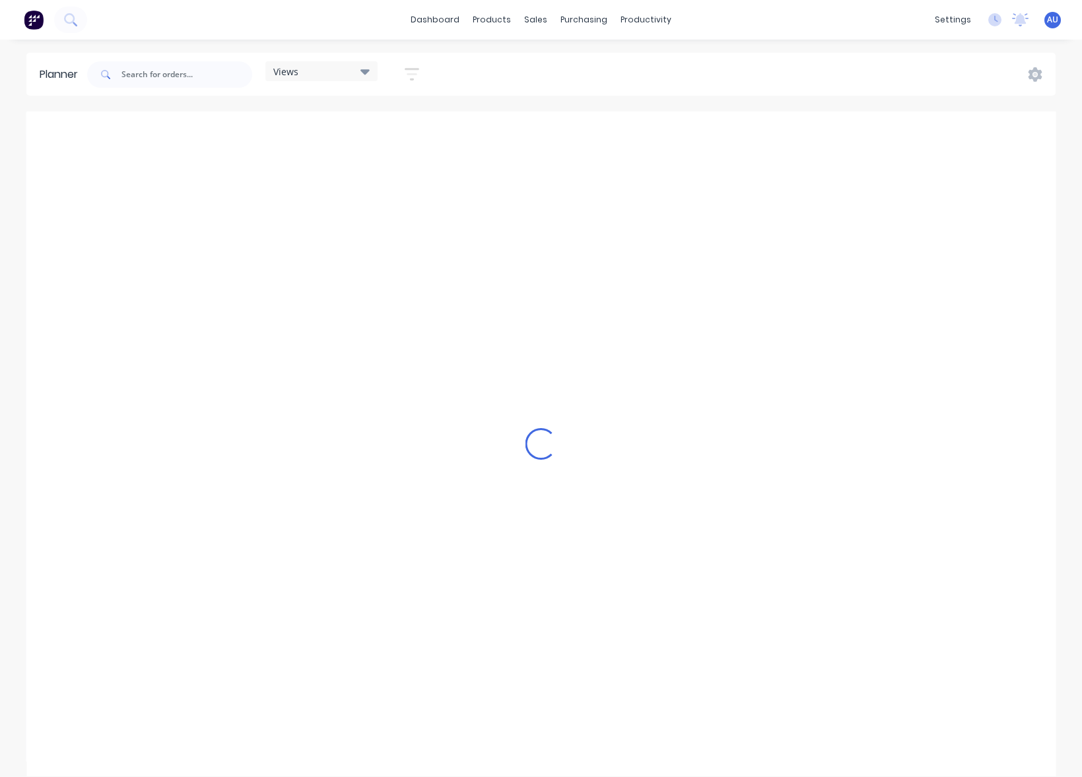
scroll to position [0, 2746]
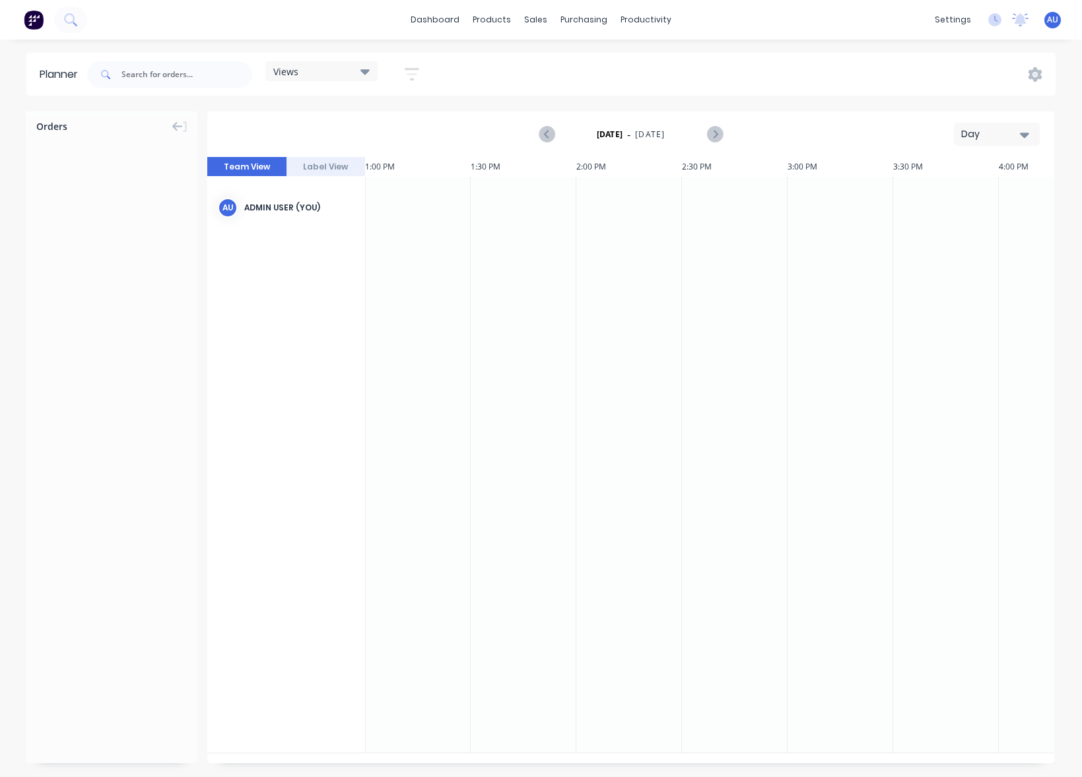
click at [410, 69] on icon "button" at bounding box center [412, 74] width 15 height 13
click at [546, 75] on div "Views Save new view None (Default) edit Show/Hide users Show/Hide orders Filter…" at bounding box center [569, 75] width 971 height 40
click at [414, 71] on icon "button" at bounding box center [412, 74] width 15 height 16
click at [751, 69] on div "Views Save new view None (Default) edit Show/Hide users Show/Hide orders Filter…" at bounding box center [569, 75] width 971 height 40
click at [679, 125] on link "Delivery Scheduling" at bounding box center [697, 116] width 175 height 26
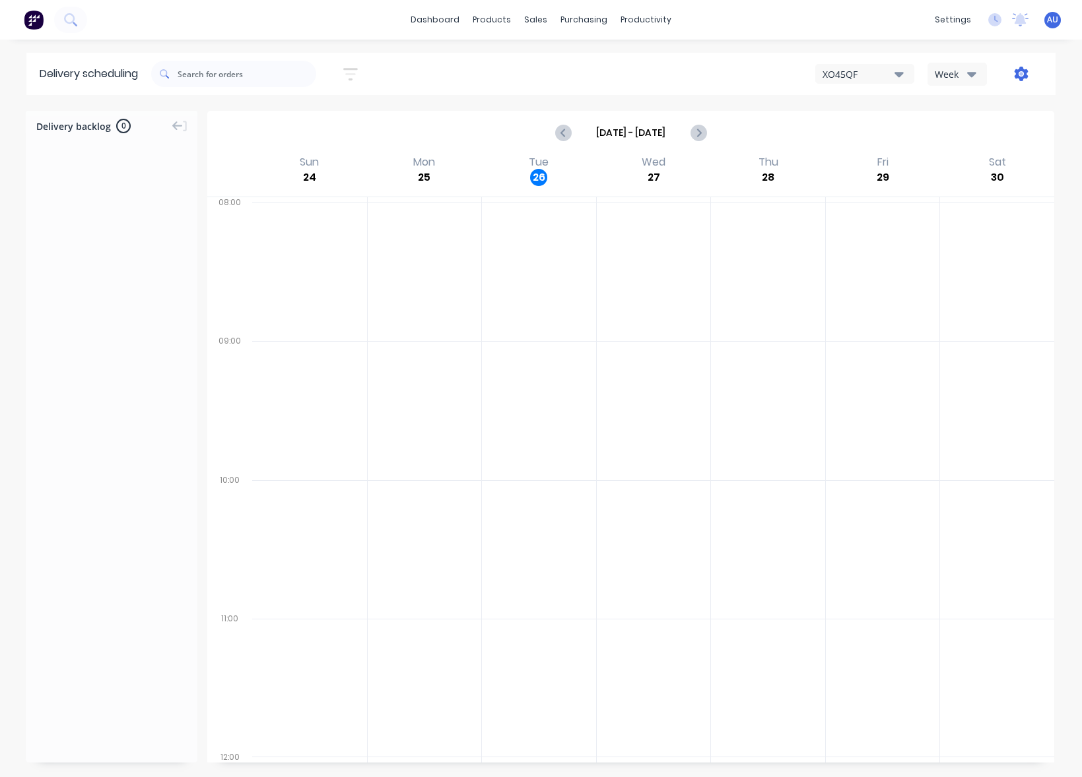
click at [1016, 74] on icon "button" at bounding box center [1021, 74] width 14 height 15
click at [947, 141] on div "Settings" at bounding box center [980, 135] width 102 height 19
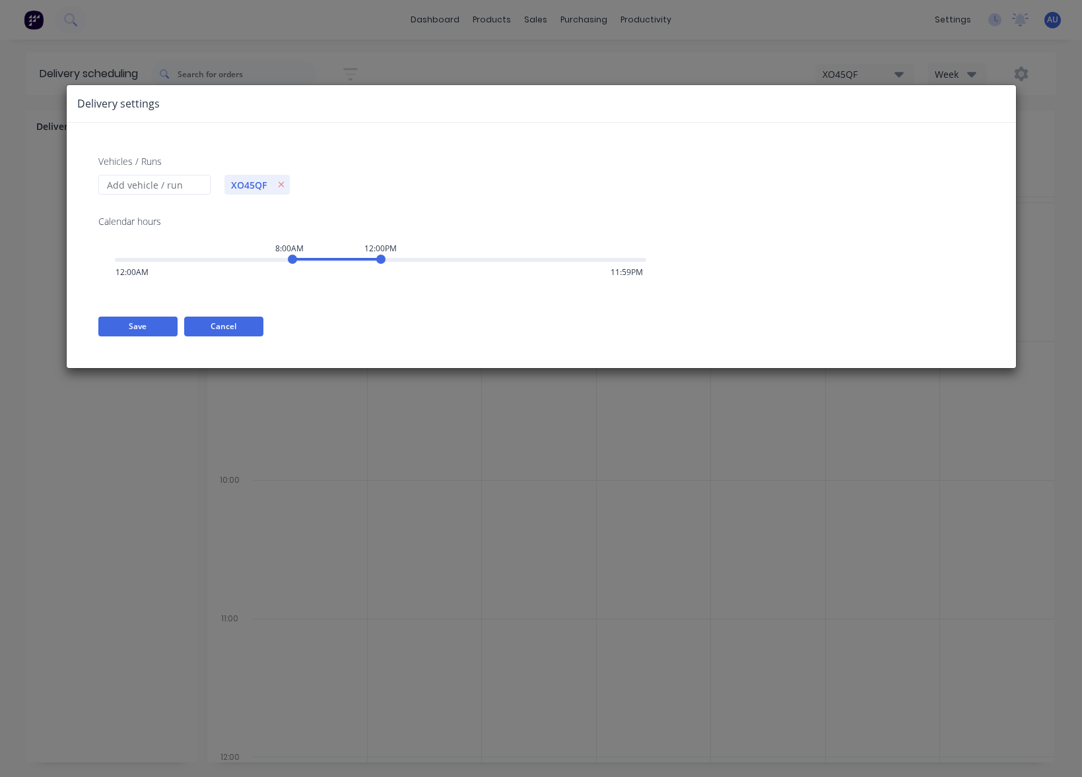
click at [250, 320] on button "Cancel" at bounding box center [223, 327] width 79 height 20
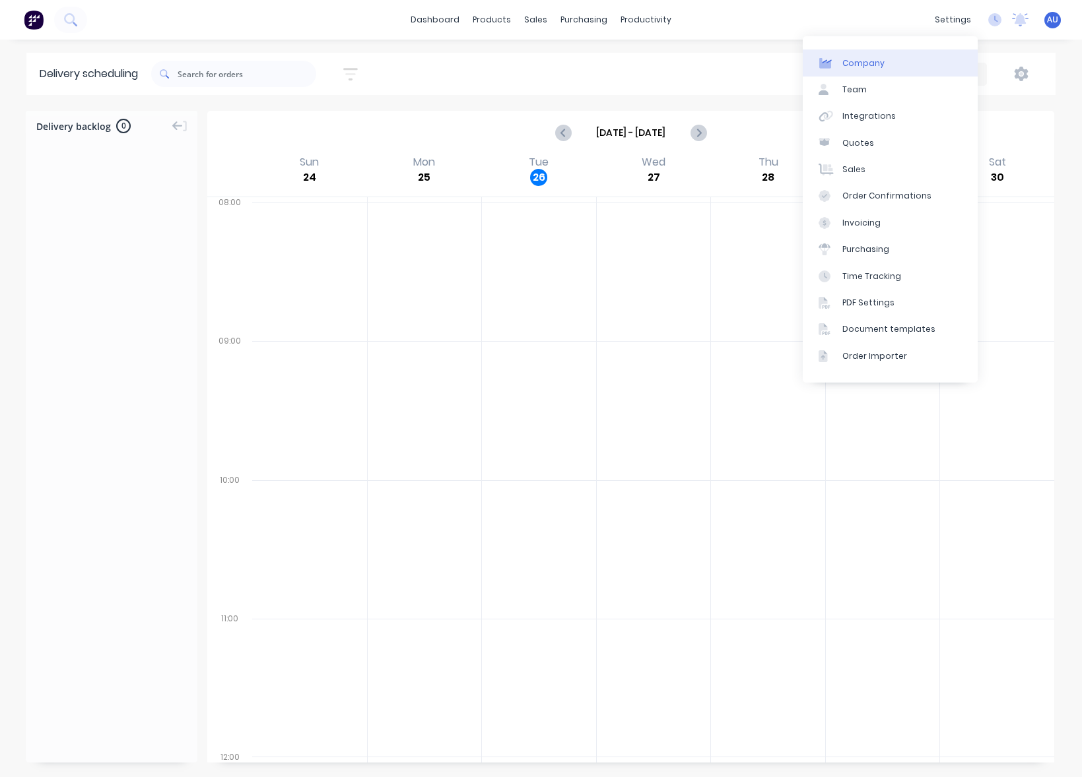
click at [936, 58] on link "Company" at bounding box center [889, 62] width 175 height 26
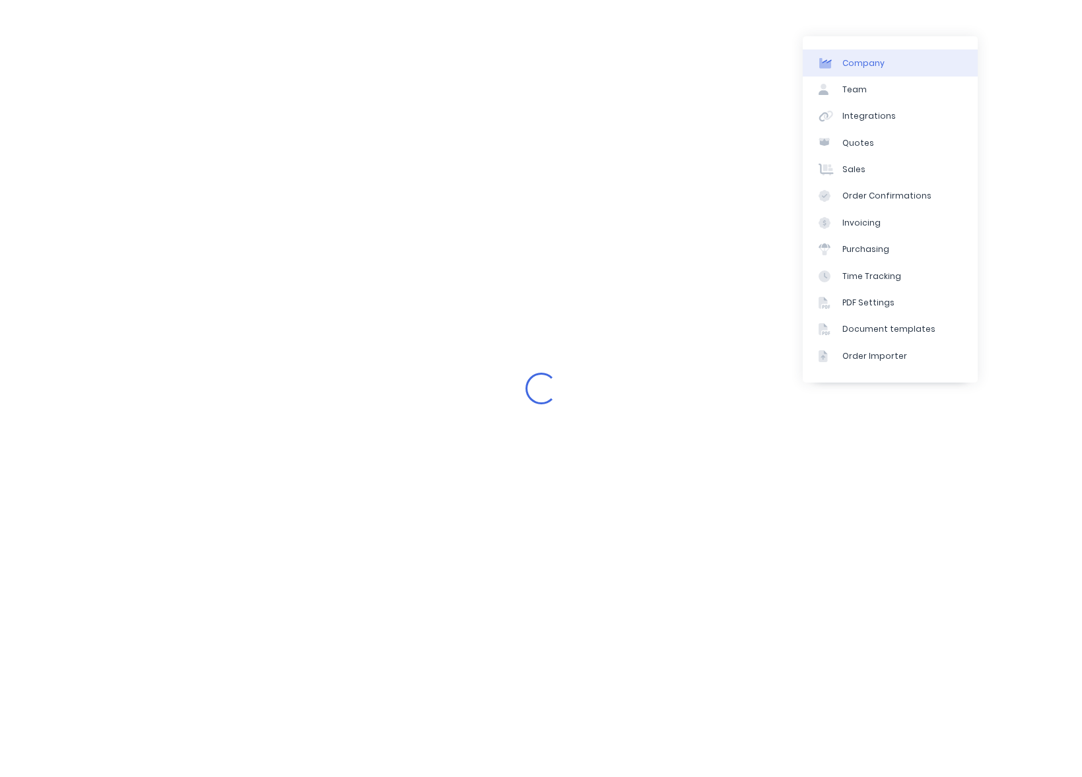
select select "AU"
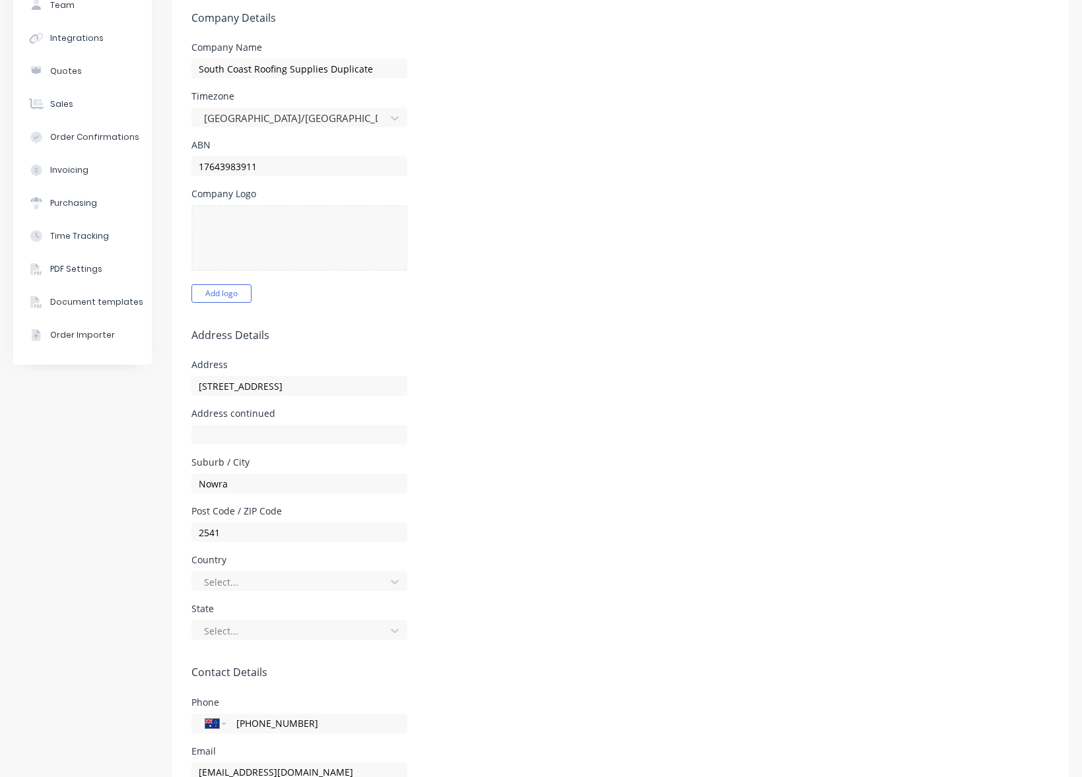
scroll to position [238, 0]
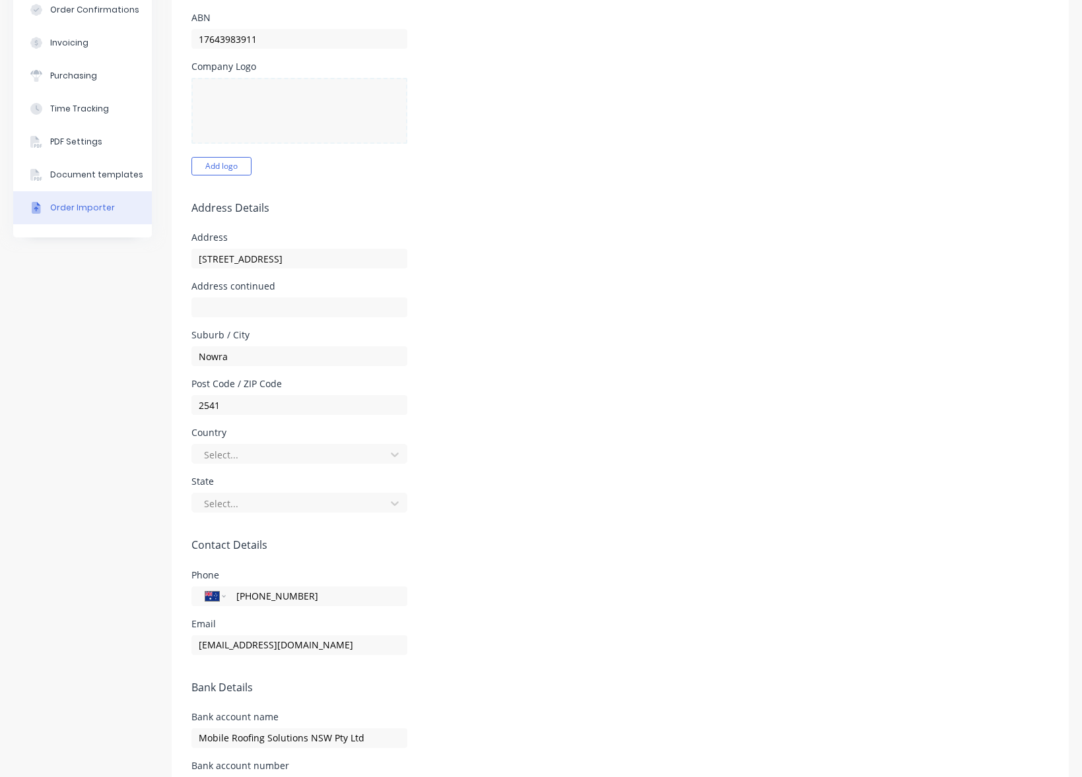
click at [75, 214] on button "Order Importer" at bounding box center [82, 207] width 139 height 33
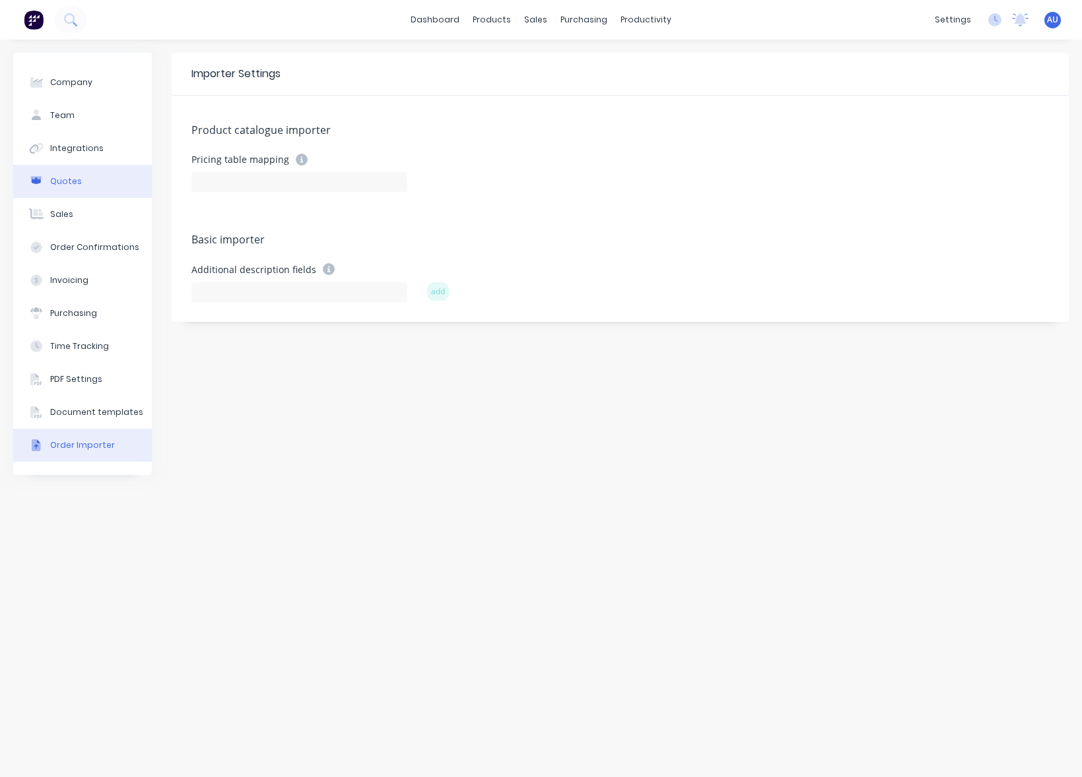
click at [81, 178] on button "Quotes" at bounding box center [82, 181] width 139 height 33
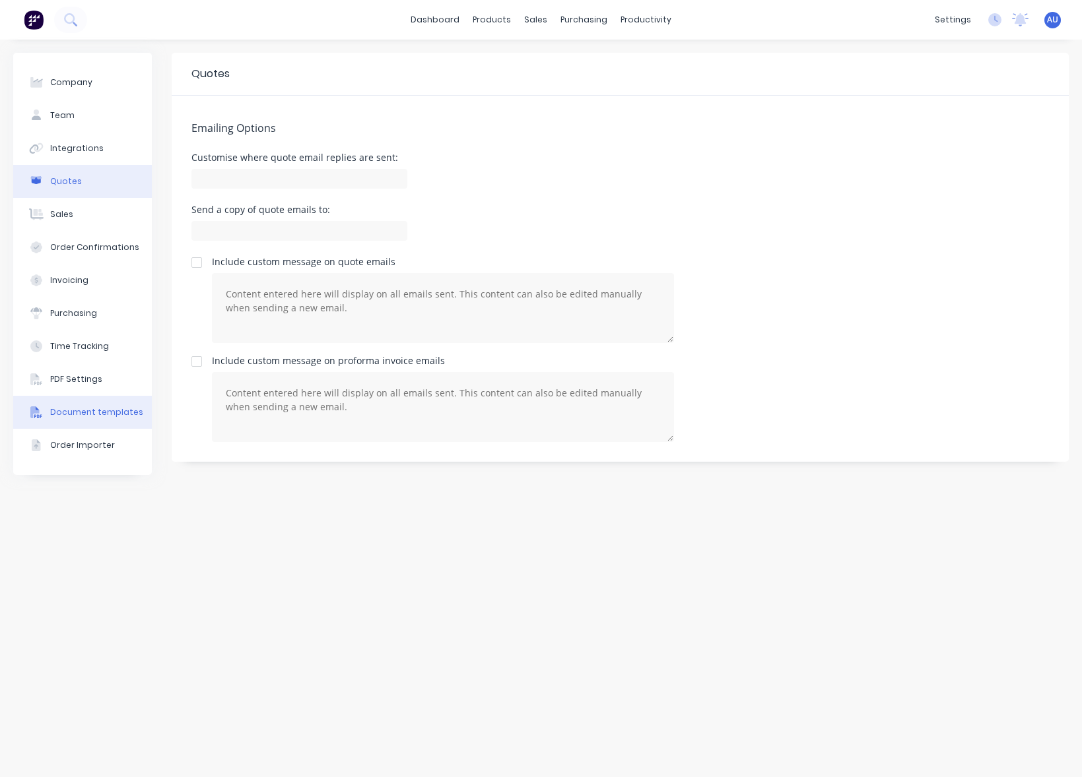
click at [87, 415] on div "Document templates" at bounding box center [96, 413] width 93 height 12
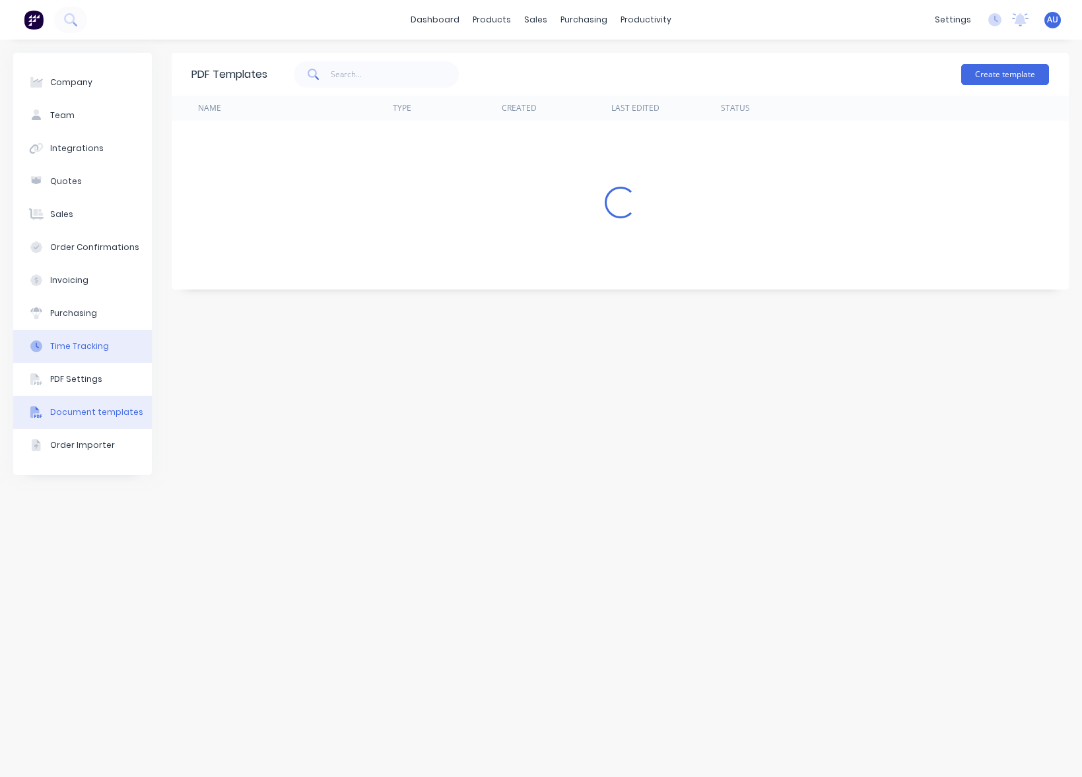
click at [79, 361] on button "Time Tracking" at bounding box center [82, 346] width 139 height 33
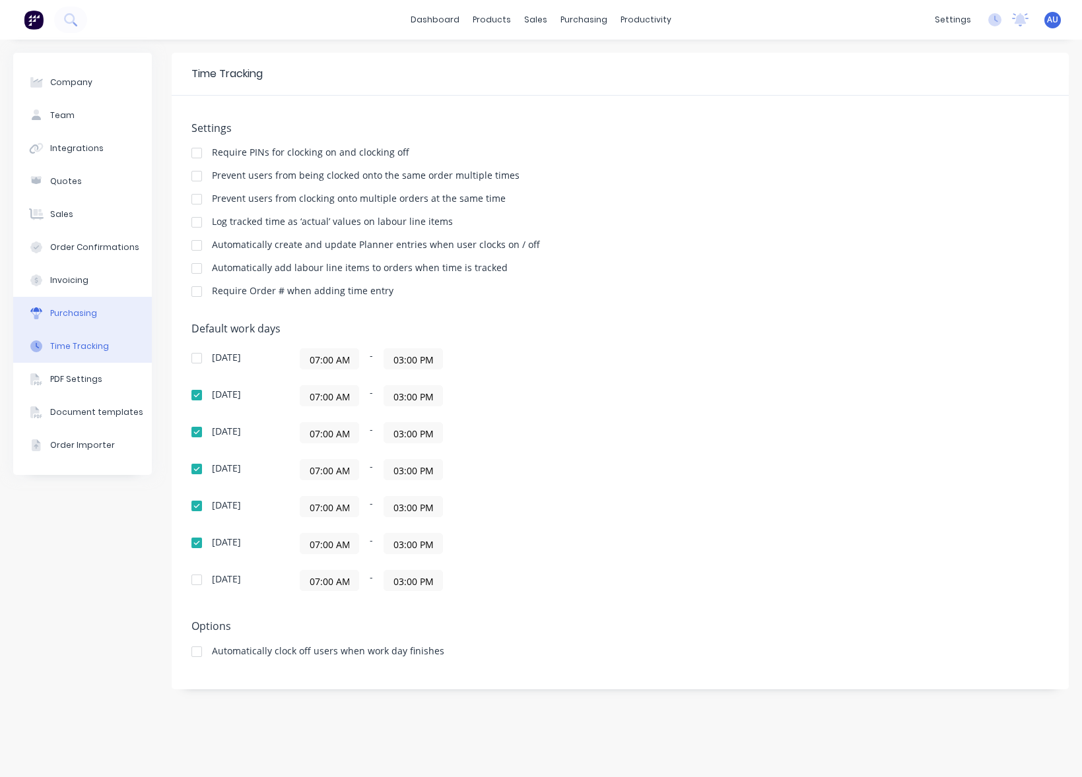
click at [69, 305] on button "Purchasing" at bounding box center [82, 313] width 139 height 33
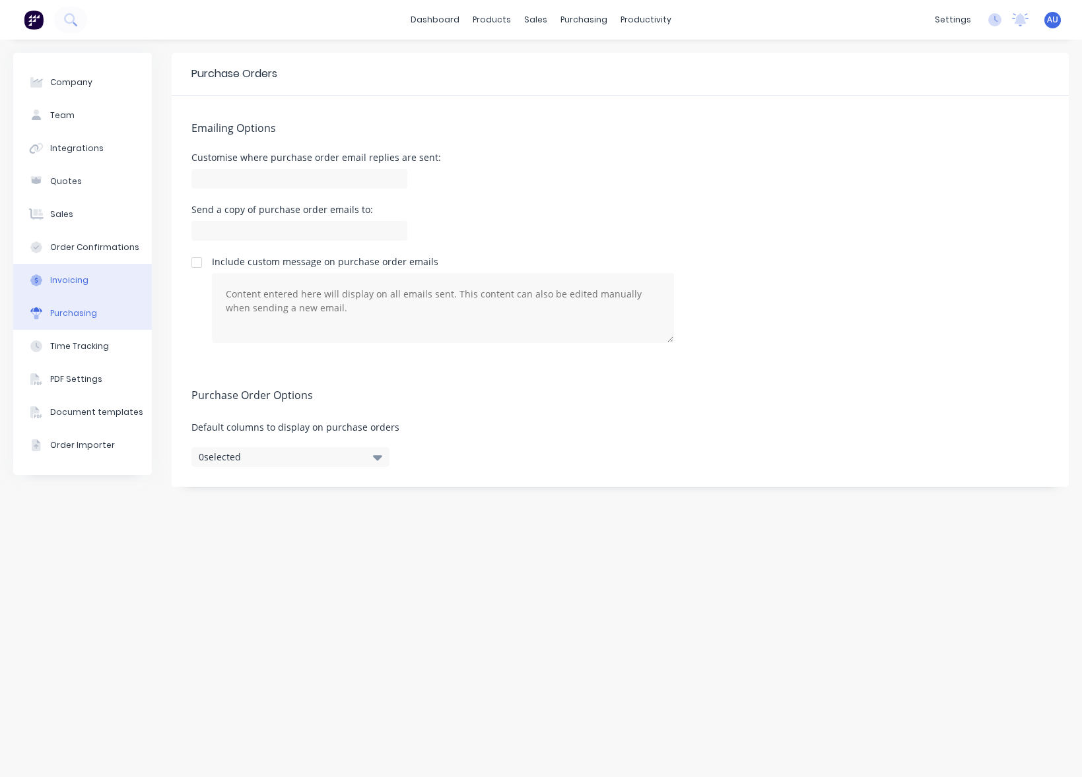
click at [64, 280] on div "Invoicing" at bounding box center [69, 281] width 38 height 12
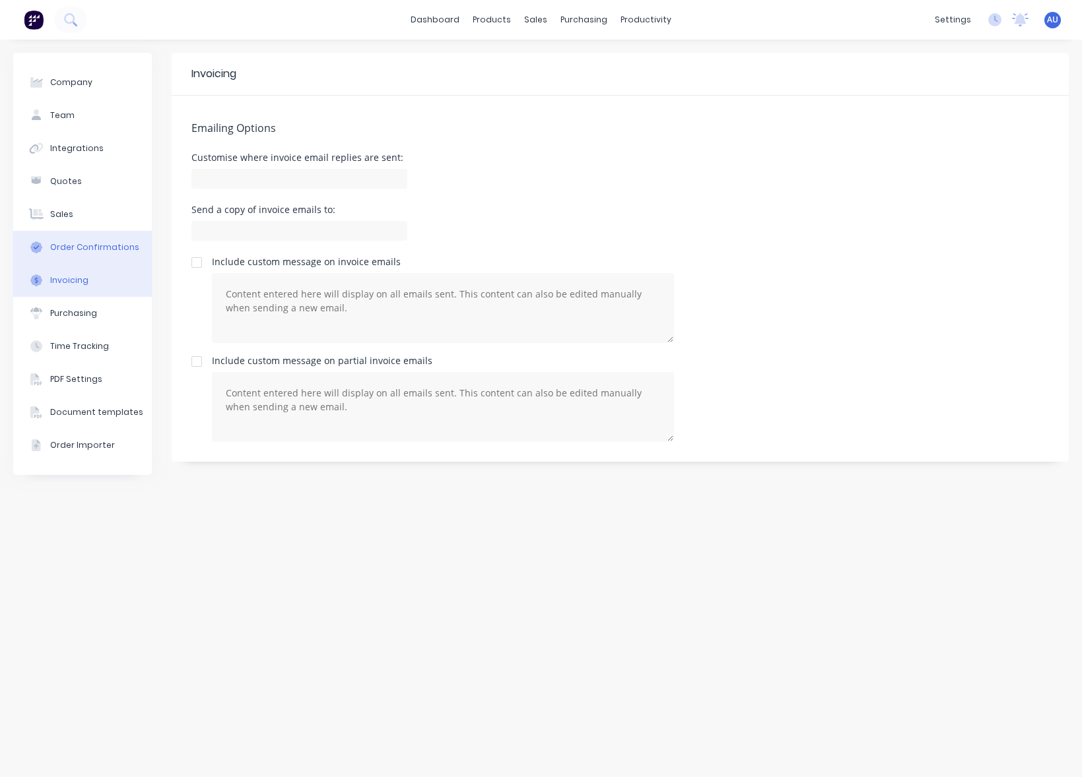
click at [61, 251] on div "Order Confirmations" at bounding box center [94, 248] width 89 height 12
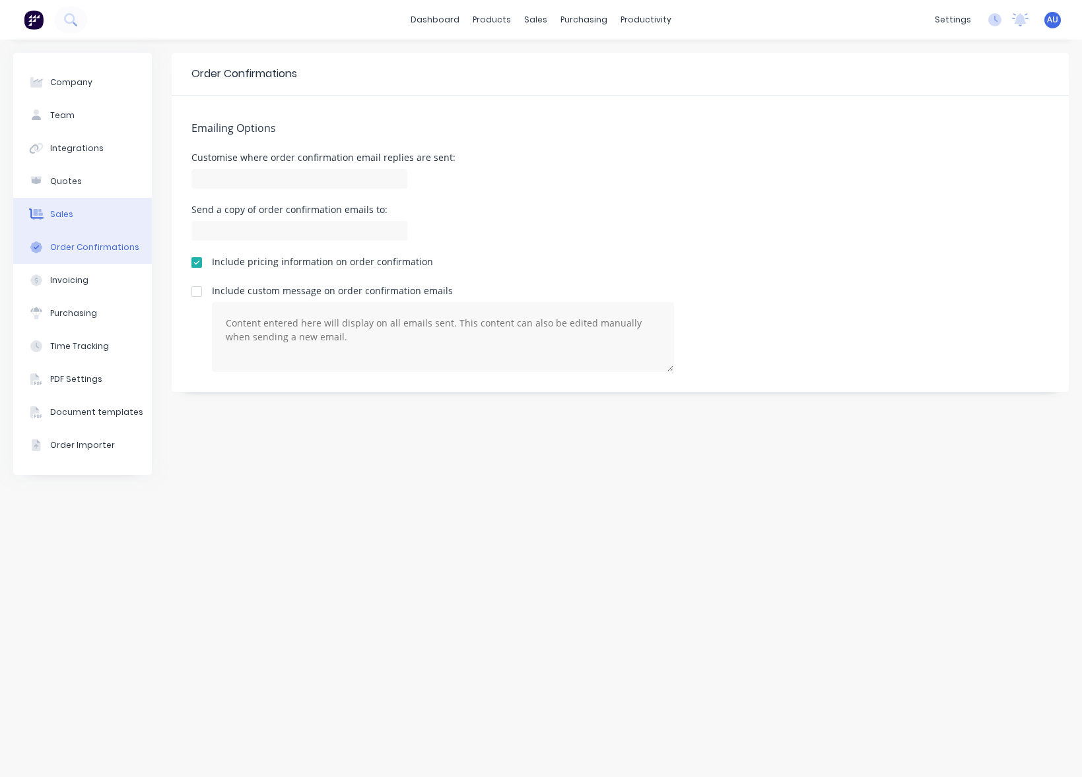
click at [65, 222] on button "Sales" at bounding box center [82, 214] width 139 height 33
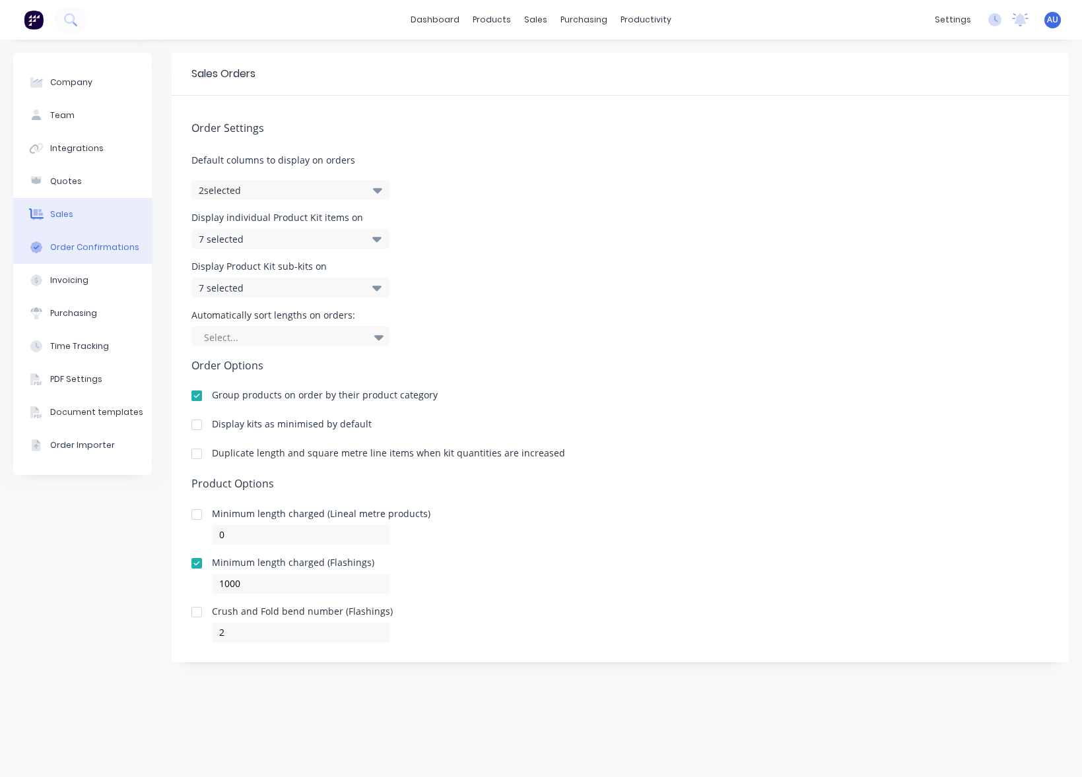
click at [68, 261] on button "Order Confirmations" at bounding box center [82, 247] width 139 height 33
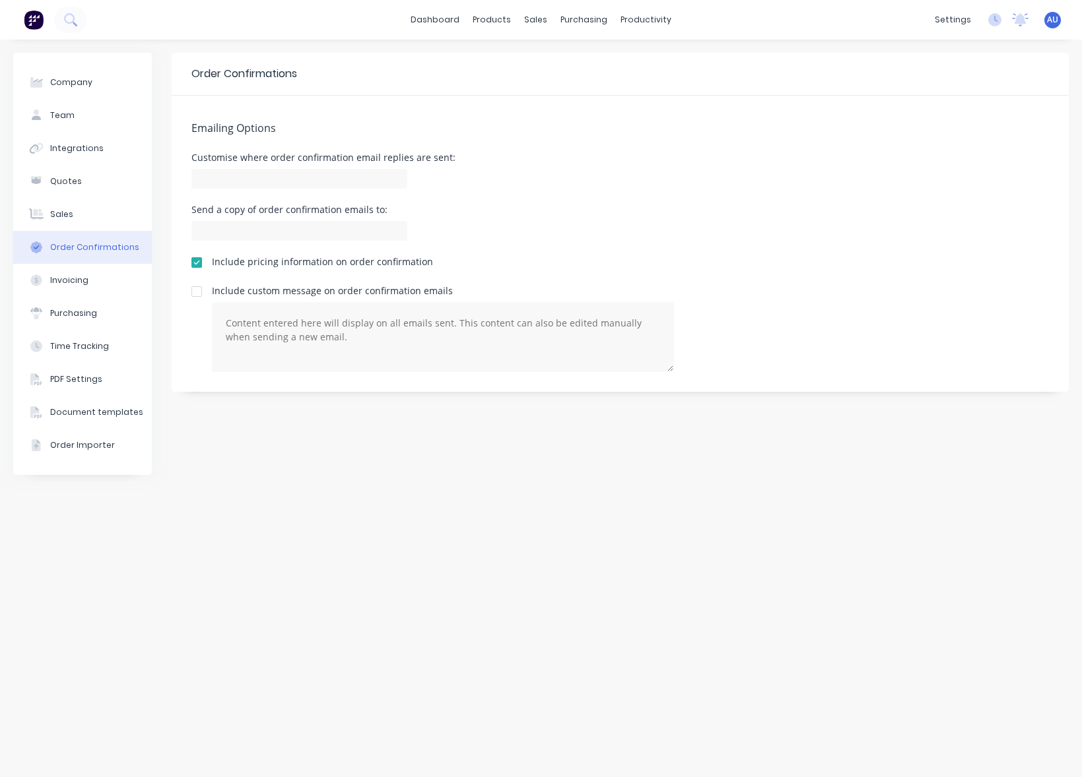
click at [882, 480] on div "Order Confirmations Emailing Options Customise where order confirmation email r…" at bounding box center [620, 408] width 897 height 711
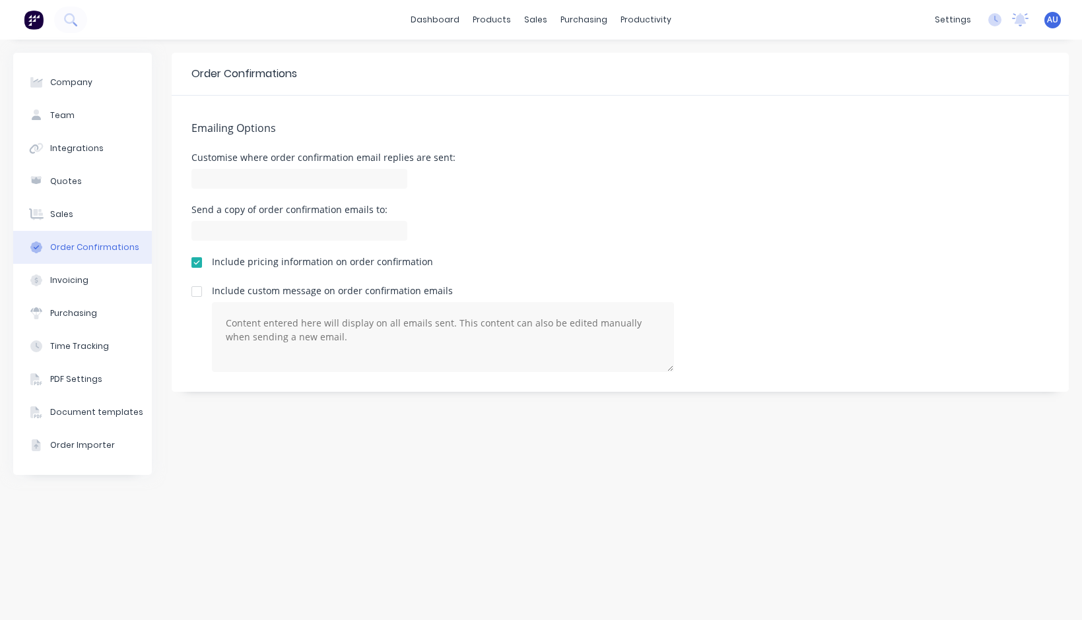
click at [196, 267] on div at bounding box center [196, 262] width 26 height 26
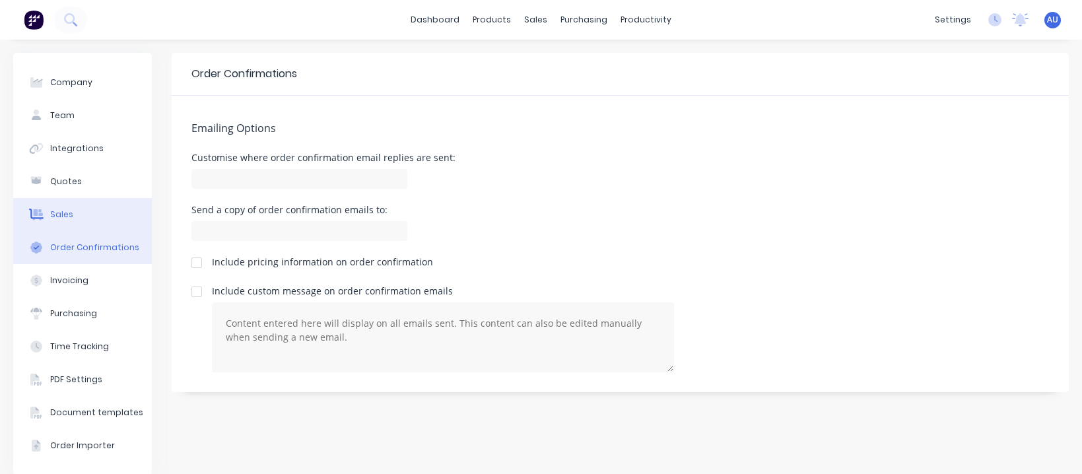
click at [70, 213] on div "Sales" at bounding box center [61, 215] width 23 height 12
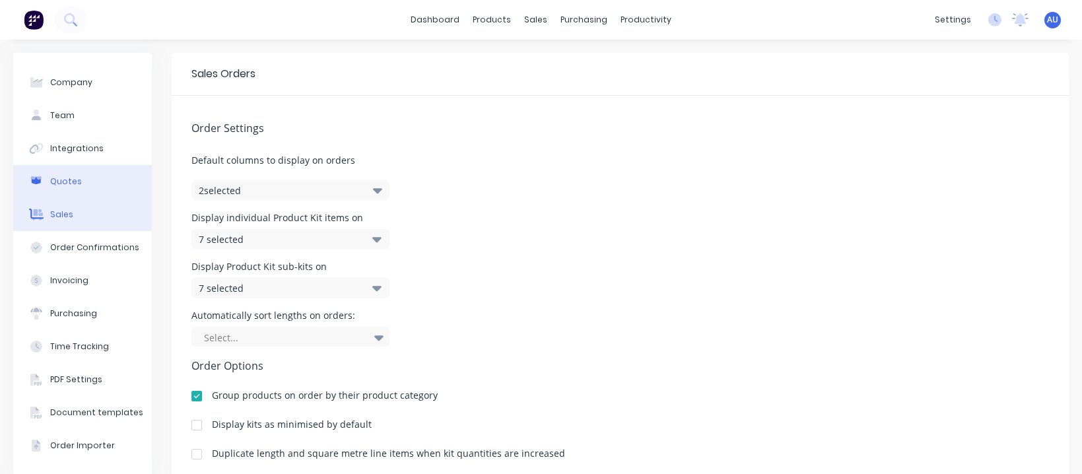
click at [75, 177] on div "Quotes" at bounding box center [66, 182] width 32 height 12
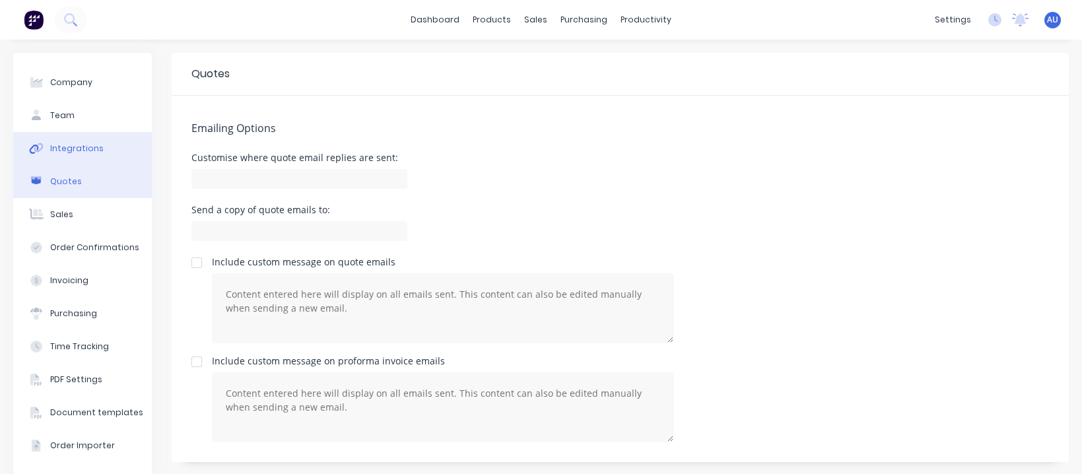
click at [75, 154] on button "Integrations" at bounding box center [82, 148] width 139 height 33
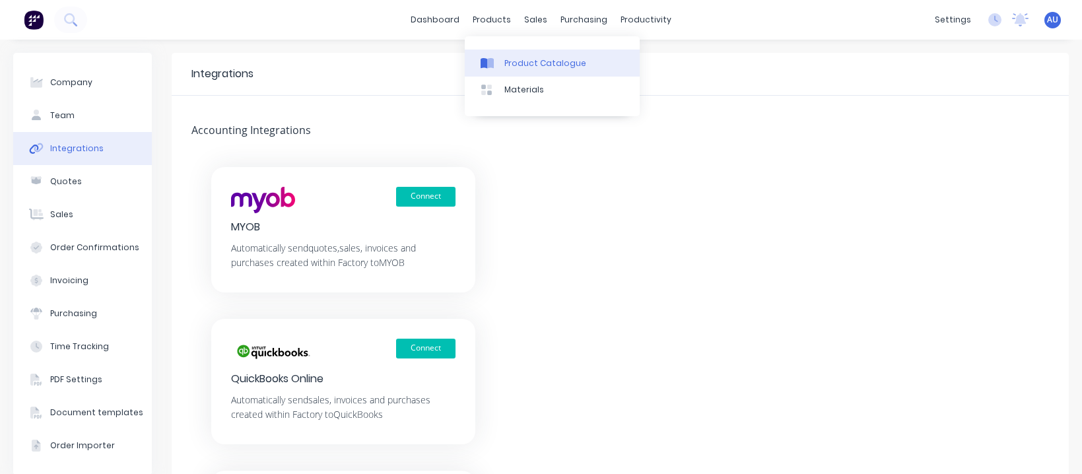
click at [523, 59] on div "Product Catalogue" at bounding box center [545, 63] width 82 height 12
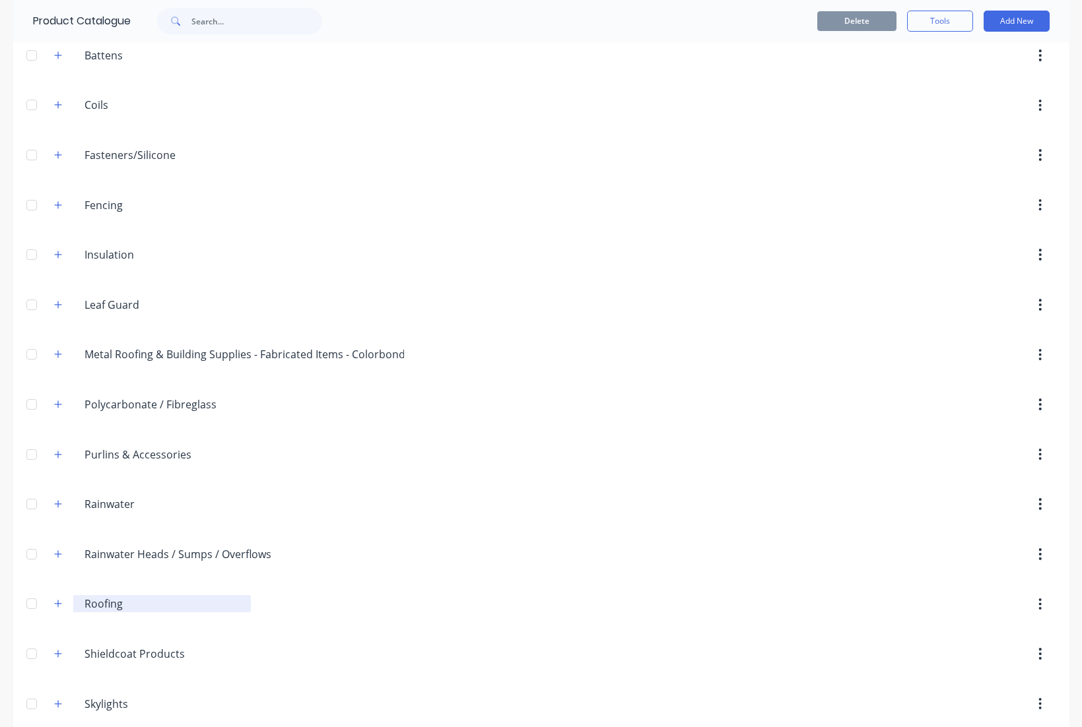
scroll to position [215, 0]
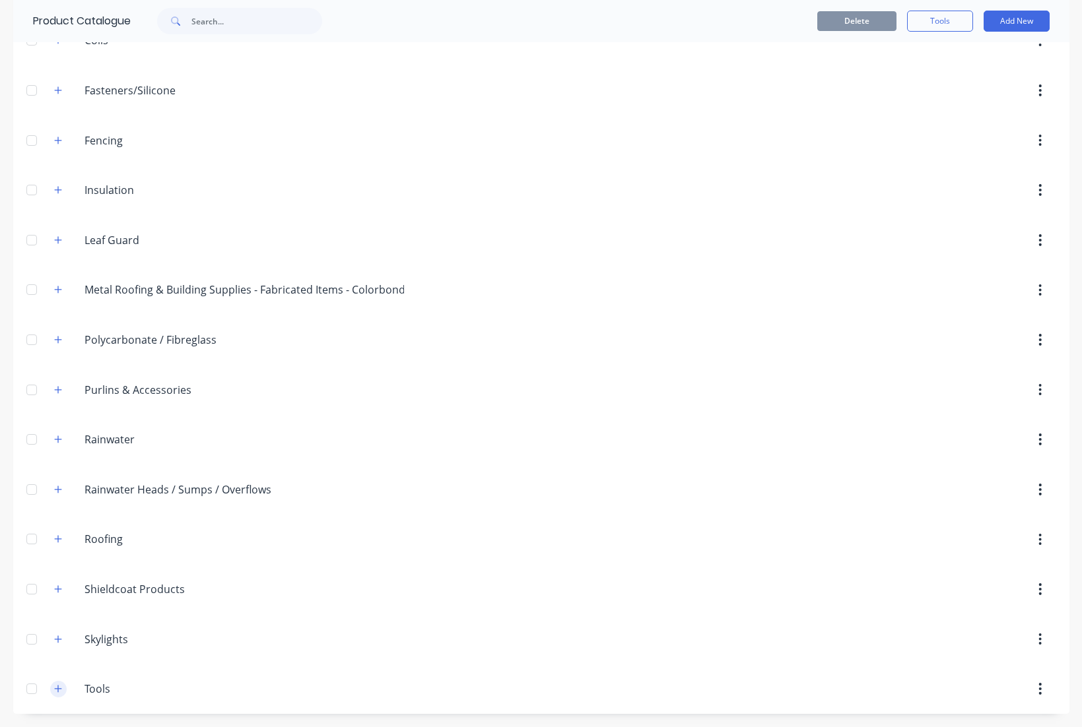
click at [54, 473] on icon "button" at bounding box center [58, 688] width 8 height 9
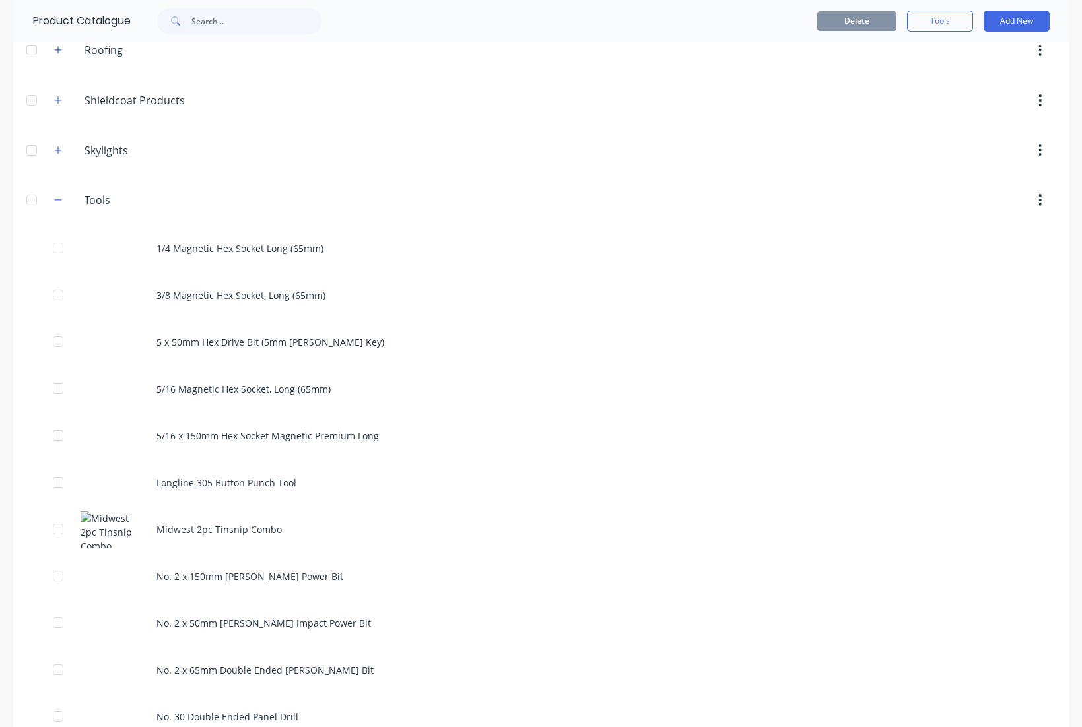
scroll to position [571, 0]
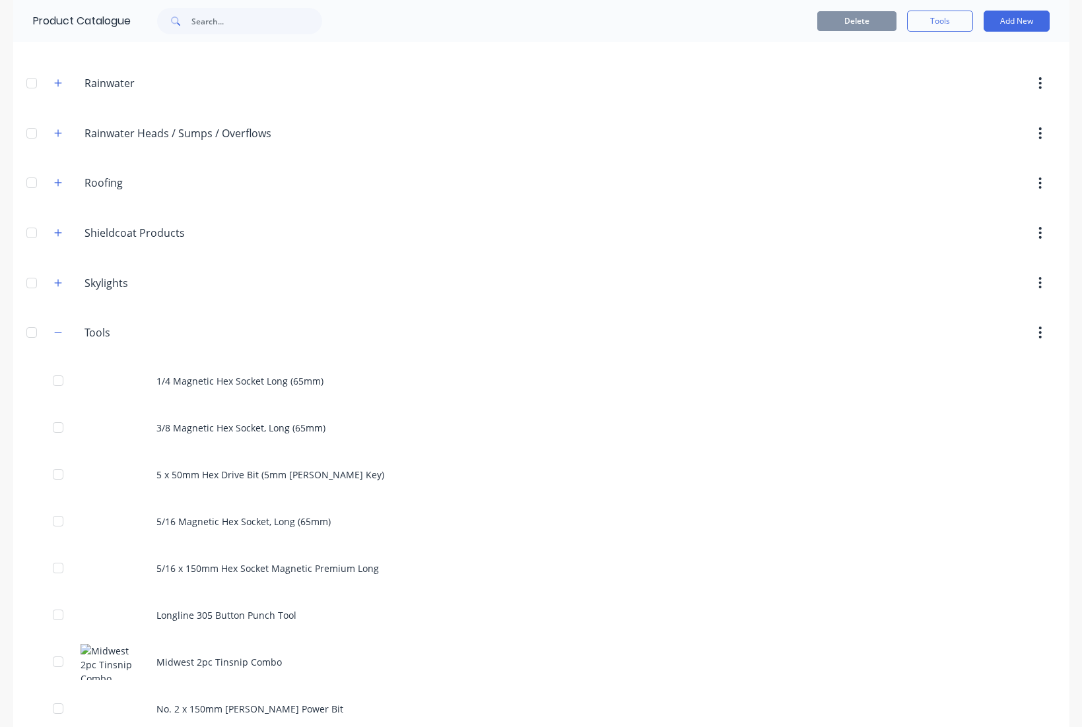
click at [505, 36] on div "Delete Tools Add New" at bounding box center [712, 21] width 714 height 42
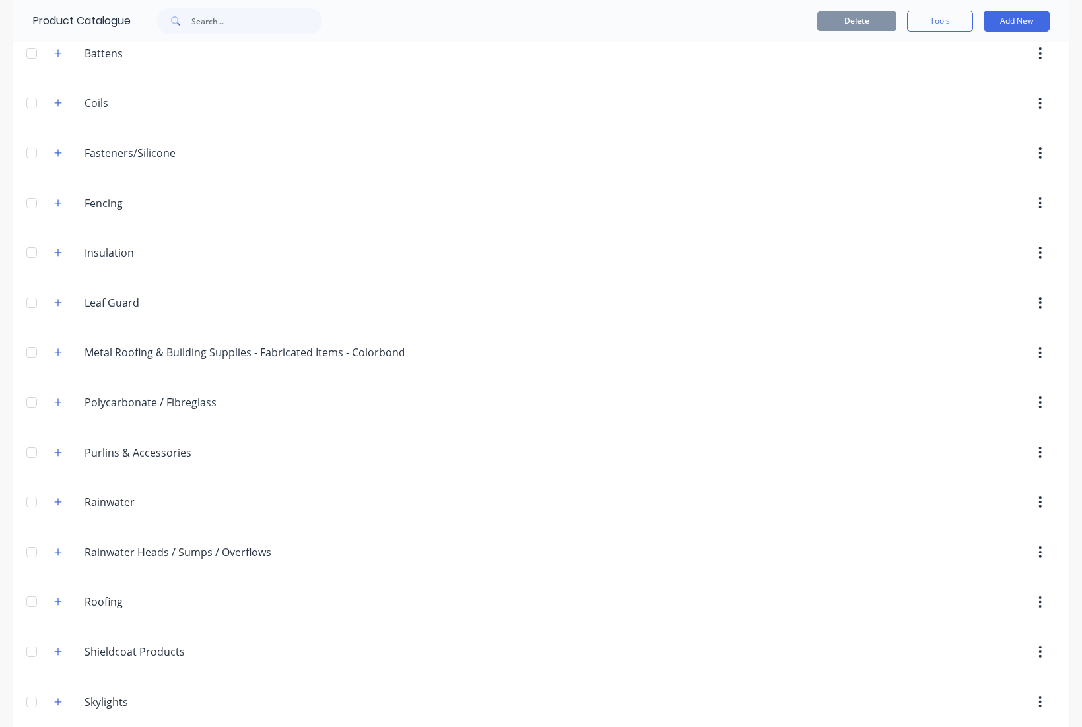
scroll to position [215, 0]
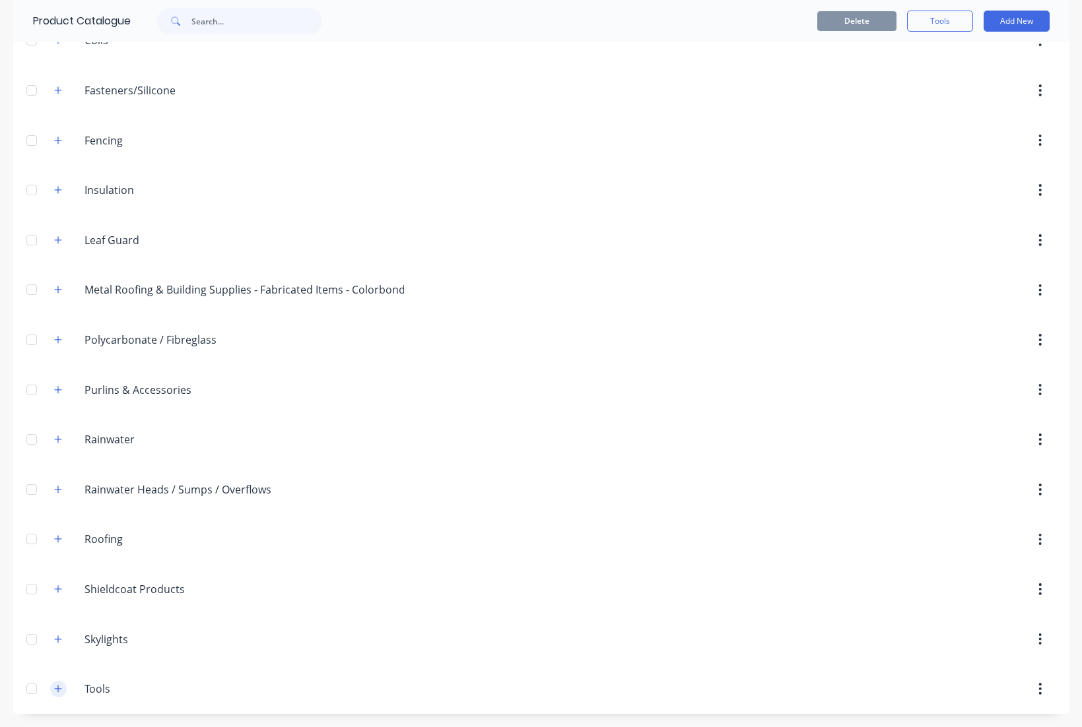
click at [50, 695] on button "button" at bounding box center [58, 689] width 16 height 16
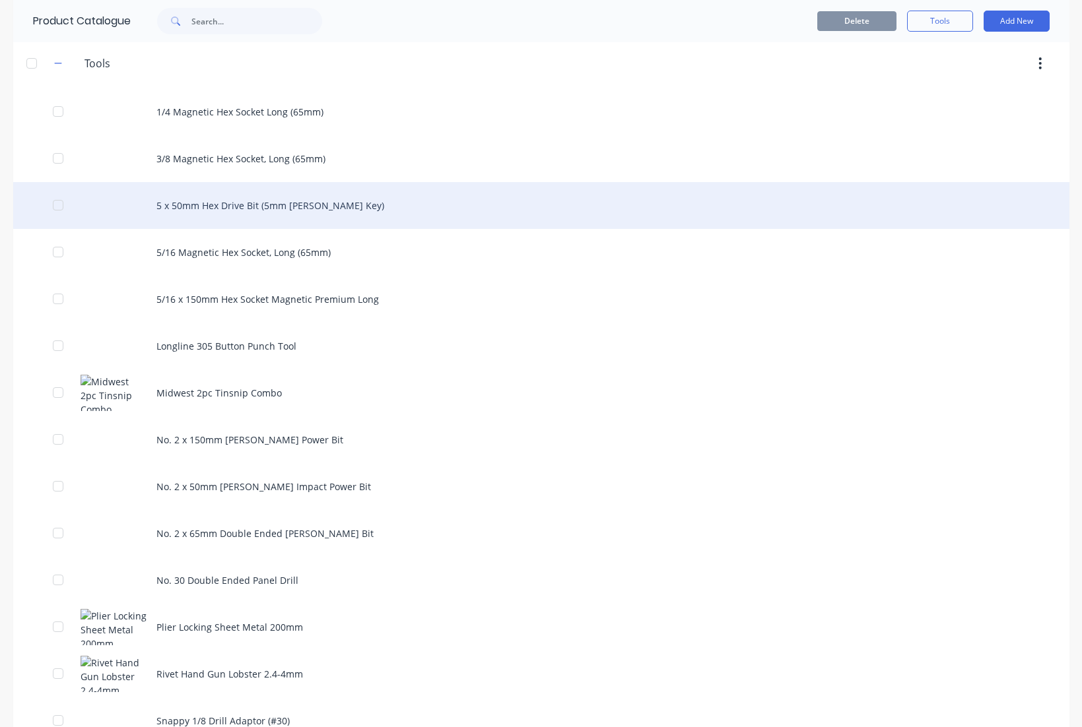
scroll to position [722, 0]
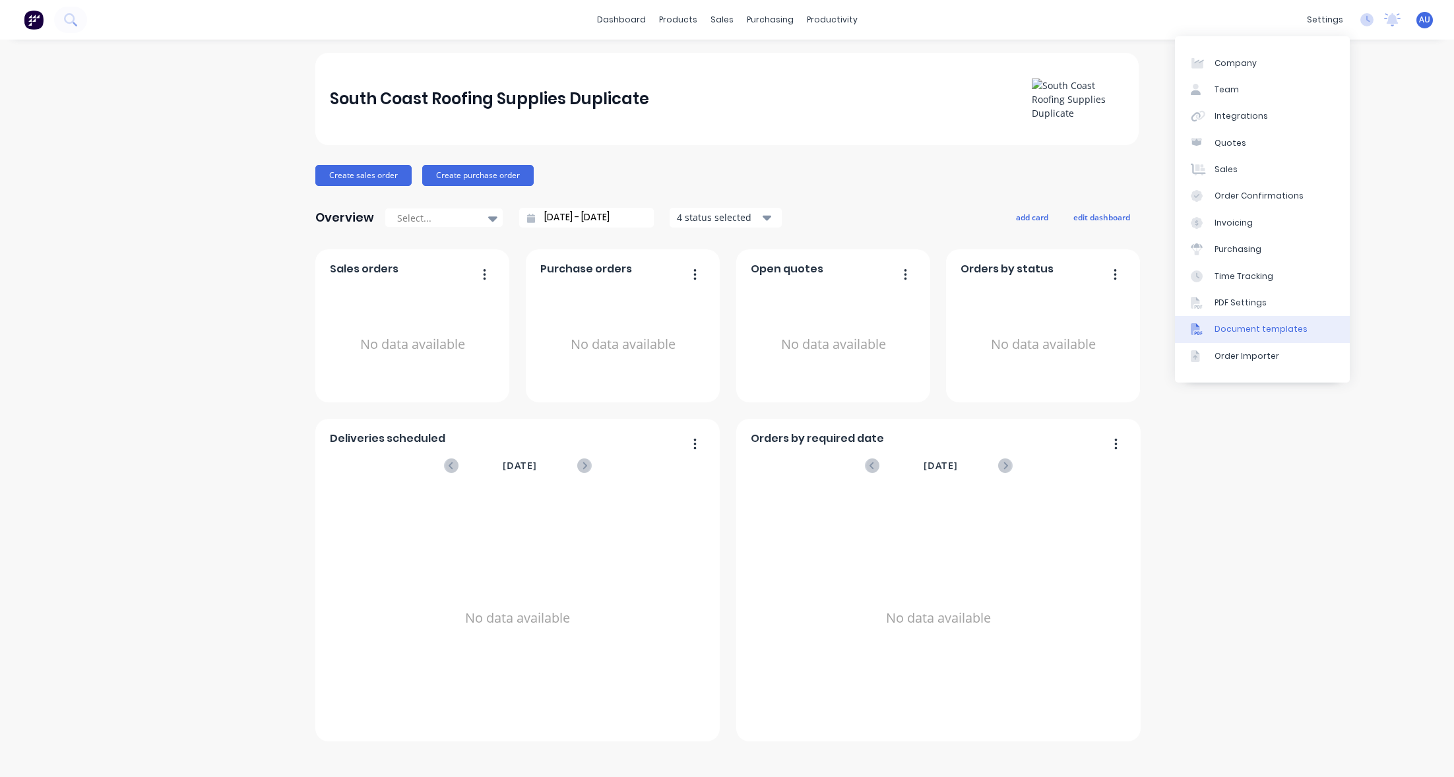
click at [1282, 325] on div "Document templates" at bounding box center [1261, 329] width 93 height 12
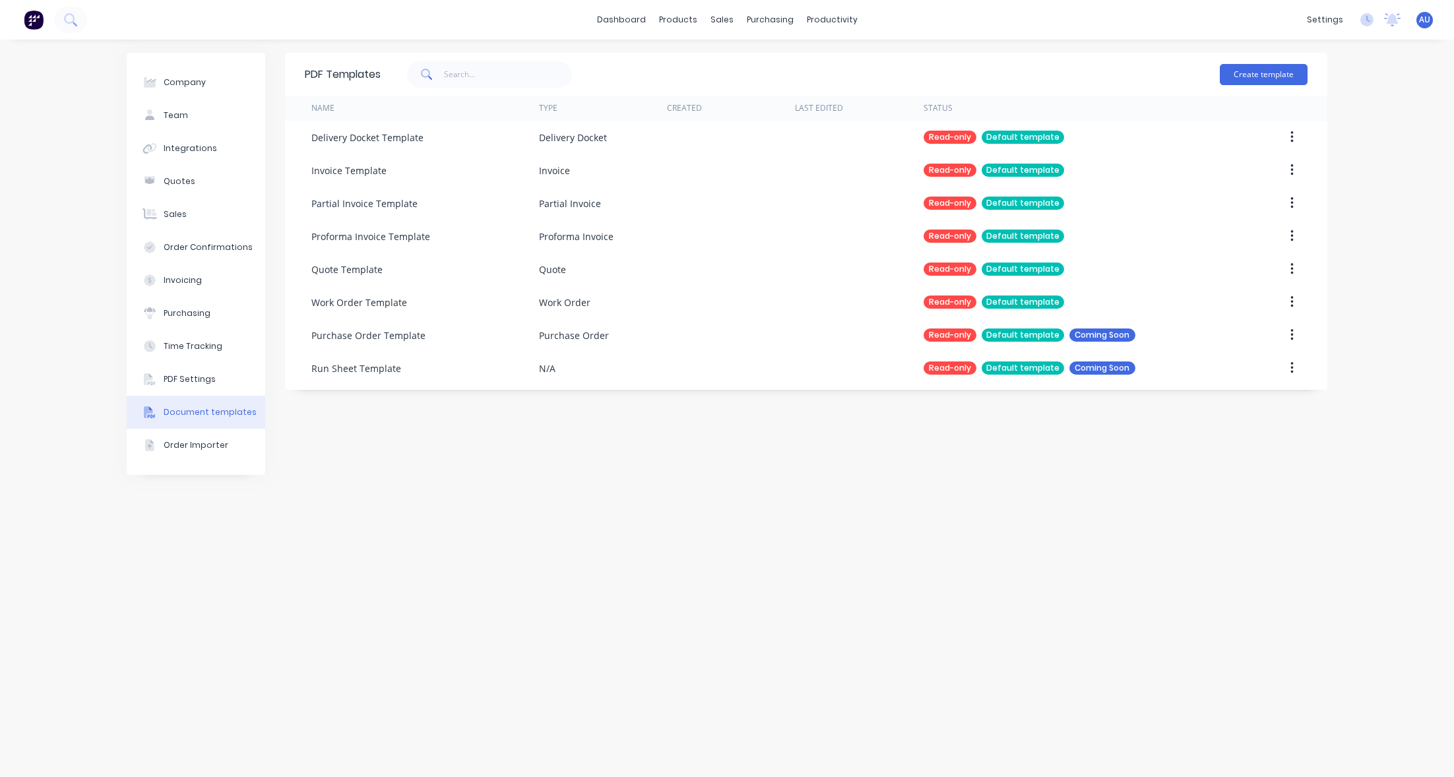
click at [1212, 478] on div "PDF Templates Create template Name Type Created Last Edited Status Delivery Doc…" at bounding box center [806, 408] width 1043 height 711
click at [1423, 17] on span "AU" at bounding box center [1424, 20] width 11 height 12
click at [1365, 166] on button "Sign out" at bounding box center [1343, 165] width 175 height 26
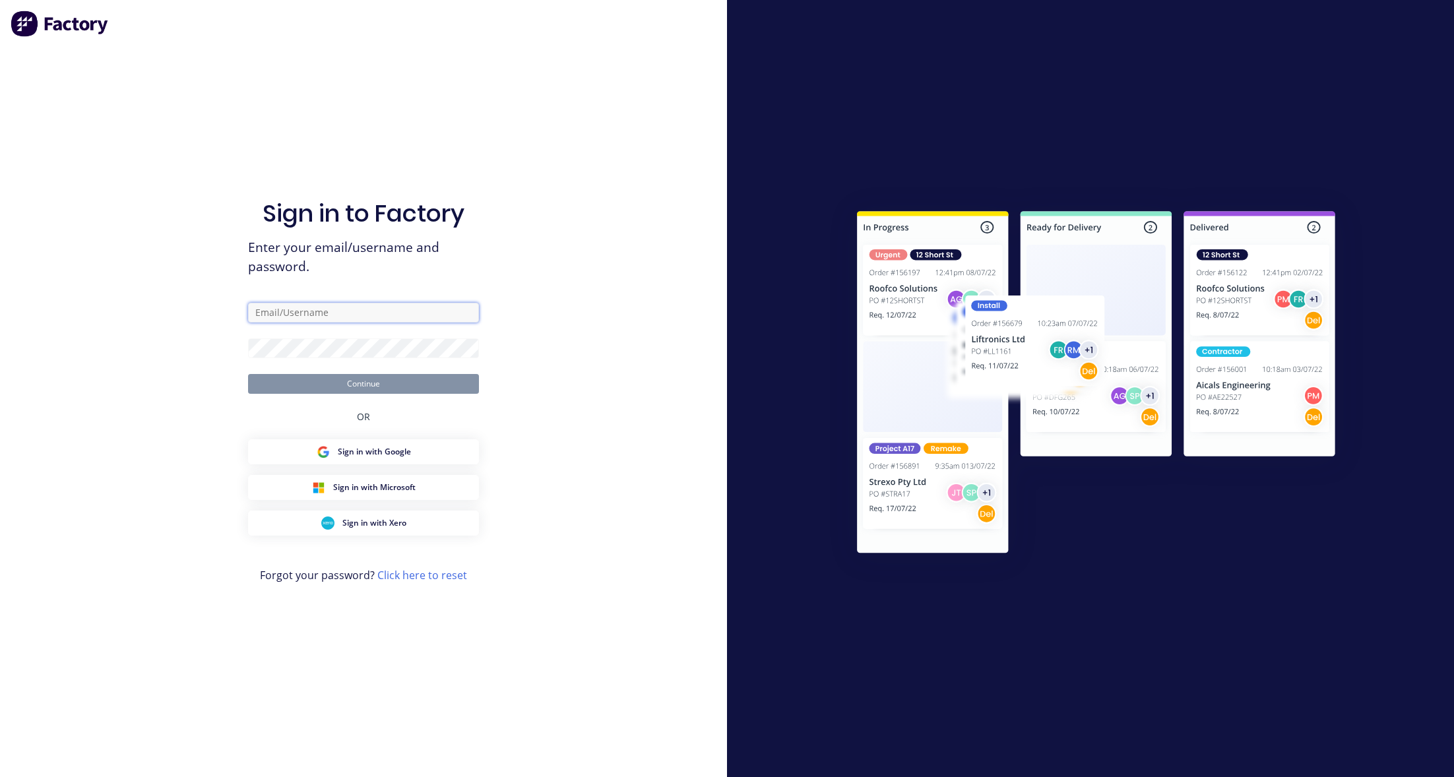
click at [447, 311] on input "text" at bounding box center [363, 313] width 231 height 20
type input "[EMAIL_ADDRESS][DOMAIN_NAME]"
